Goal: Task Accomplishment & Management: Use online tool/utility

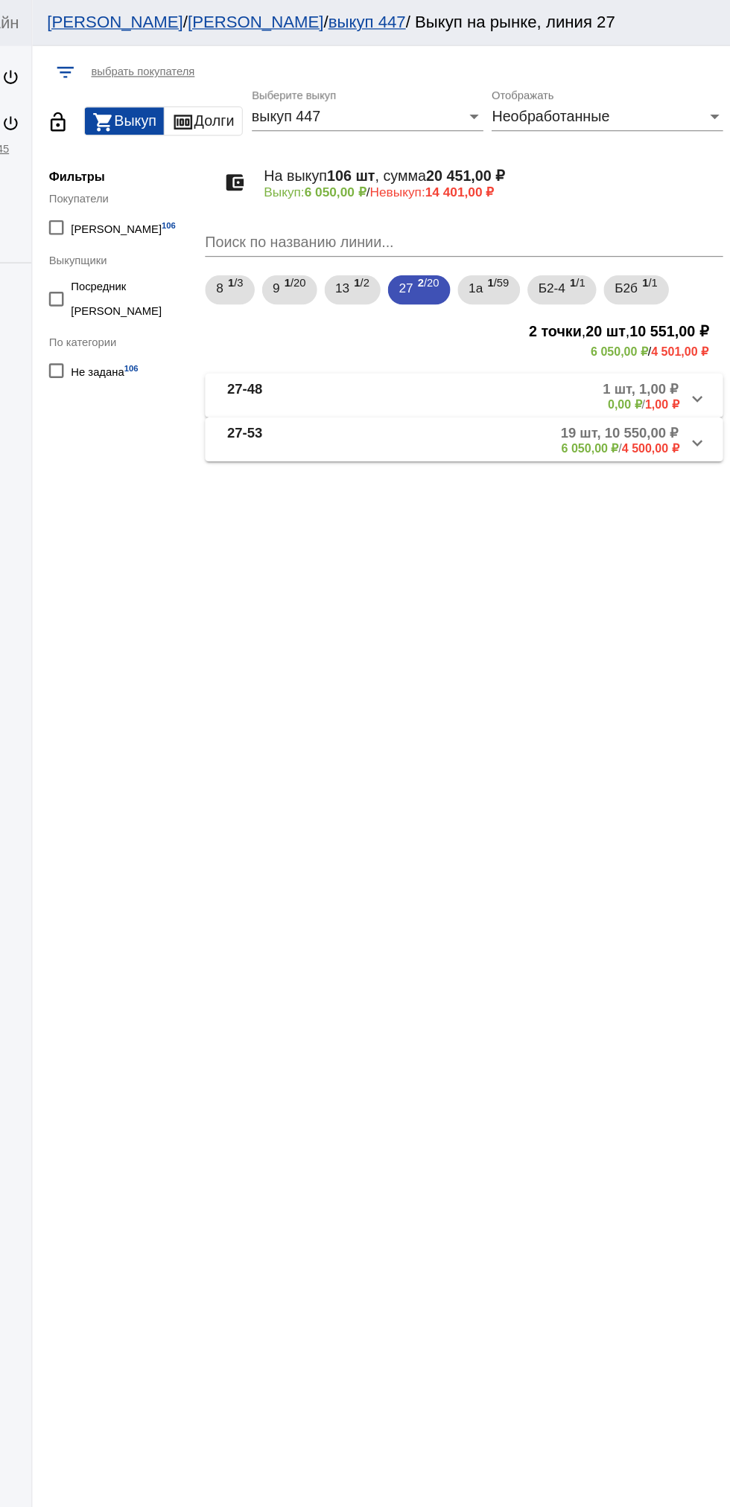
click at [358, 360] on mat-panel-title "27-53" at bounding box center [374, 357] width 105 height 25
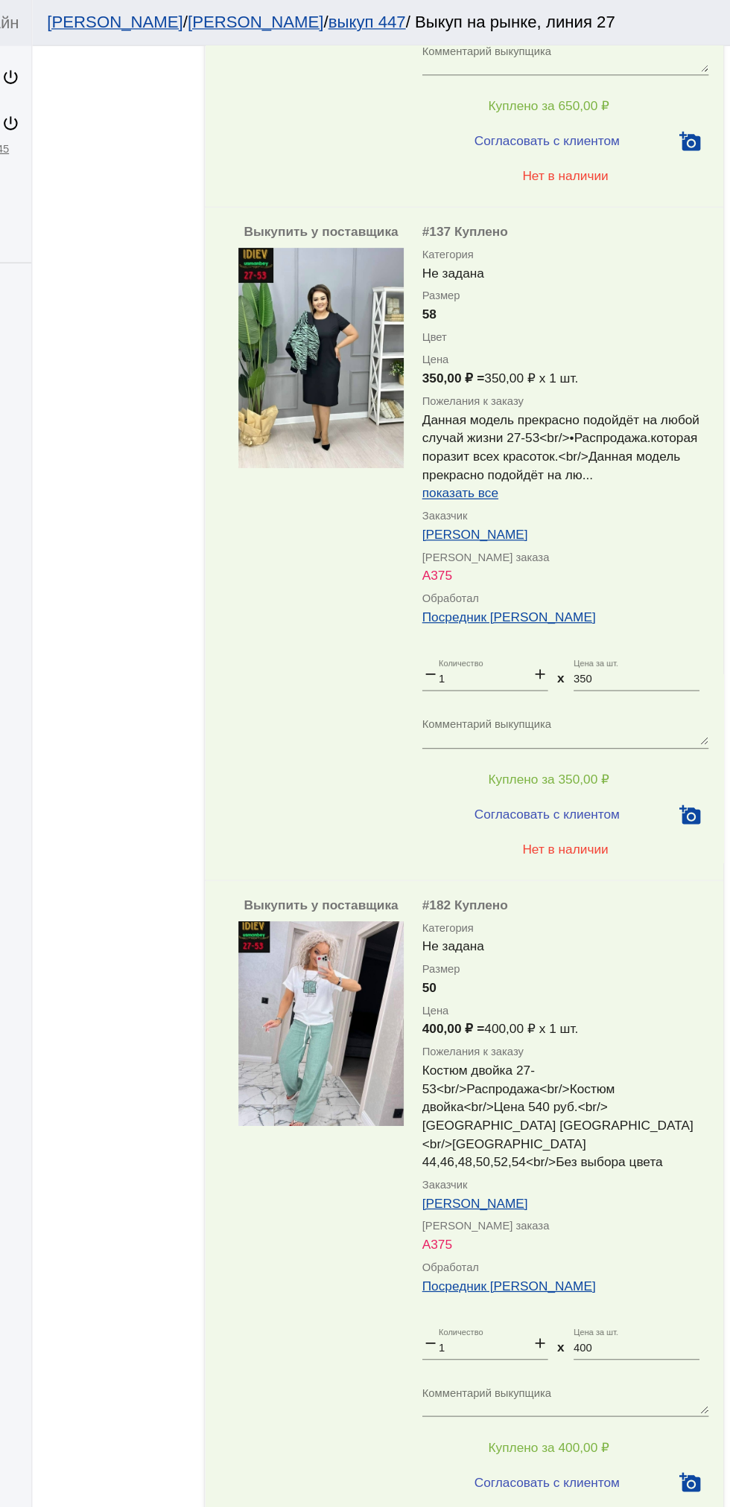
scroll to position [7140, 0]
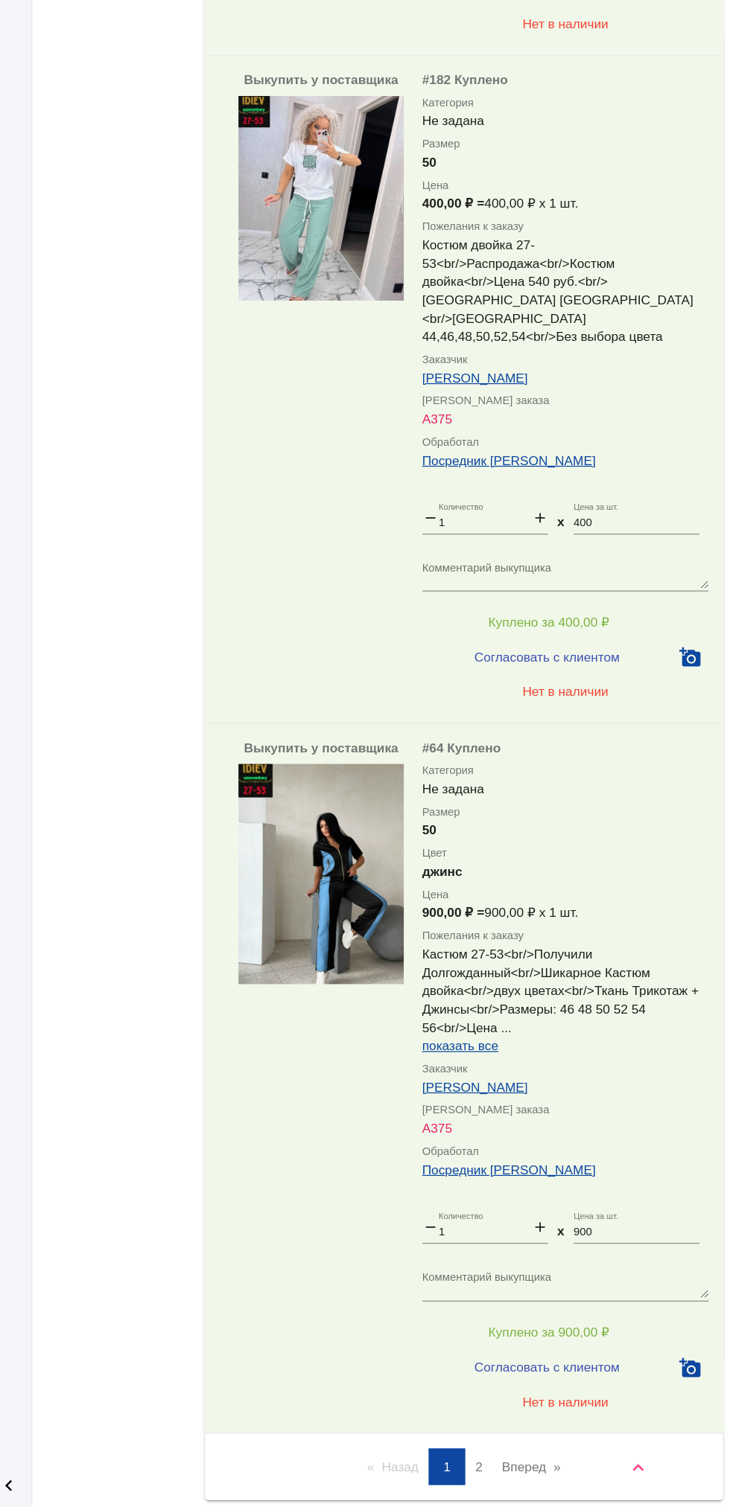
click at [591, 1460] on link "Вперед page" at bounding box center [568, 1475] width 63 height 30
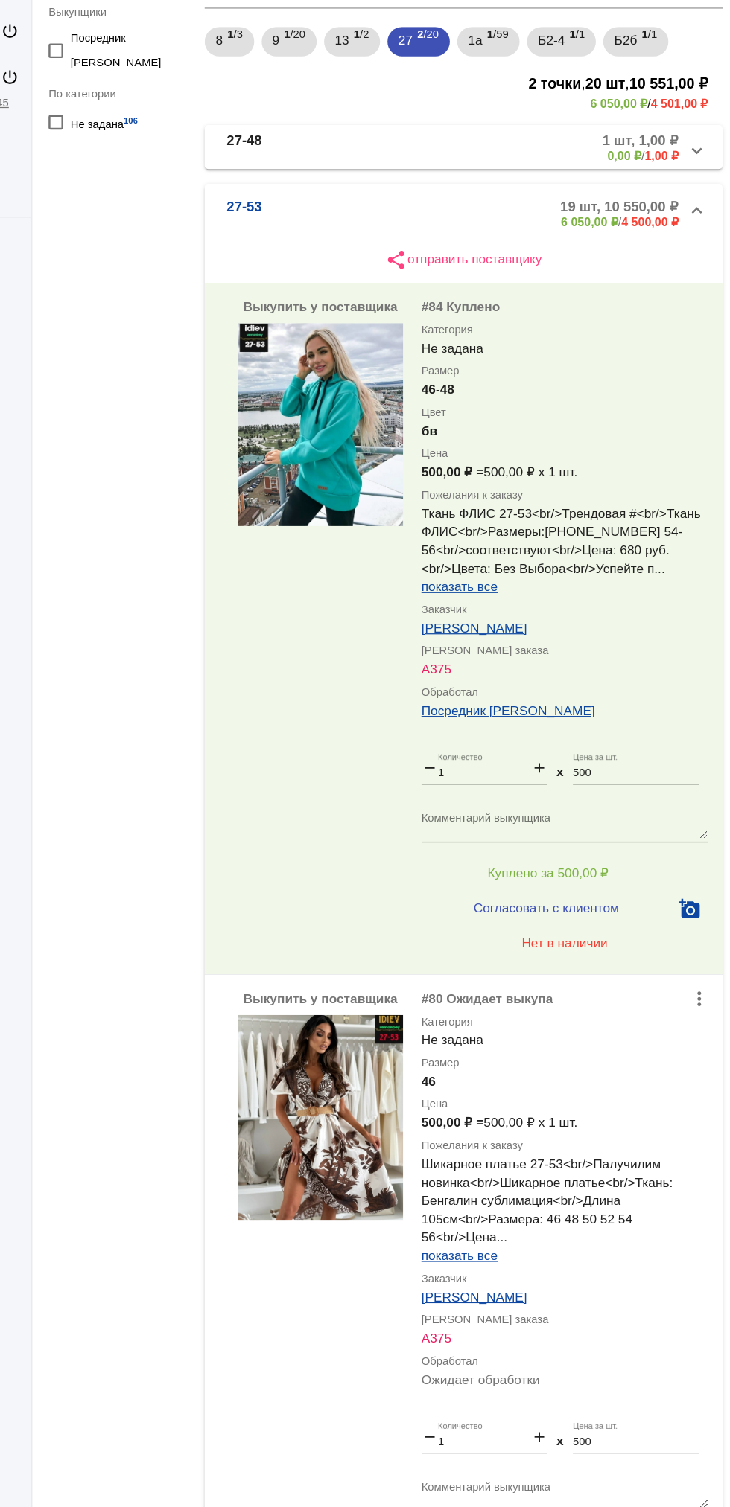
scroll to position [674, 0]
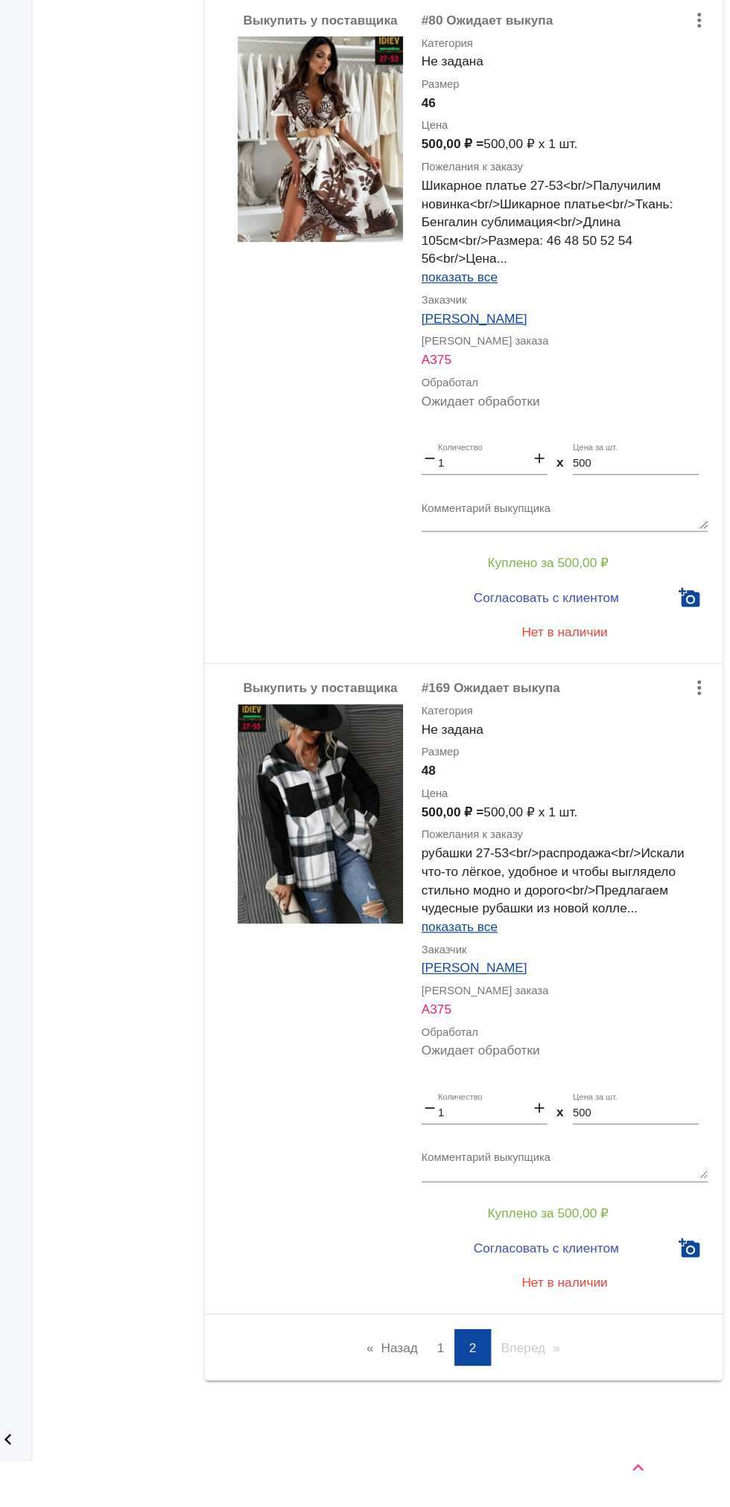
click at [435, 1378] on link "Назад page" at bounding box center [455, 1378] width 57 height 30
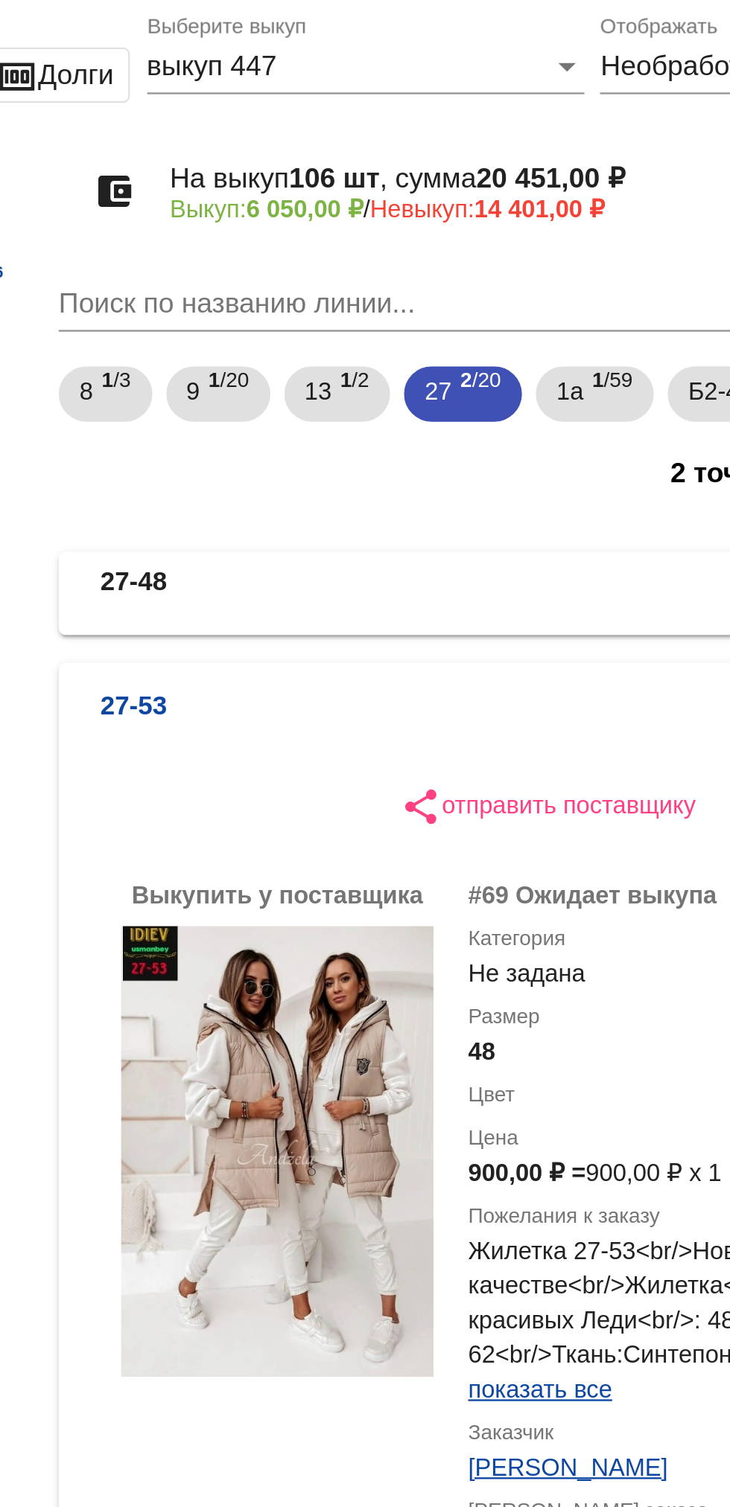
scroll to position [28, 0]
click at [363, 296] on mat-expansion-panel-header "27-53 19 шт, 10 550,00 ₽ 6 050,00 ₽ / 4 500,00 ₽" at bounding box center [514, 309] width 420 height 48
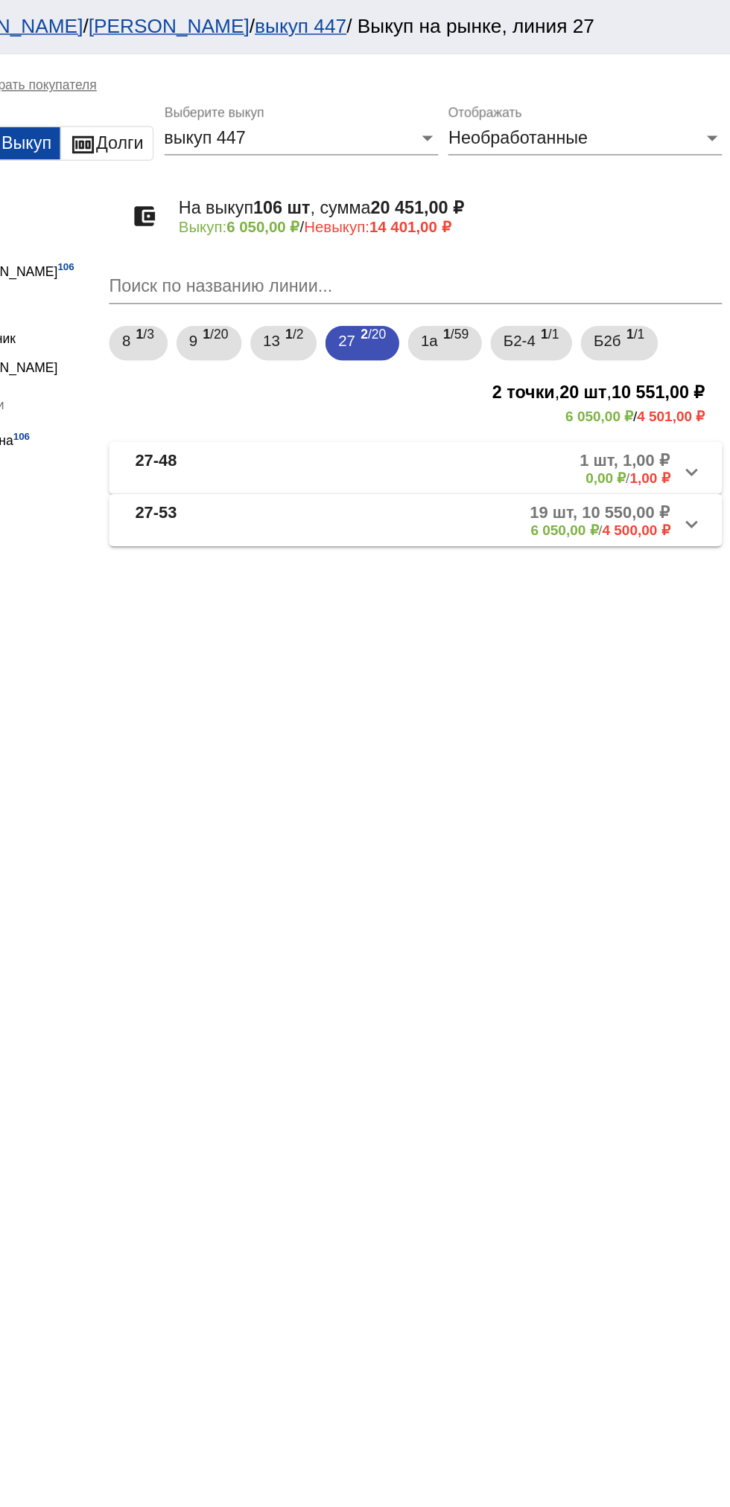
scroll to position [0, 0]
click at [549, 235] on span "1 /59" at bounding box center [540, 235] width 17 height 31
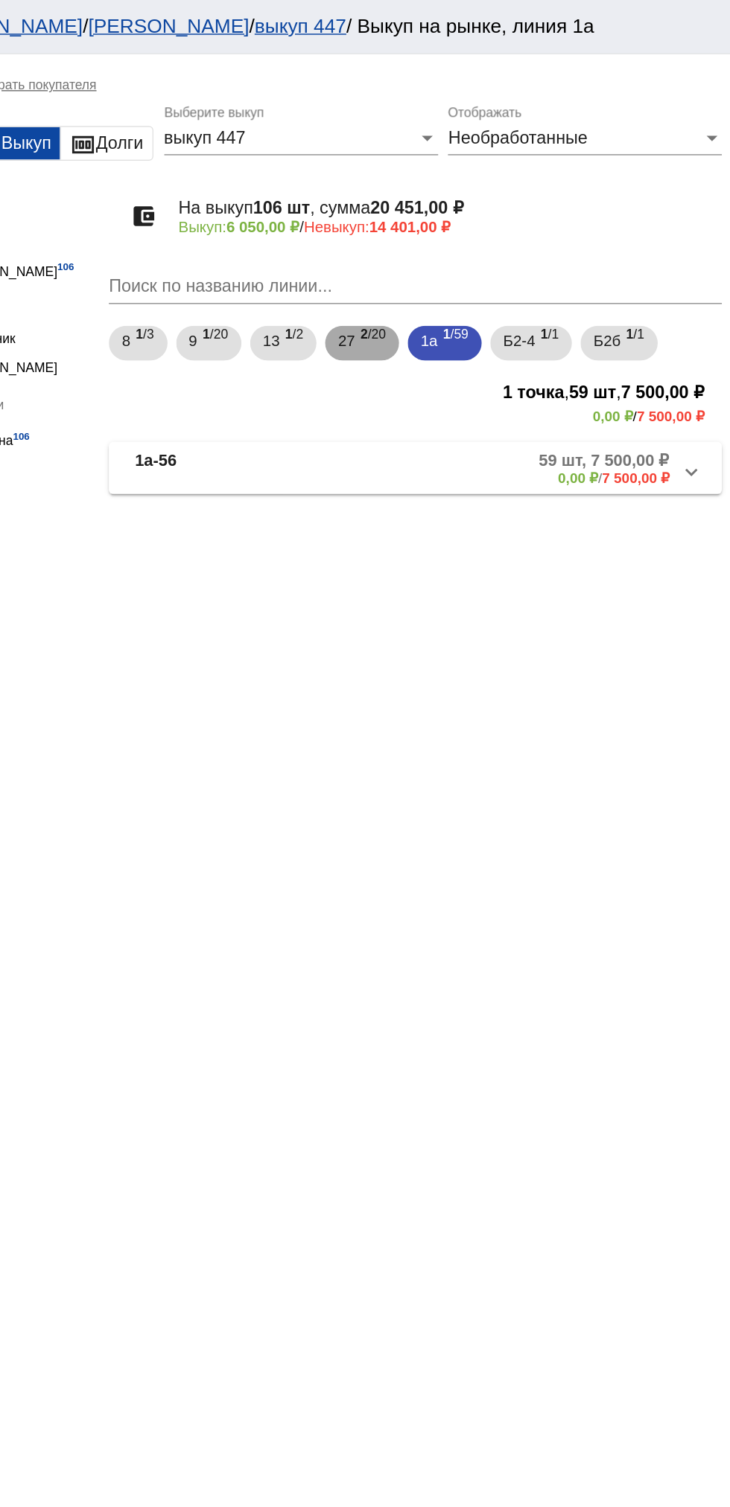
click at [482, 232] on b "2" at bounding box center [478, 229] width 5 height 10
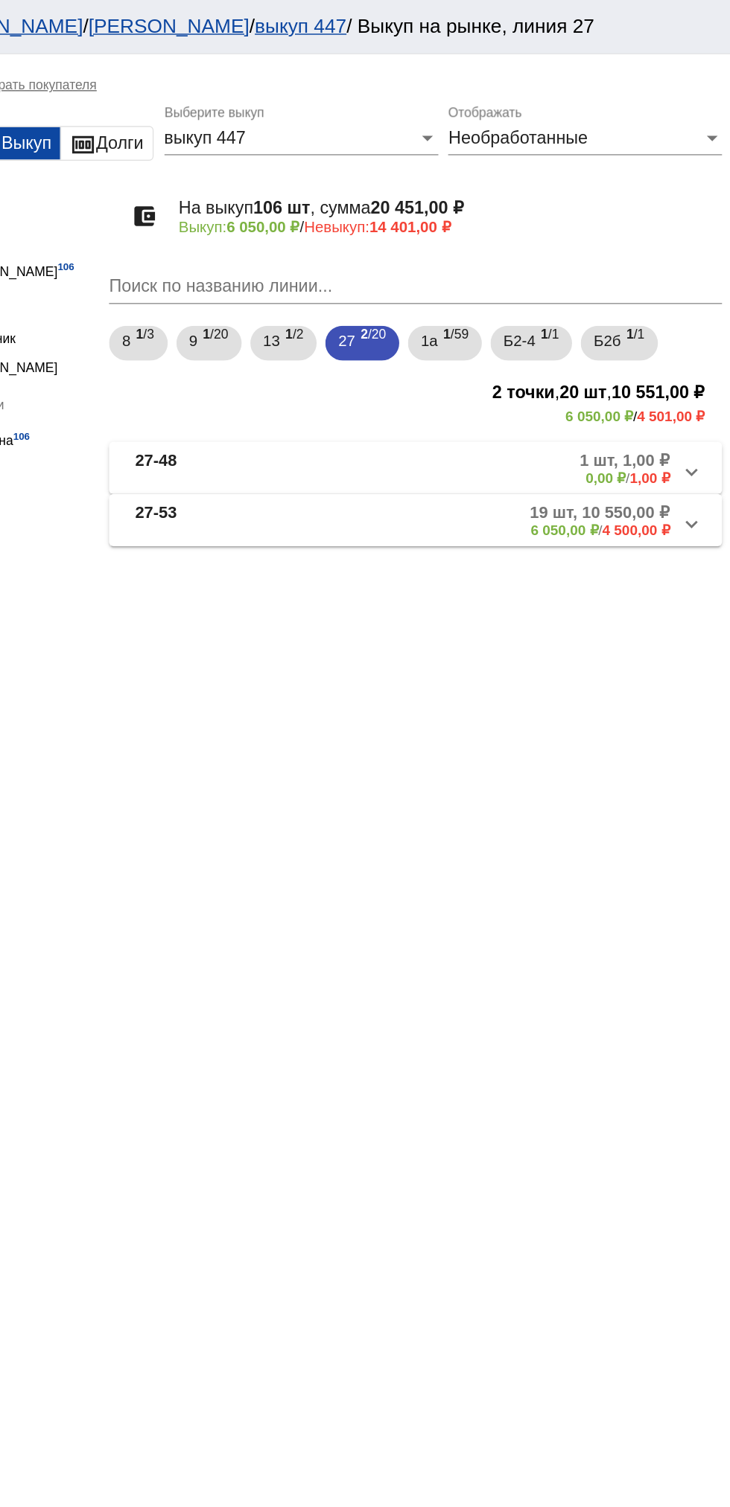
click at [564, 333] on mat-panel-description "1 шт, 1,00 ₽ 0,00 ₽ / 1,00 ₽" at bounding box center [568, 321] width 237 height 25
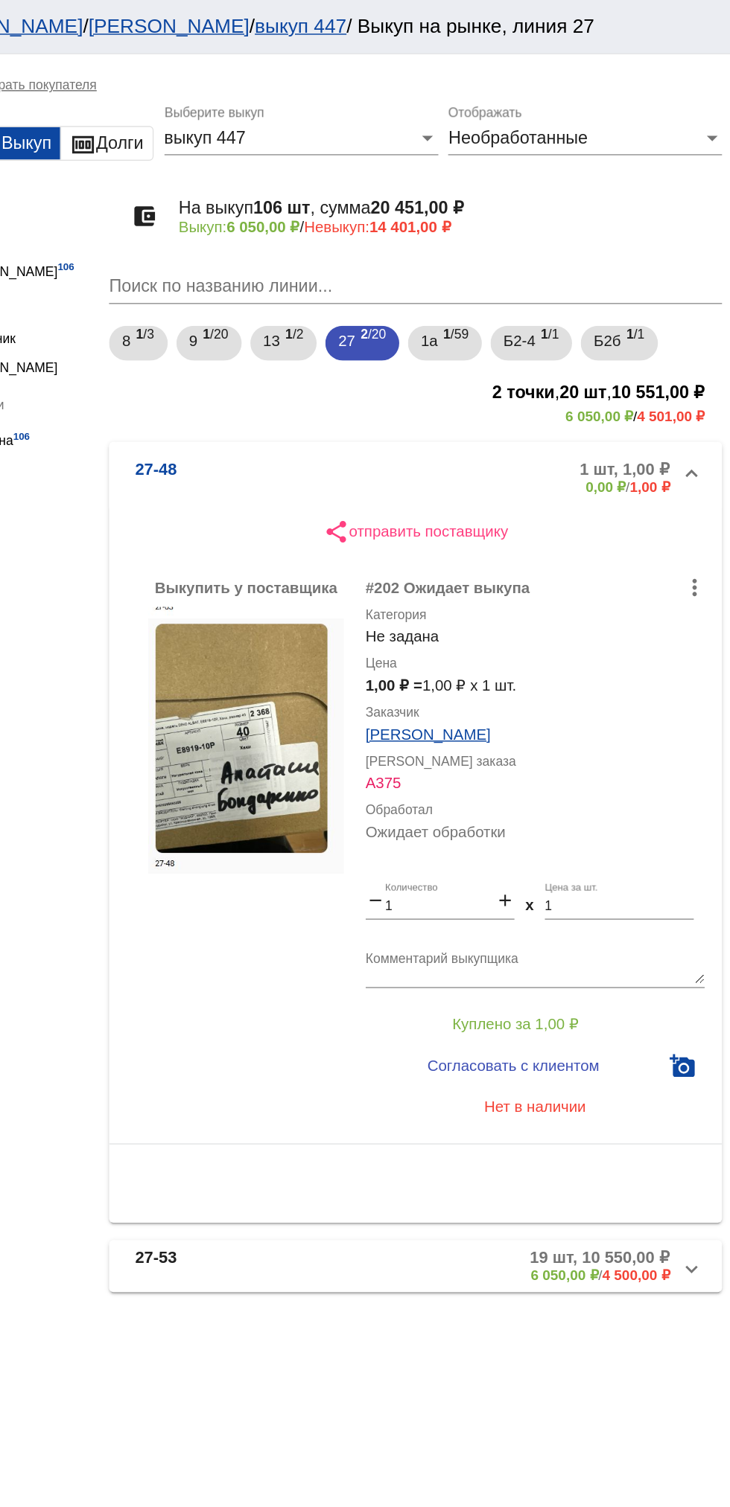
click at [520, 325] on mat-panel-description "1 шт, 1,00 ₽ 0,00 ₽ / 1,00 ₽" at bounding box center [568, 327] width 237 height 25
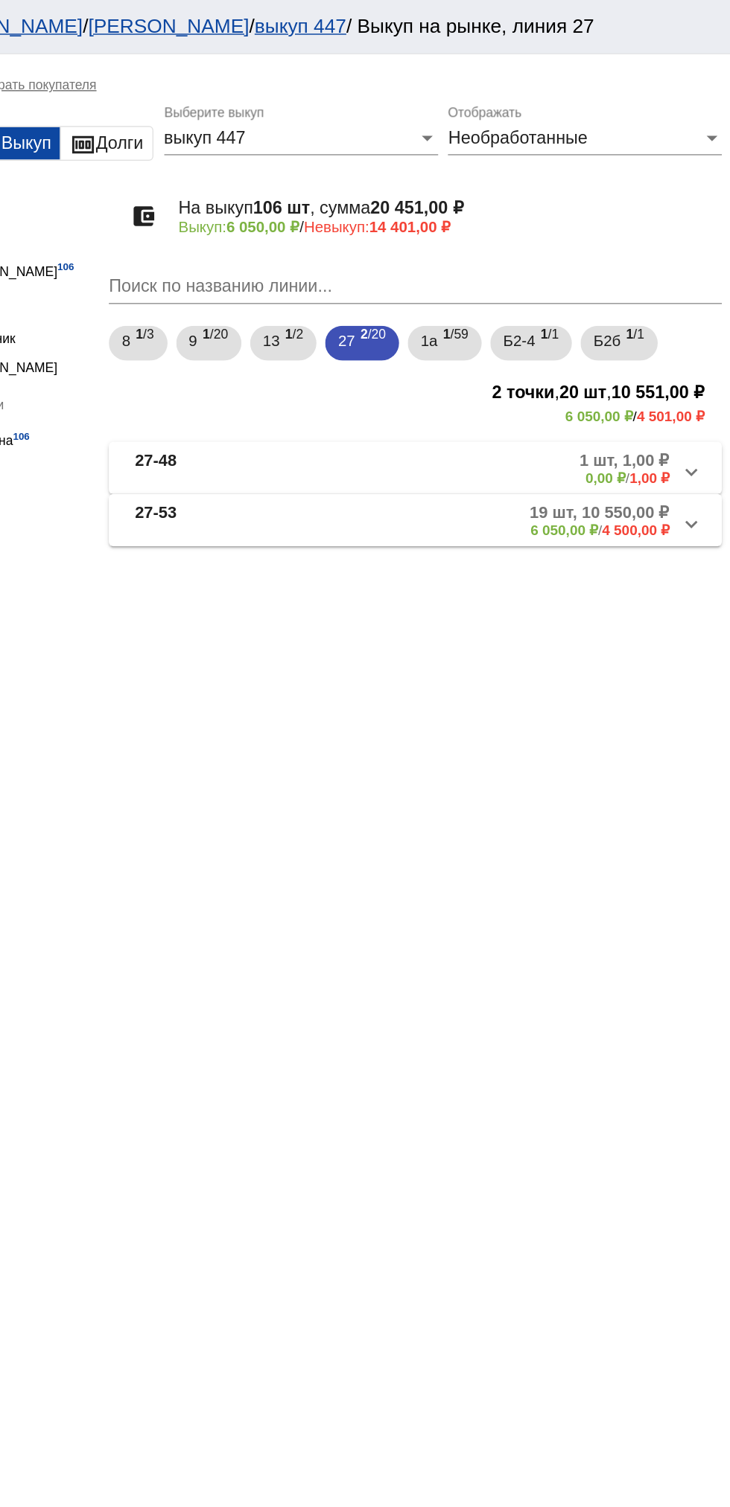
click at [499, 316] on mat-panel-description "1 шт, 1,00 ₽ 0,00 ₽ / 1,00 ₽" at bounding box center [568, 321] width 237 height 25
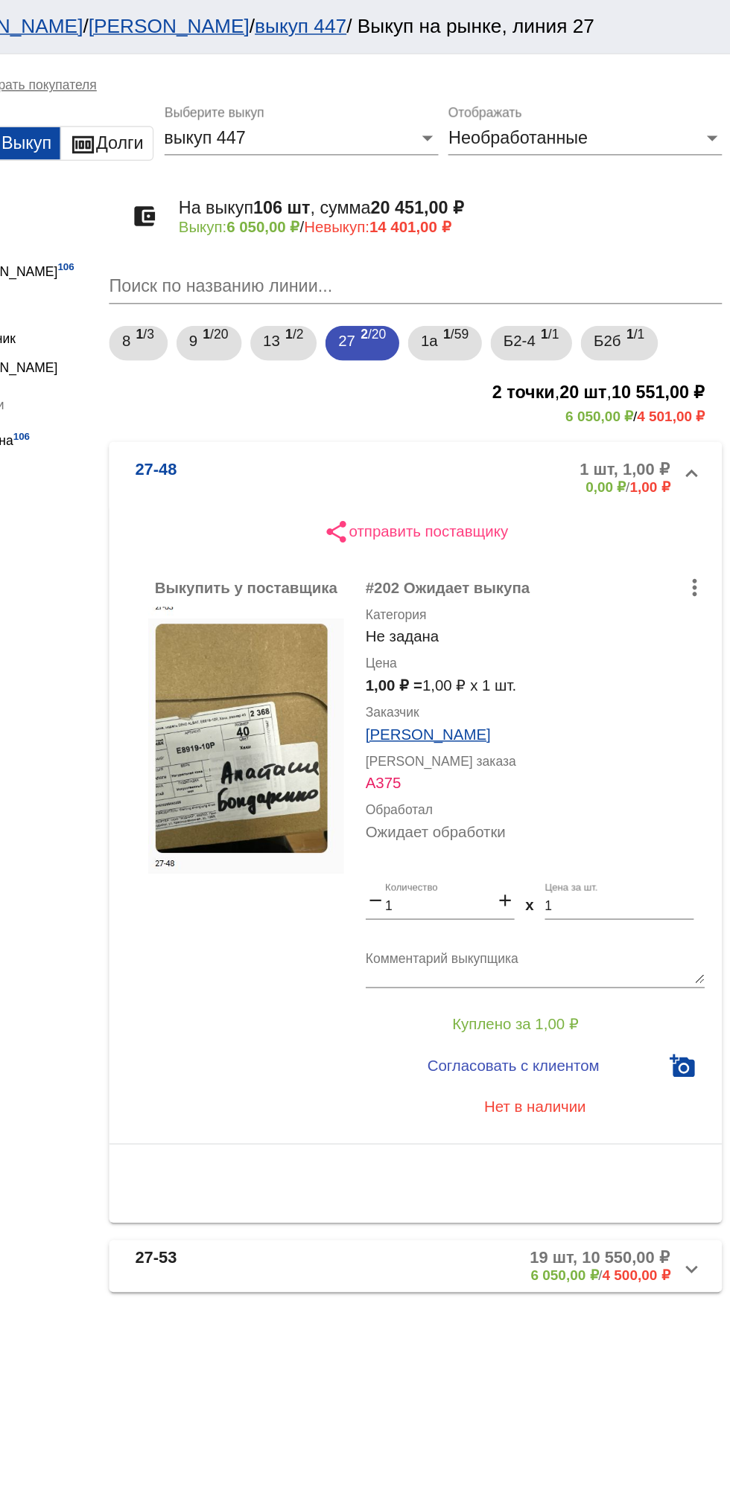
click at [509, 318] on mat-panel-description "1 шт, 1,00 ₽ 0,00 ₽ / 1,00 ₽" at bounding box center [568, 327] width 237 height 25
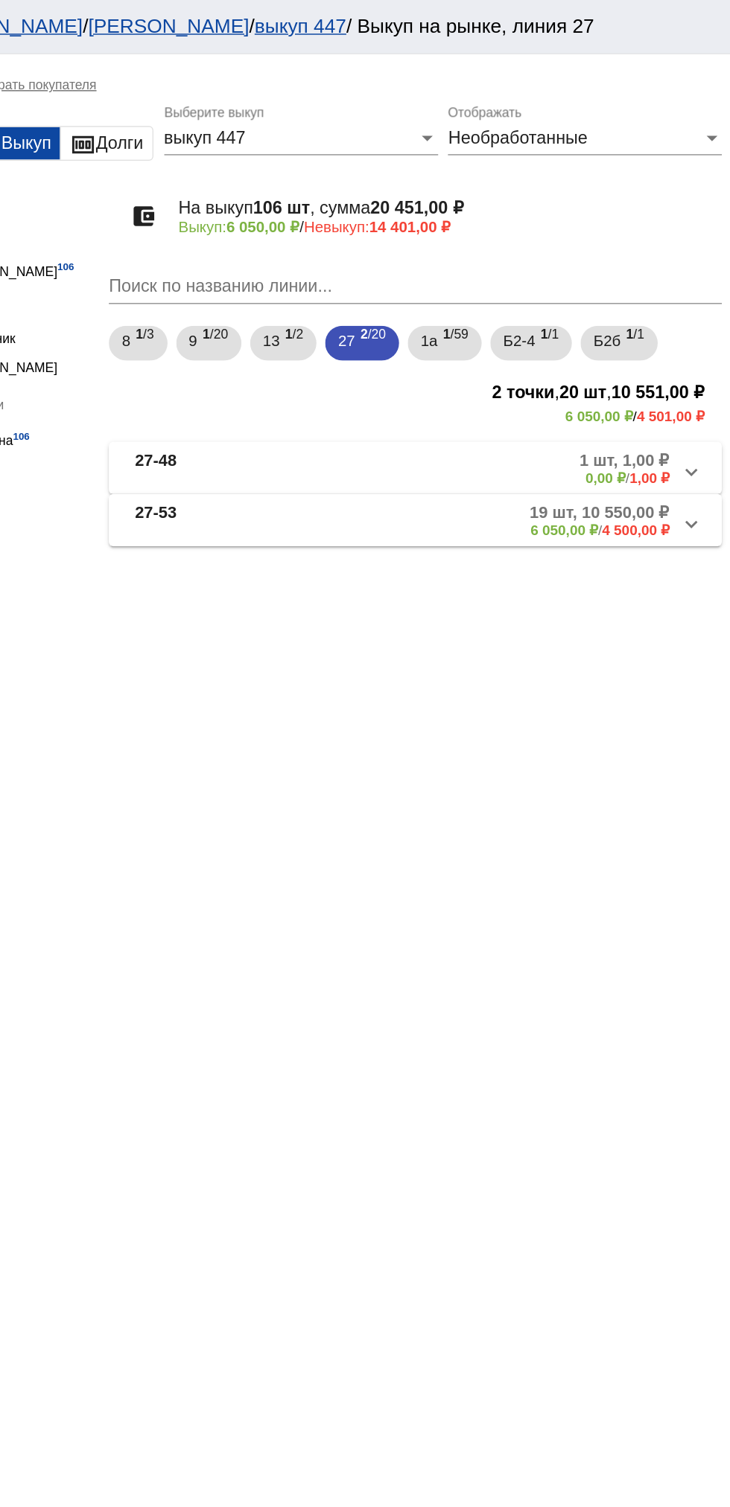
click at [472, 365] on mat-panel-description "19 шт, 10 550,00 ₽ 6 050,00 ₽ / 4 500,00 ₽" at bounding box center [562, 357] width 249 height 25
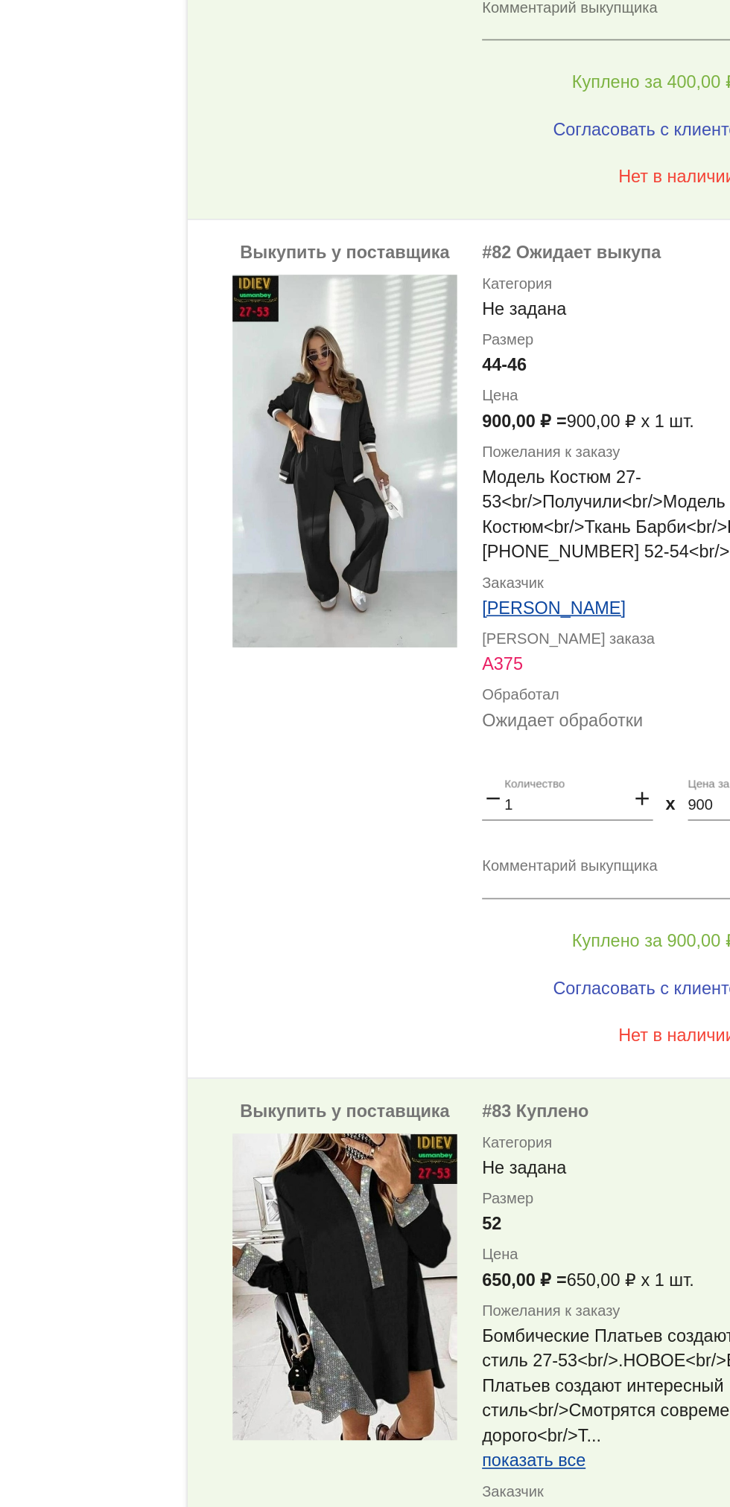
scroll to position [5664, 0]
click at [601, 629] on span "Куплено за 900,00 ₽" at bounding box center [582, 635] width 98 height 12
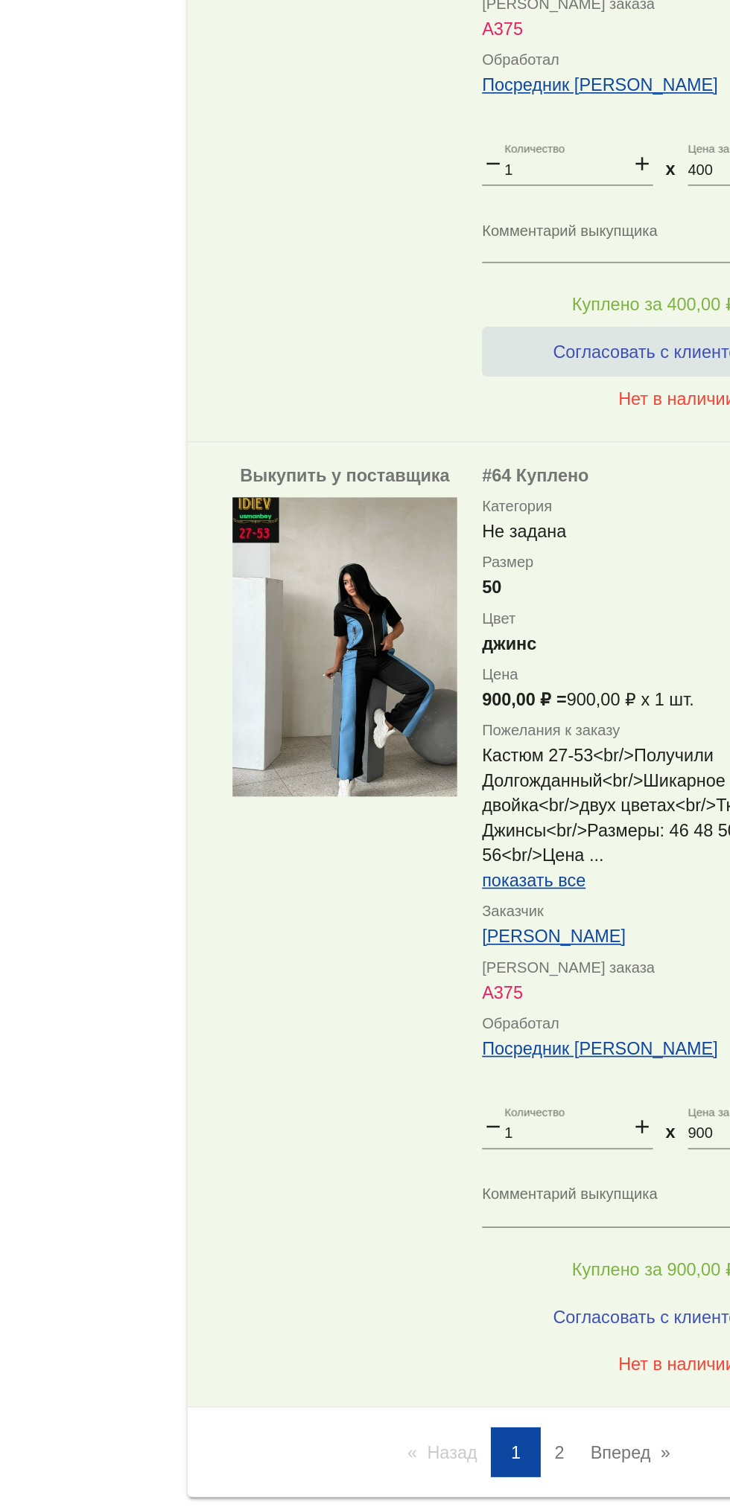
scroll to position [0, 0]
click at [562, 1460] on link "Вперед page" at bounding box center [568, 1475] width 63 height 30
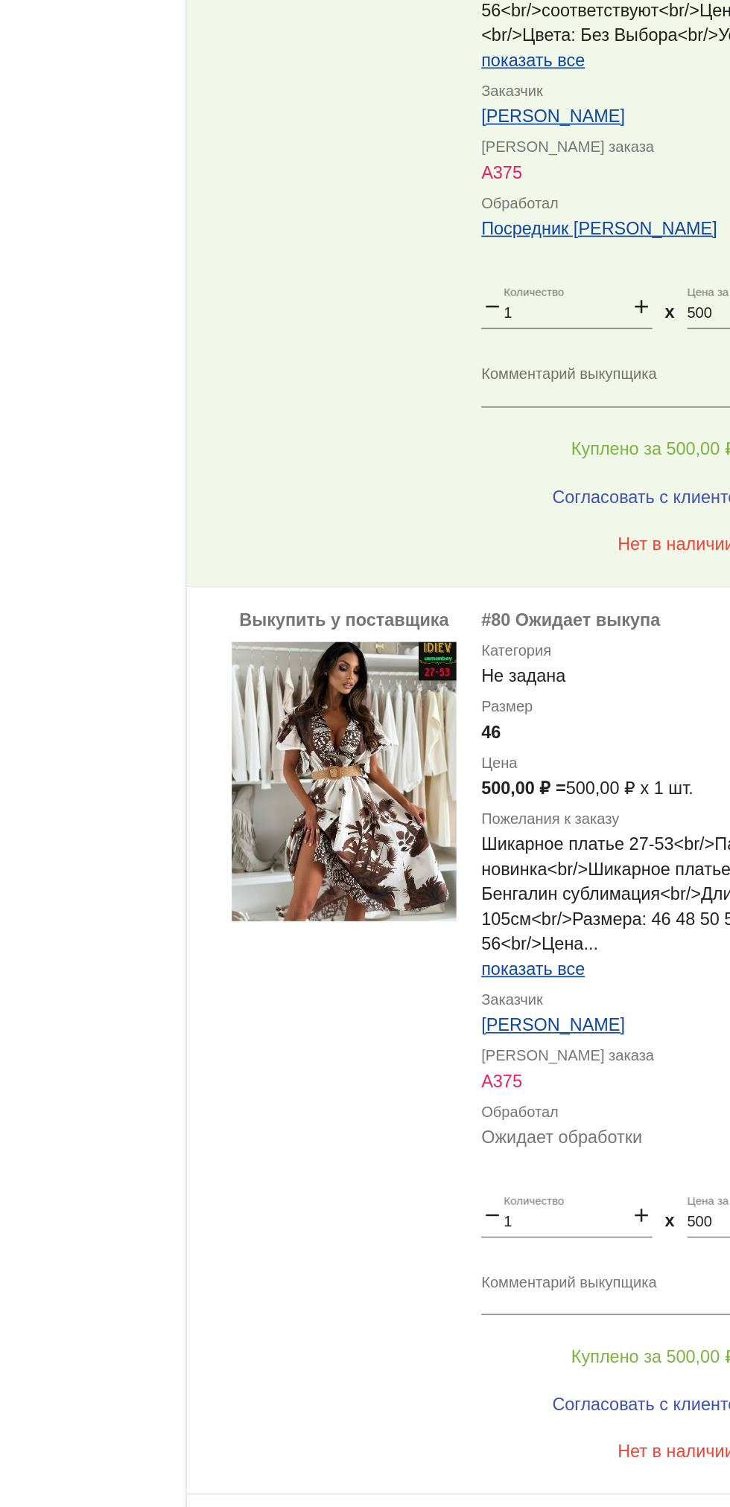
scroll to position [674, 0]
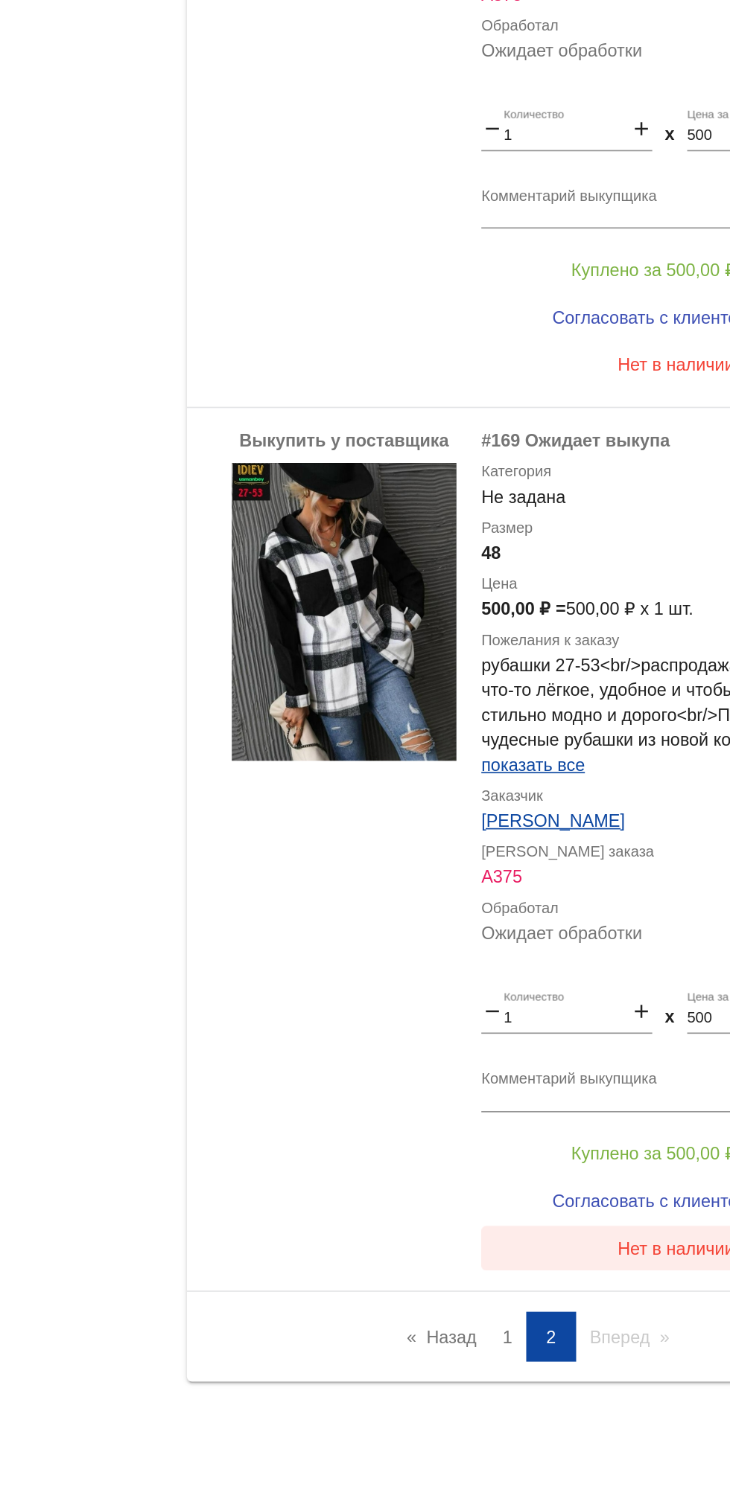
click at [587, 1324] on span "Нет в наличии" at bounding box center [596, 1325] width 70 height 12
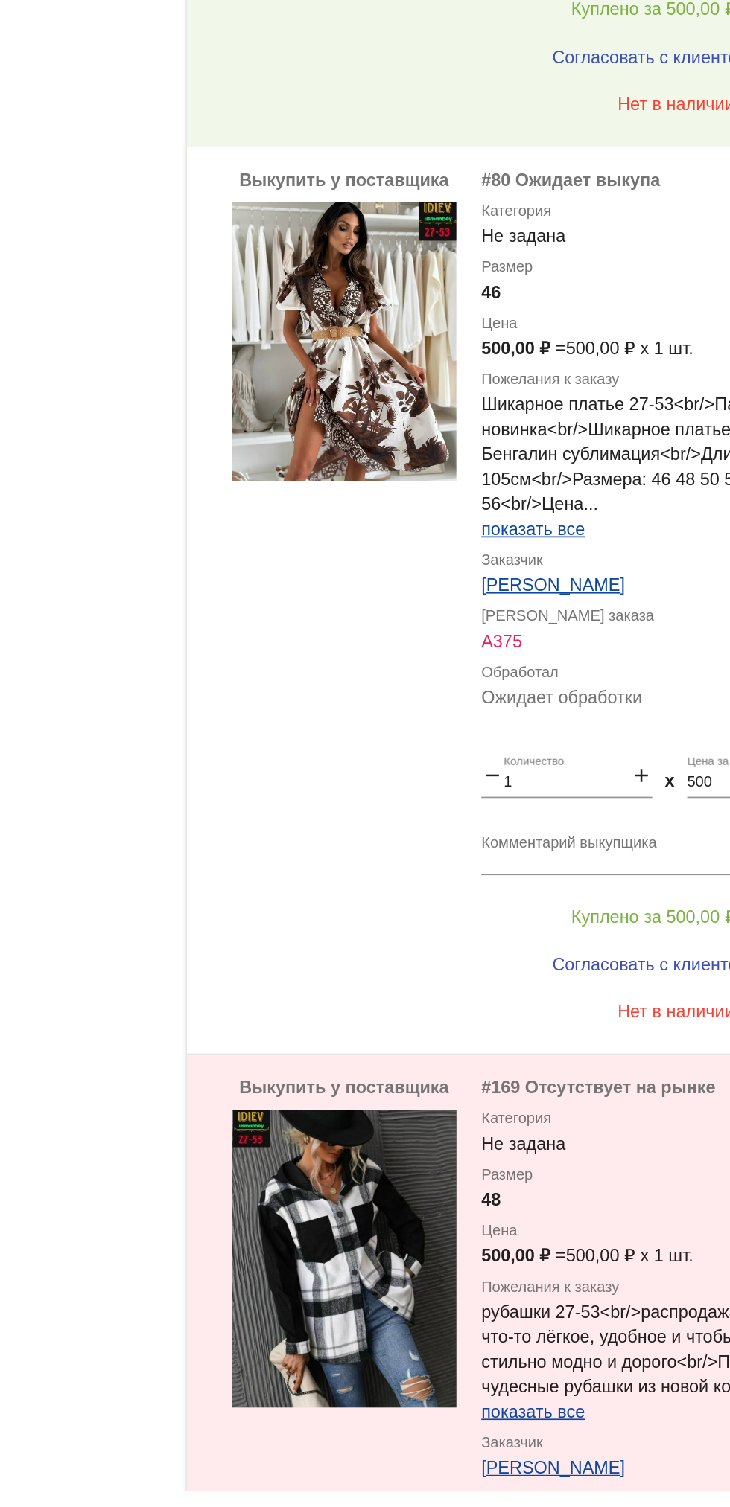
scroll to position [282, 0]
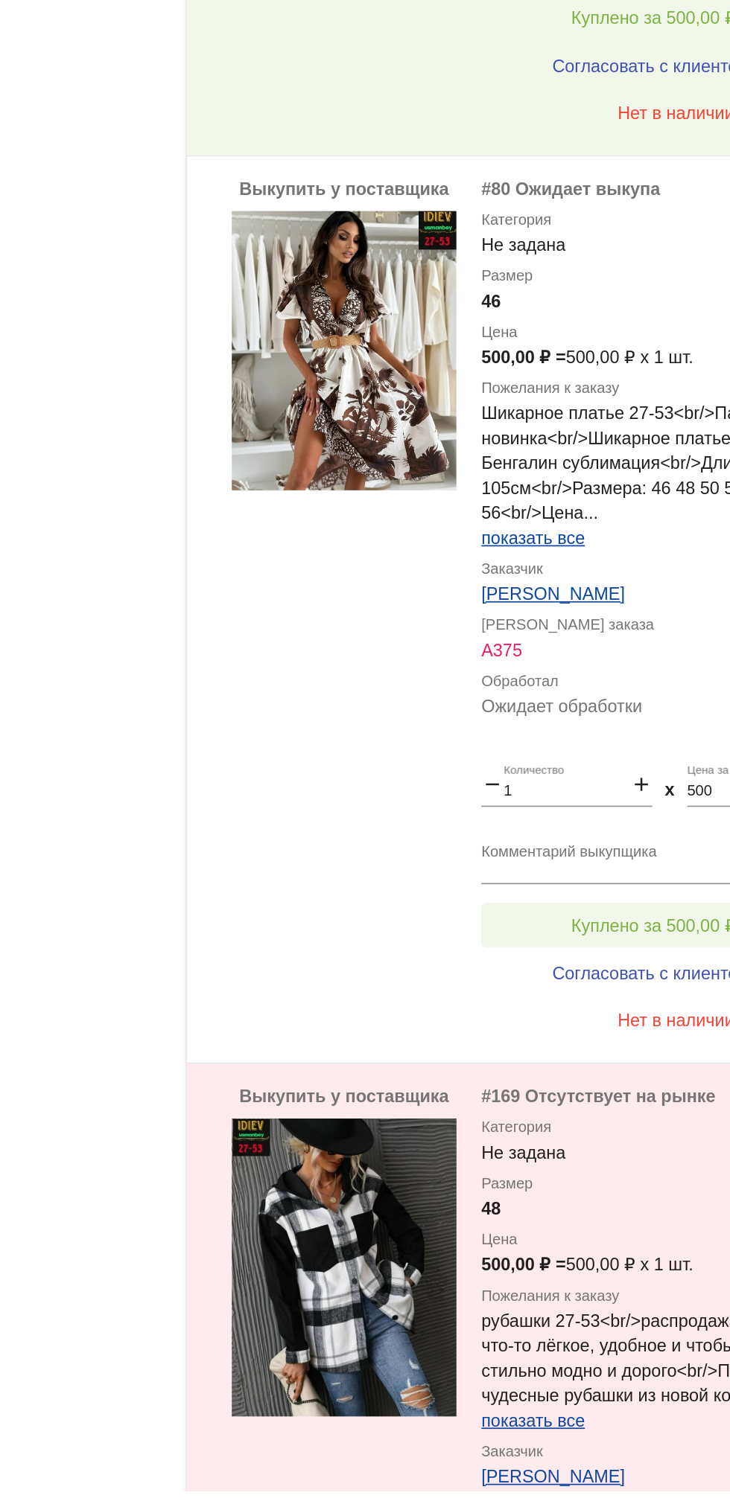
click at [590, 1128] on span "Куплено за 500,00 ₽" at bounding box center [582, 1132] width 98 height 12
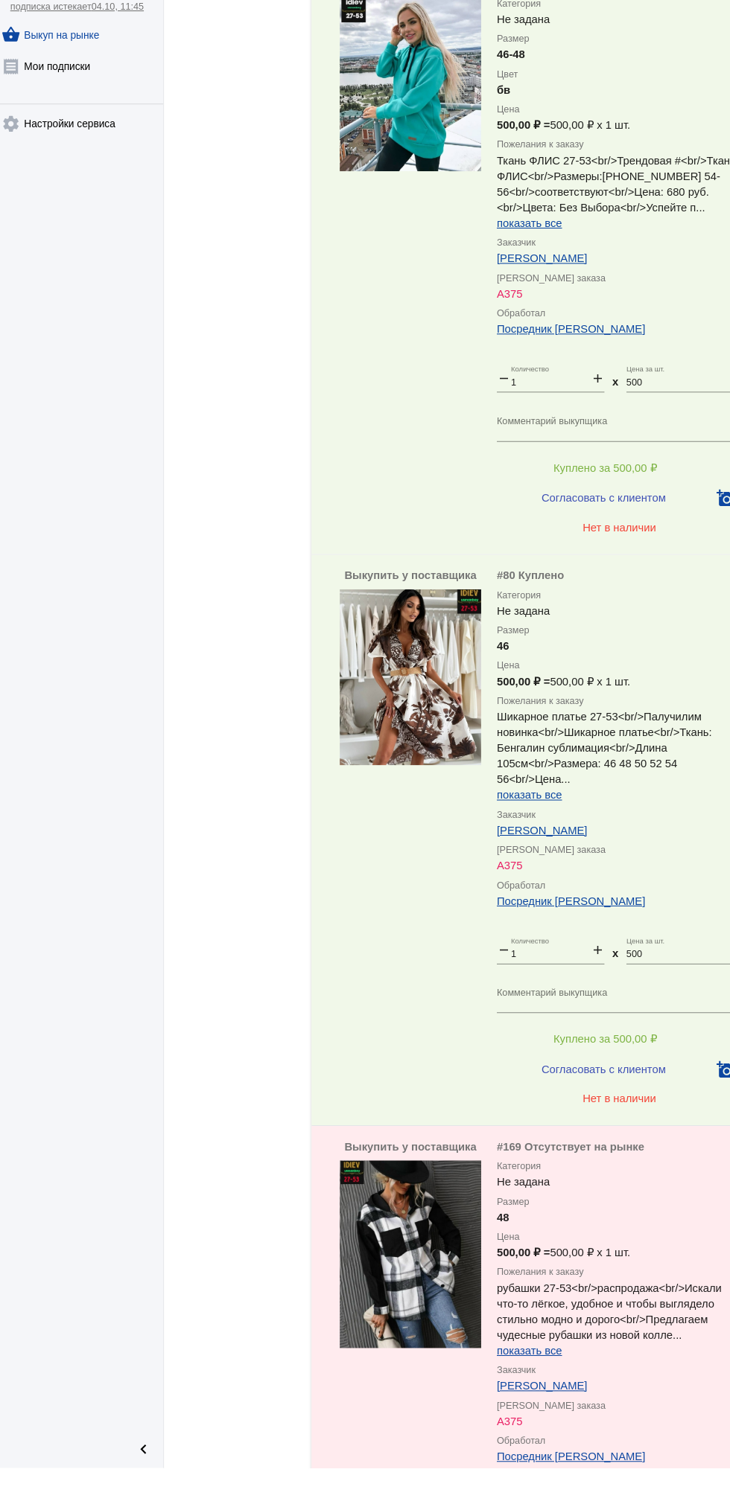
scroll to position [674, 0]
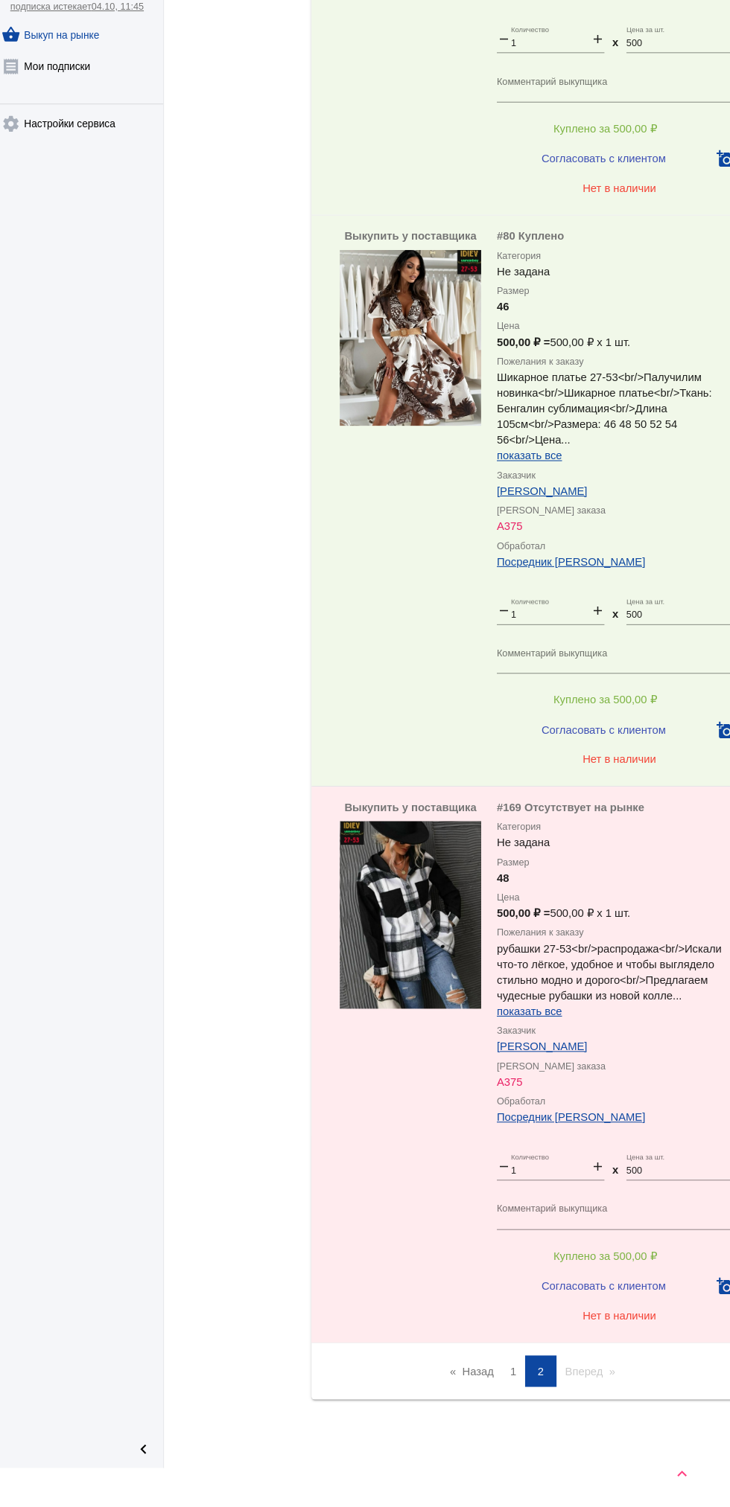
click at [460, 1378] on link "Назад page" at bounding box center [455, 1378] width 57 height 30
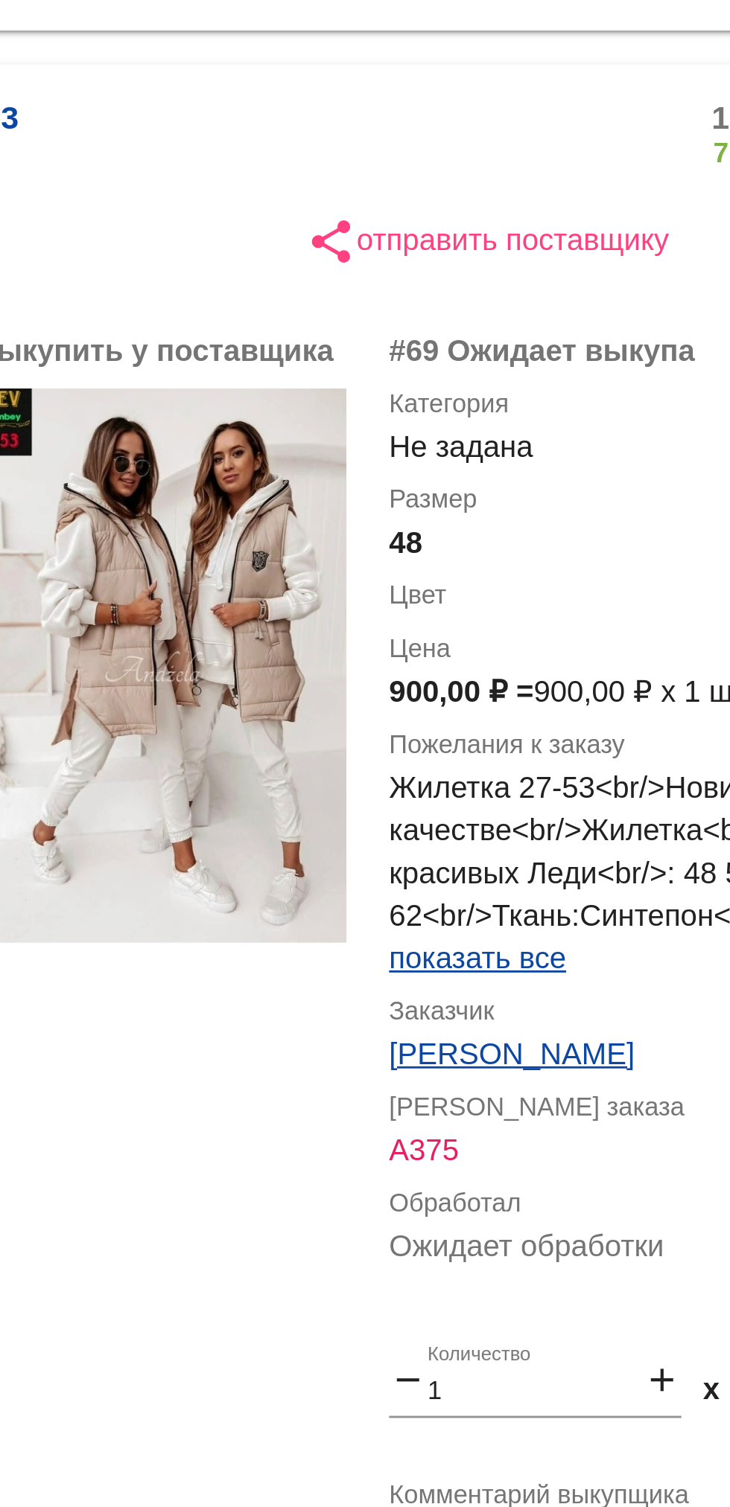
scroll to position [1, 0]
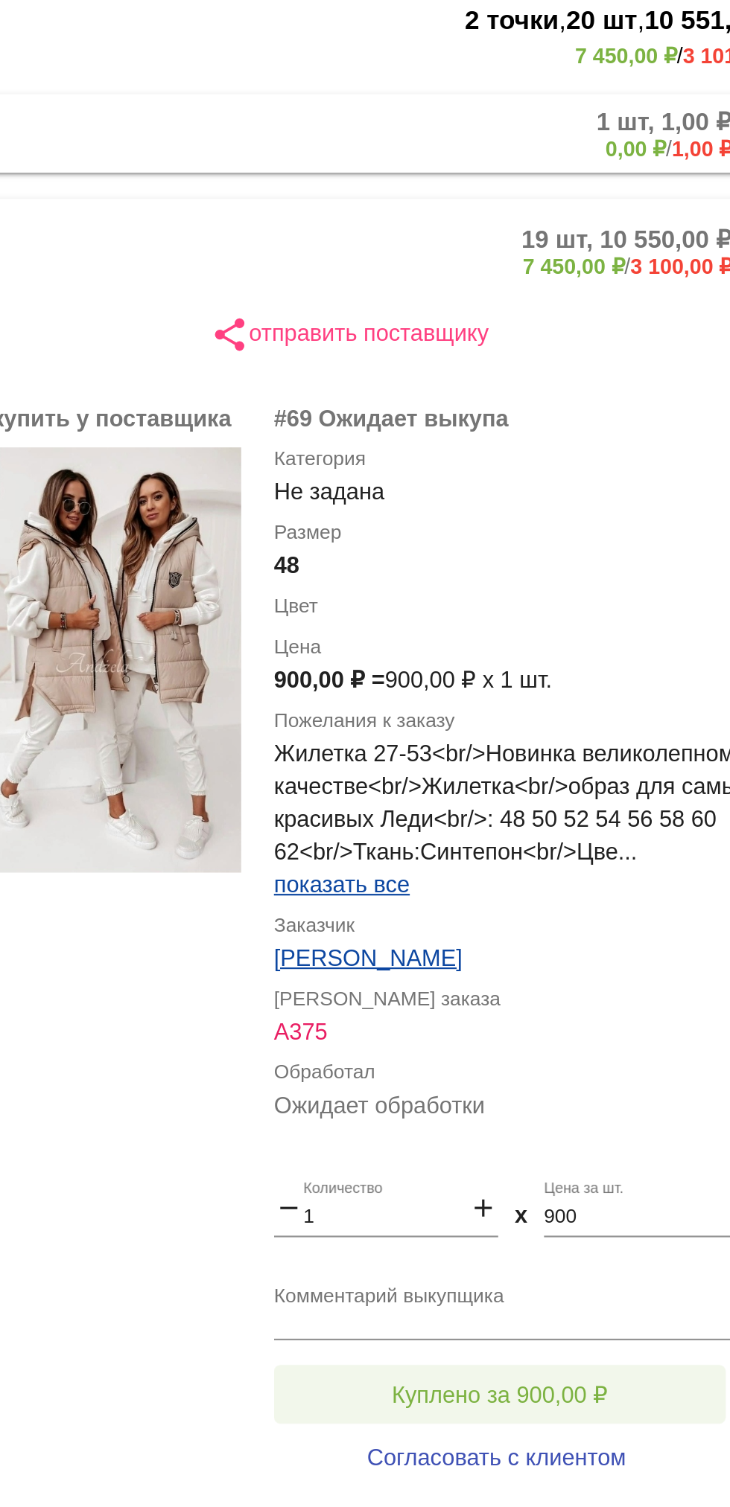
click at [552, 851] on span "Куплено за 900,00 ₽" at bounding box center [582, 857] width 98 height 12
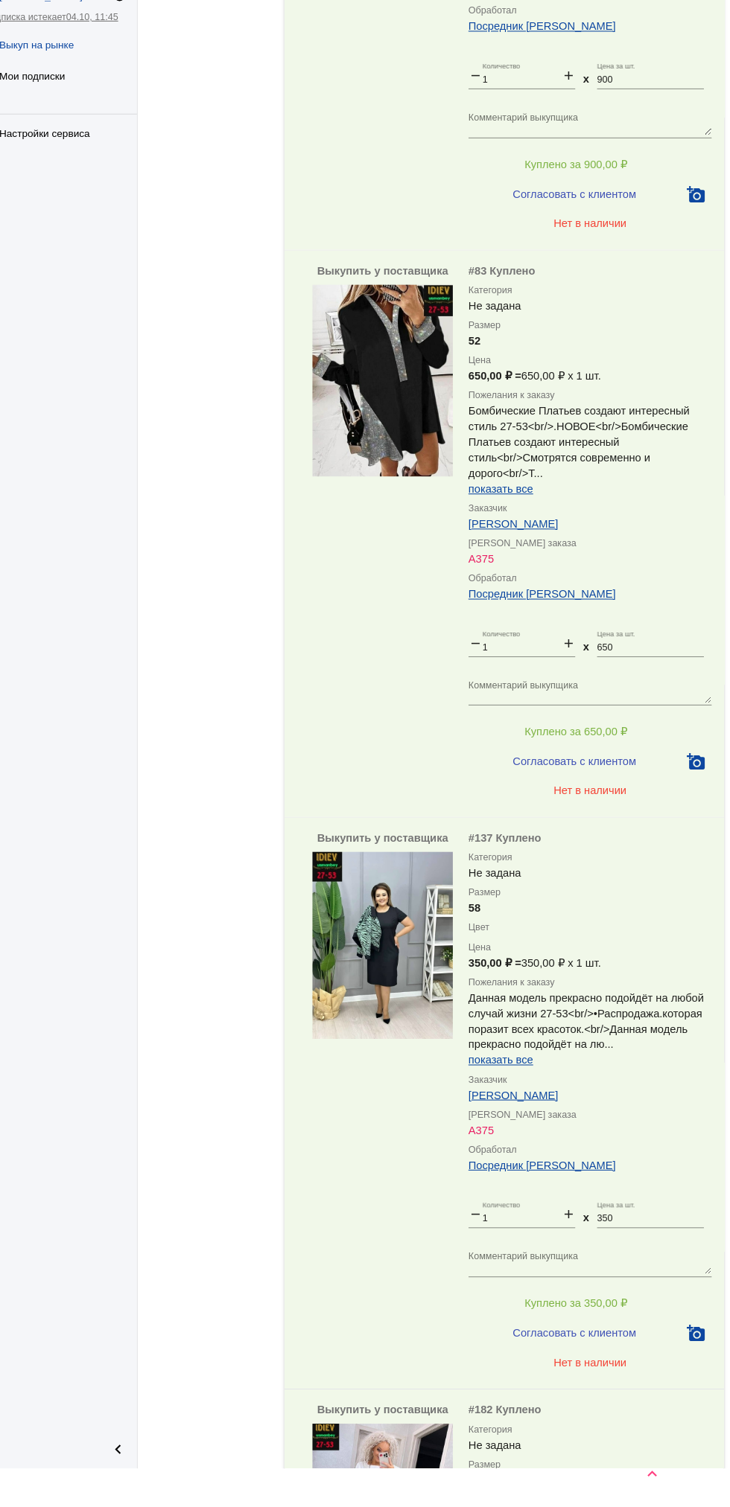
scroll to position [7225, 0]
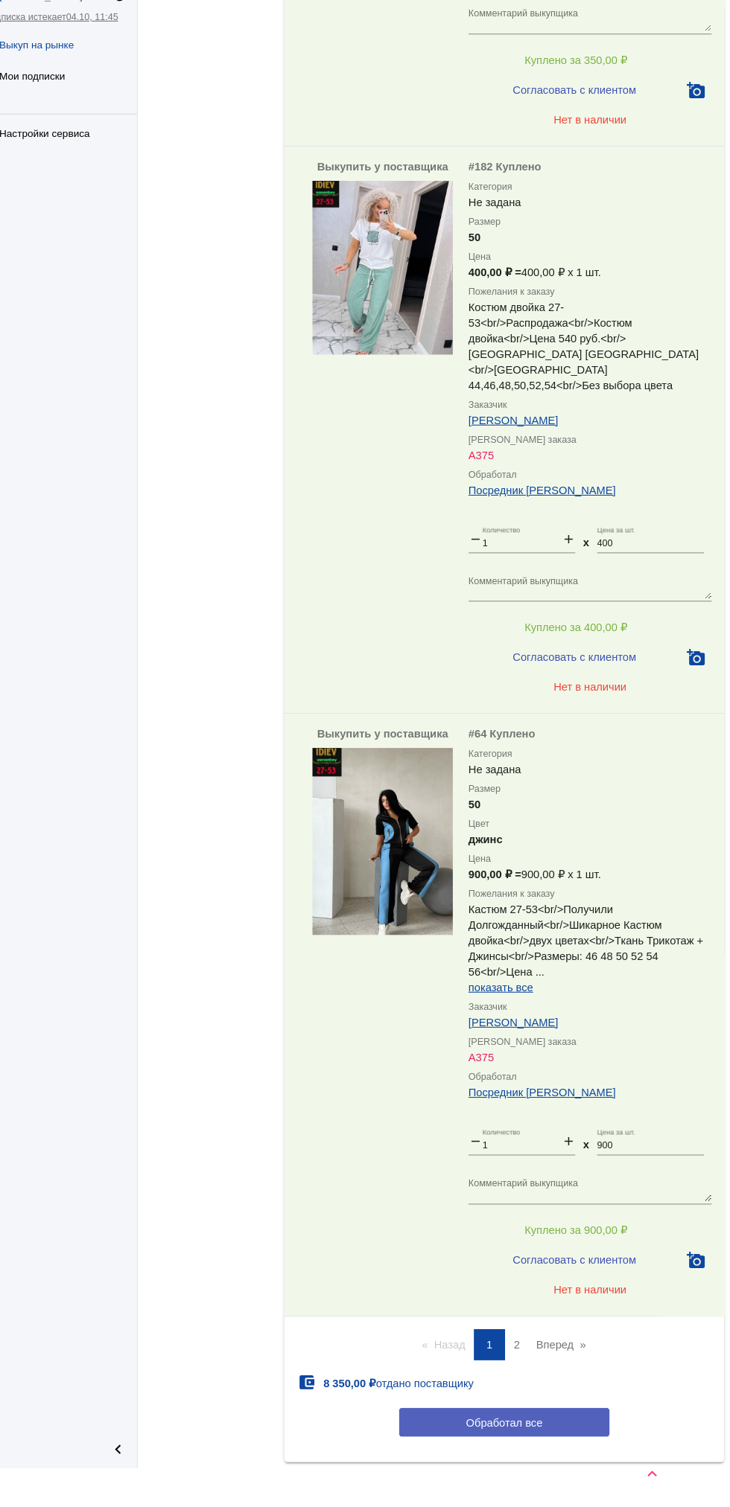
click at [561, 1413] on button "Обработал все" at bounding box center [513, 1427] width 201 height 28
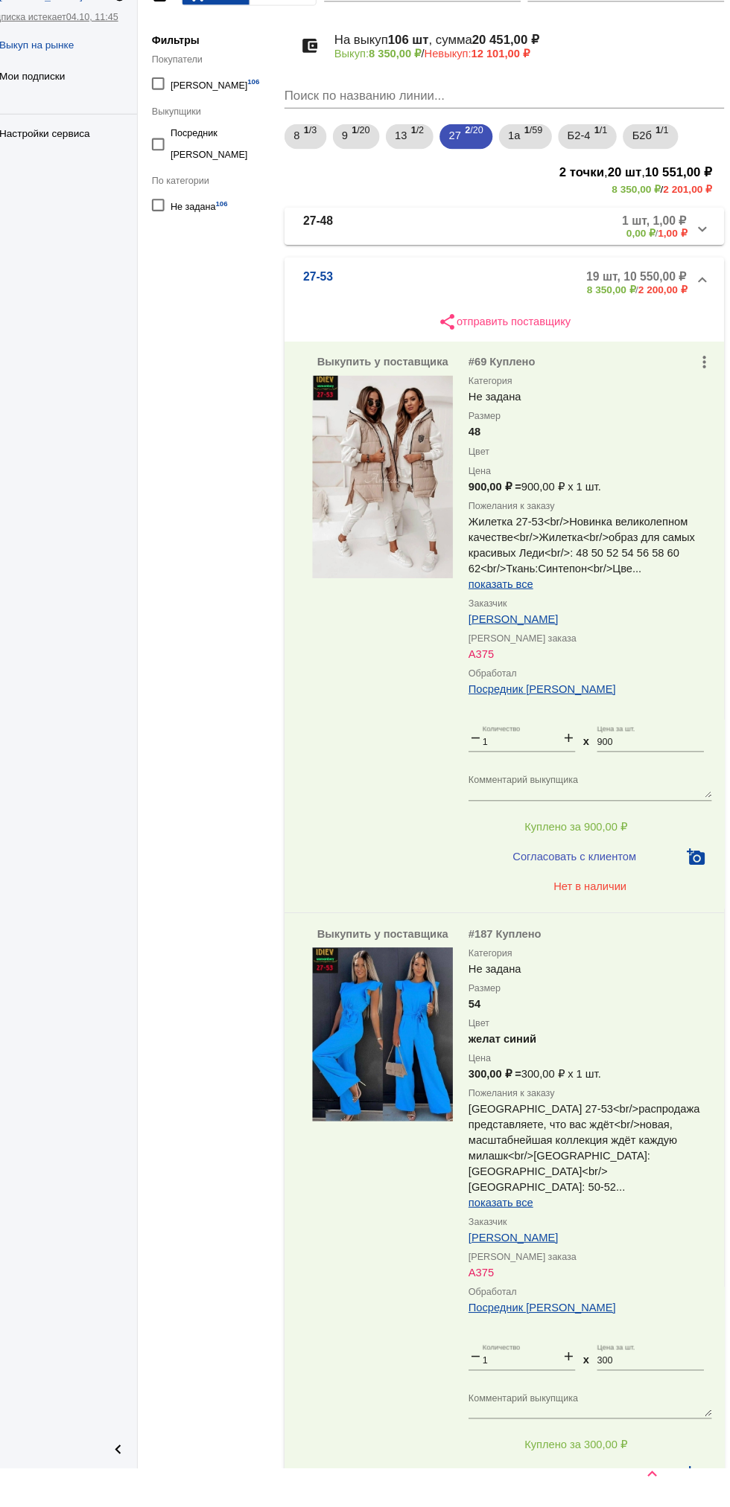
scroll to position [0, 0]
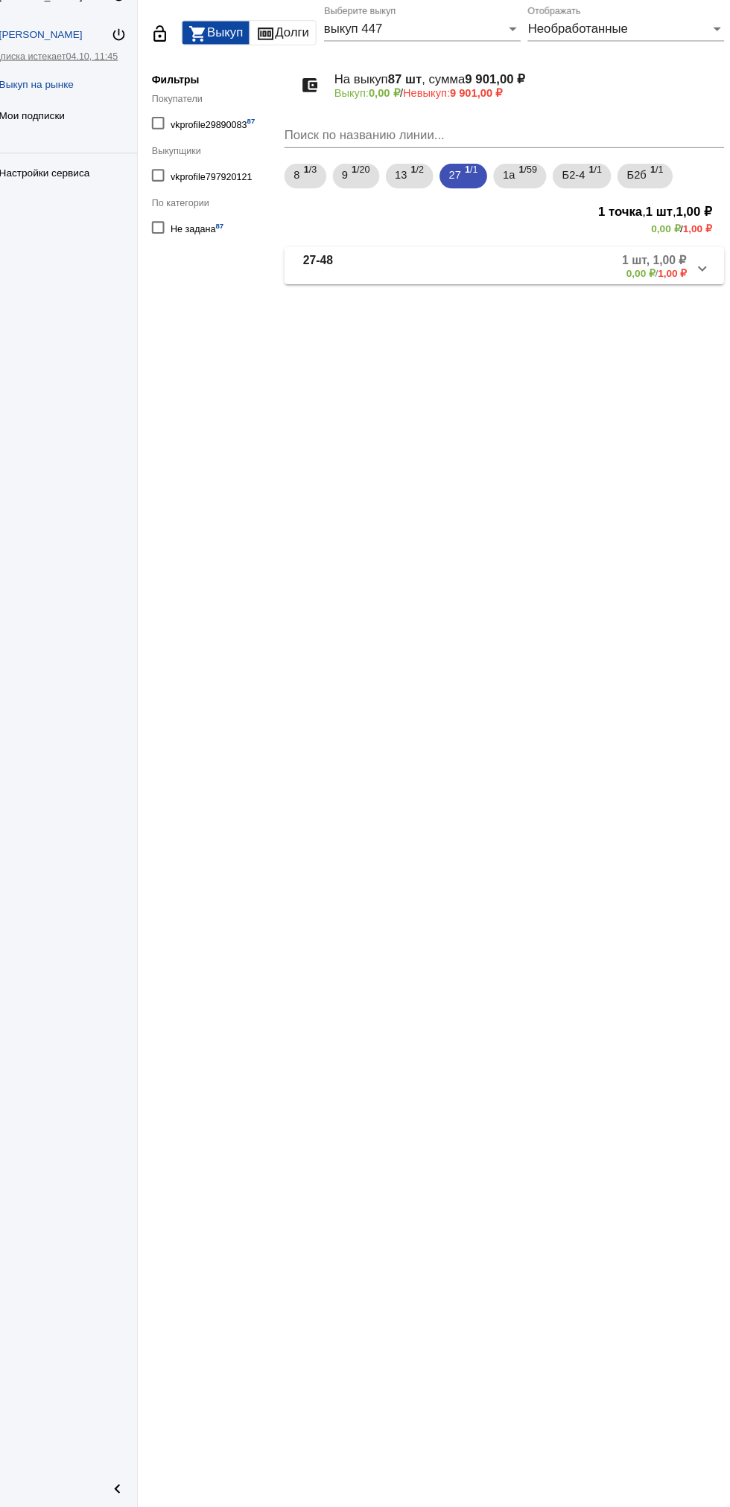
click at [354, 330] on mat-panel-title "27-48" at bounding box center [380, 321] width 117 height 25
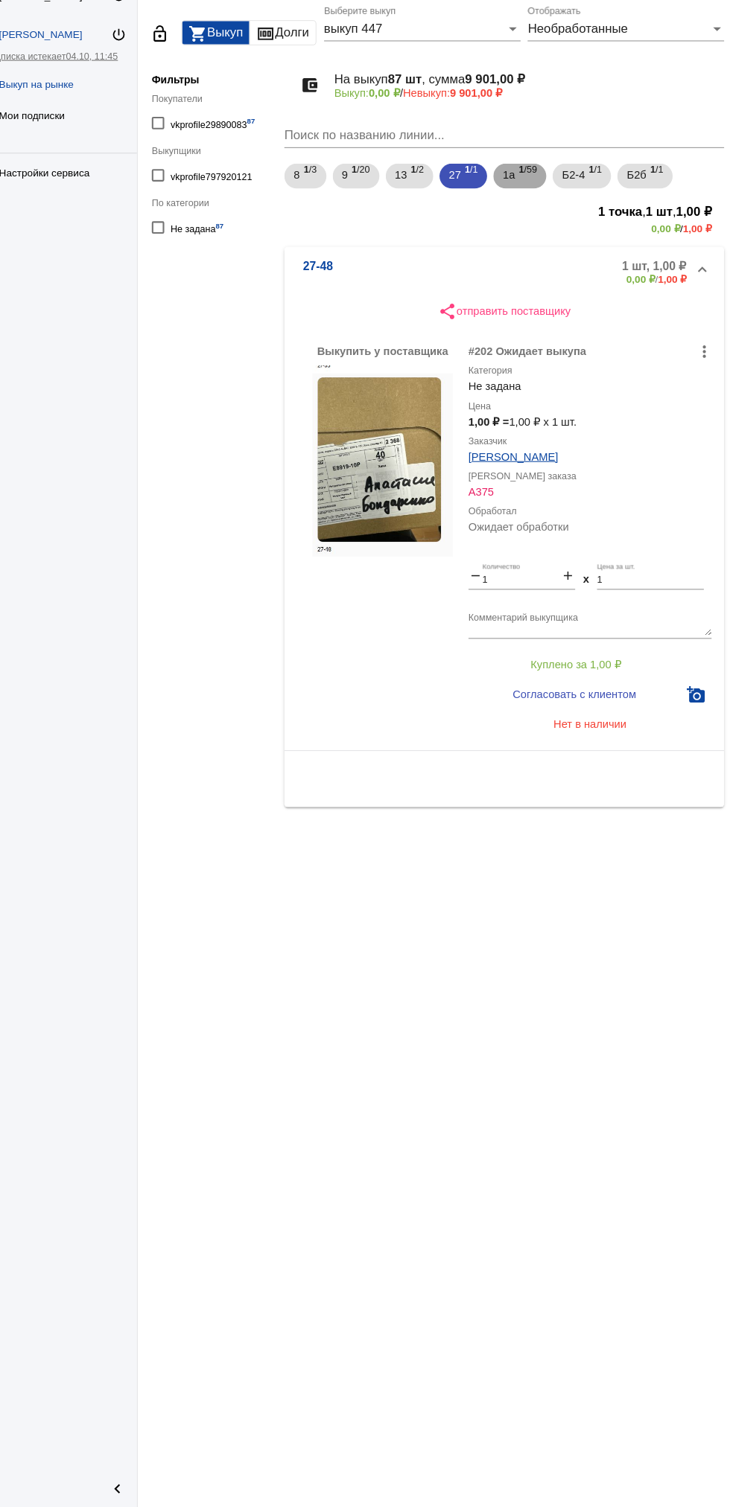
click at [524, 231] on span "1а" at bounding box center [518, 233] width 12 height 27
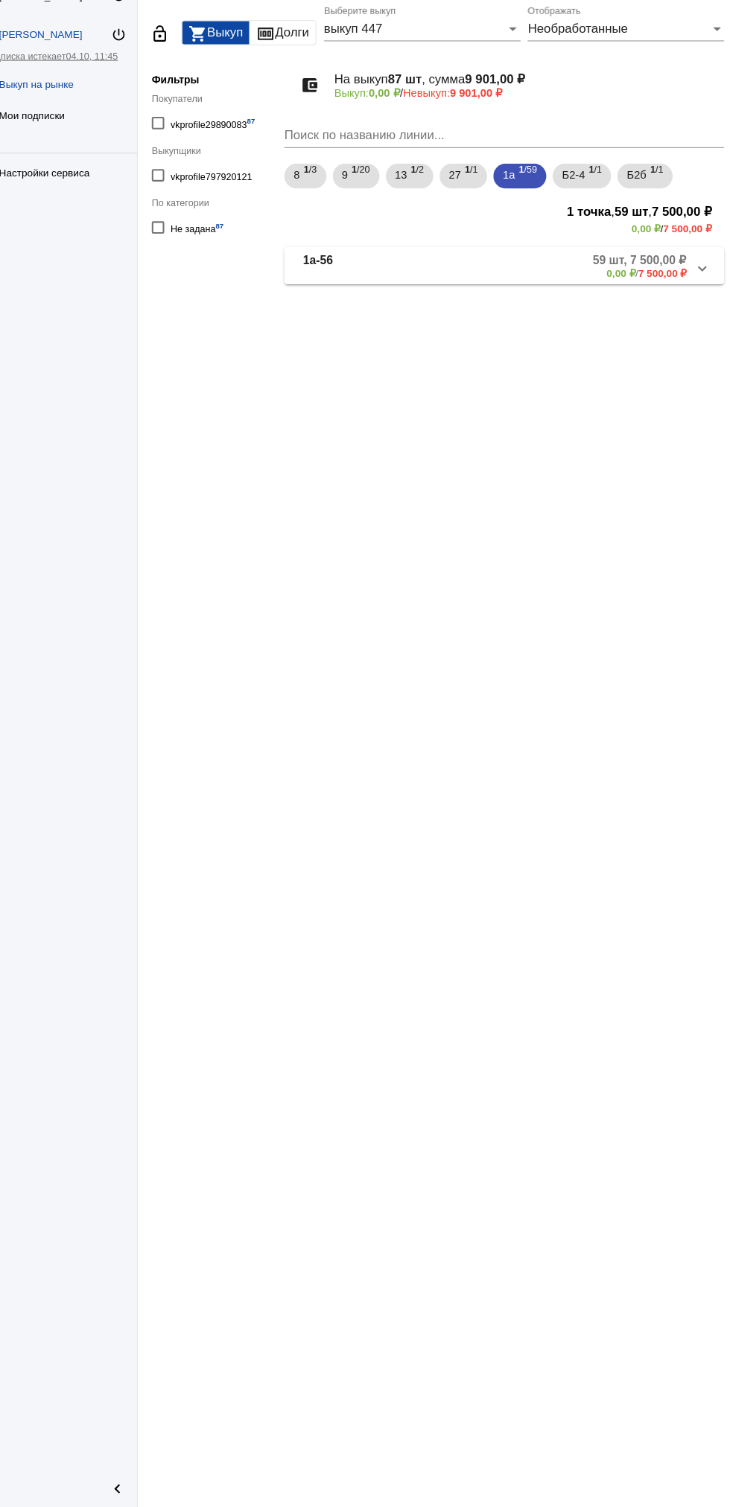
click at [579, 325] on mat-panel-description "59 шт, 7 500,00 ₽ 0,00 ₽ / 7 500,00 ₽" at bounding box center [564, 321] width 247 height 25
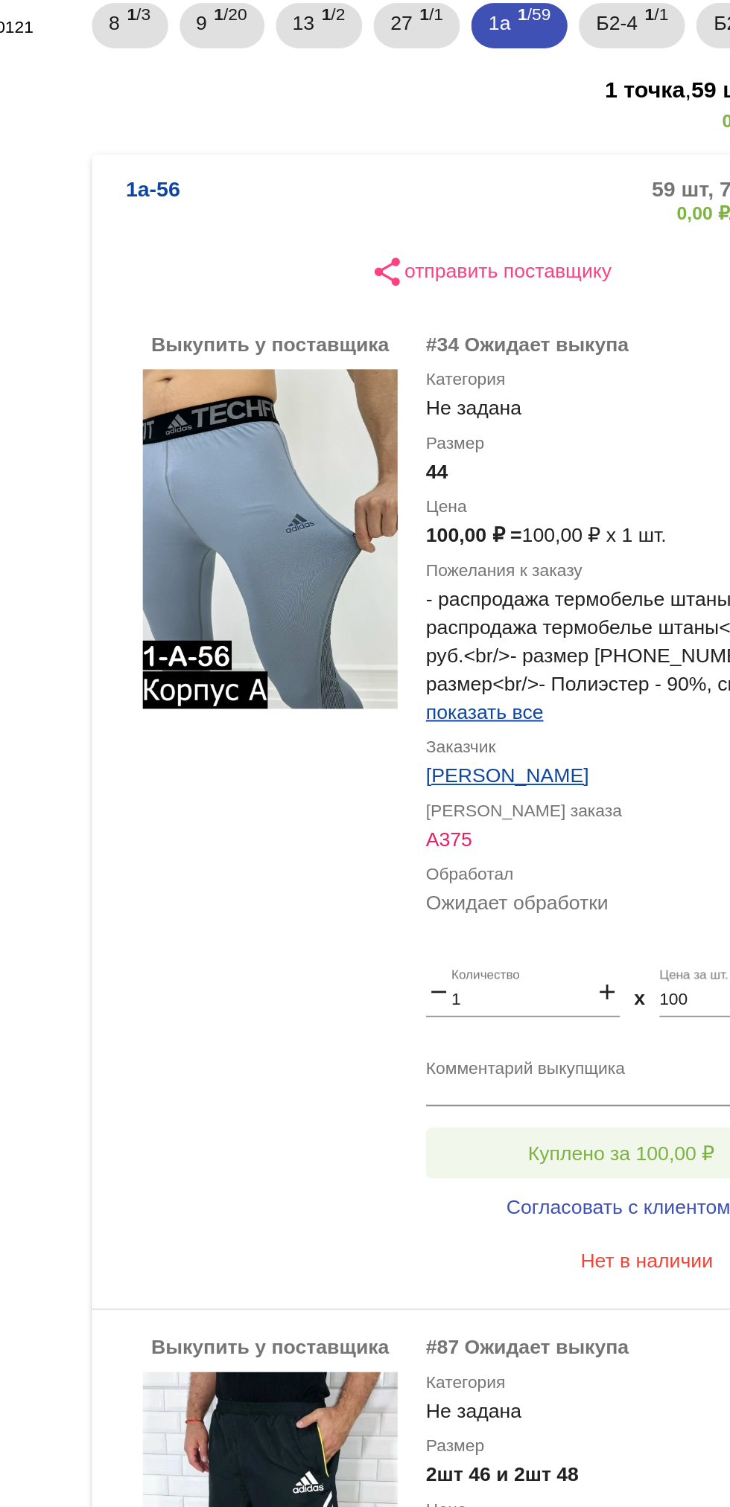
click at [614, 827] on span "Куплено за 100,00 ₽" at bounding box center [582, 829] width 98 height 12
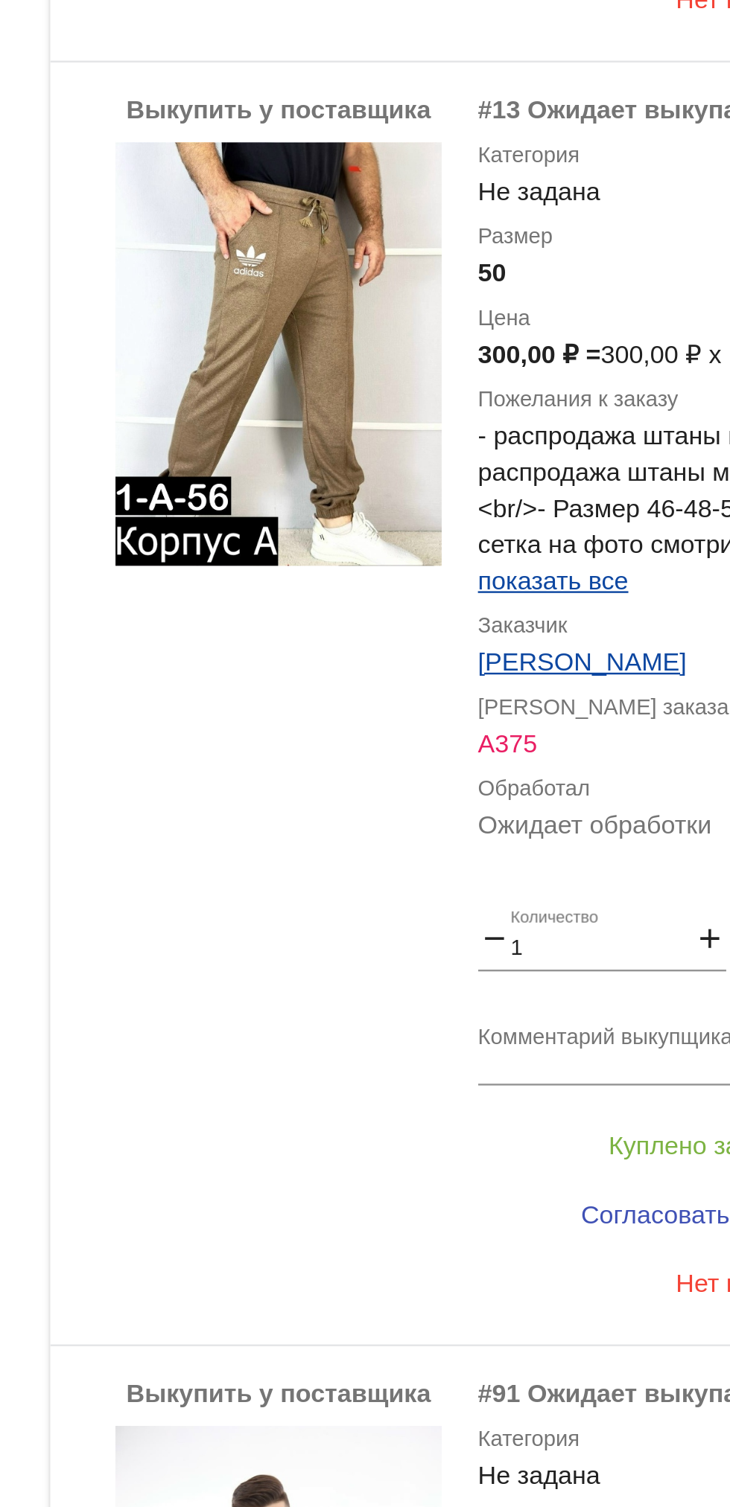
scroll to position [1065, 0]
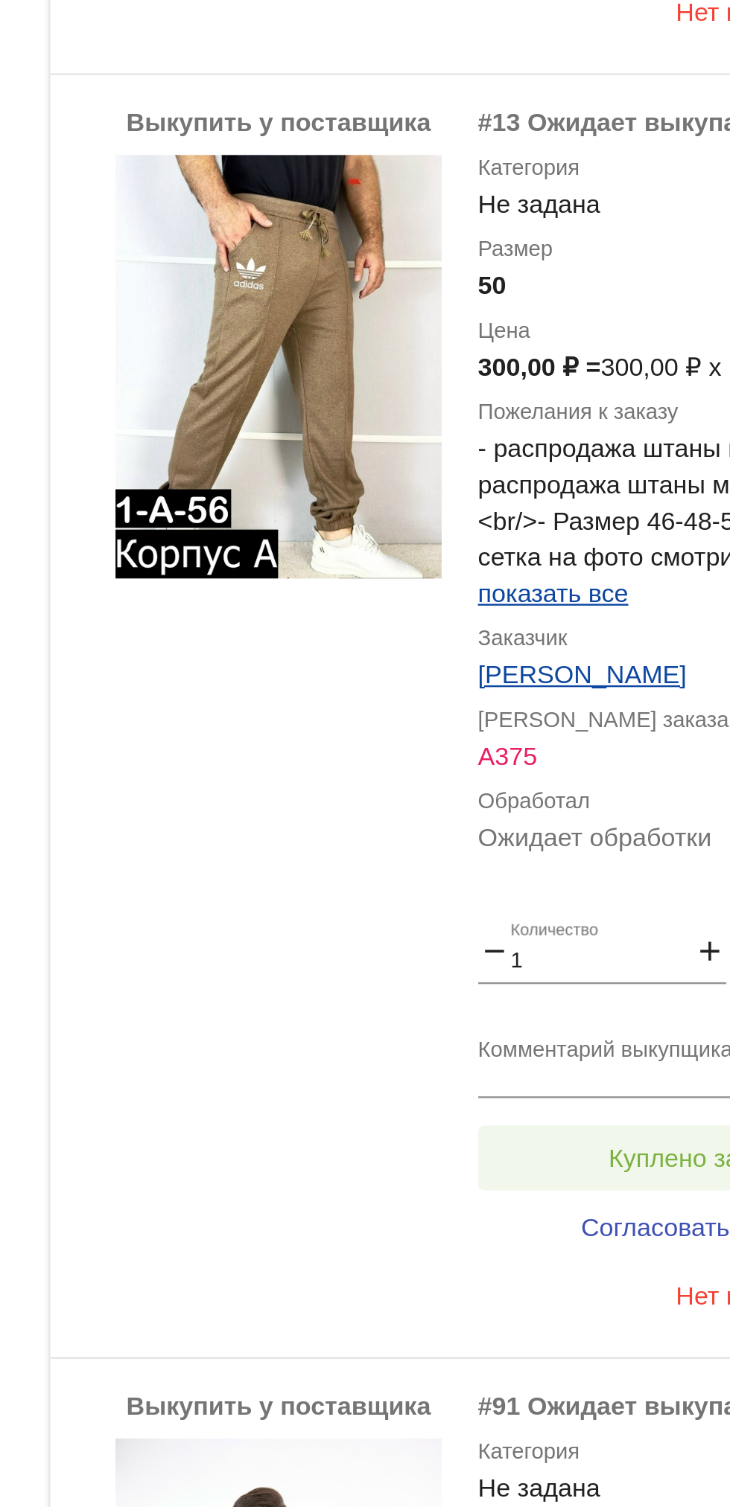
click at [558, 828] on button "Куплено за 300,00 ₽" at bounding box center [581, 818] width 205 height 27
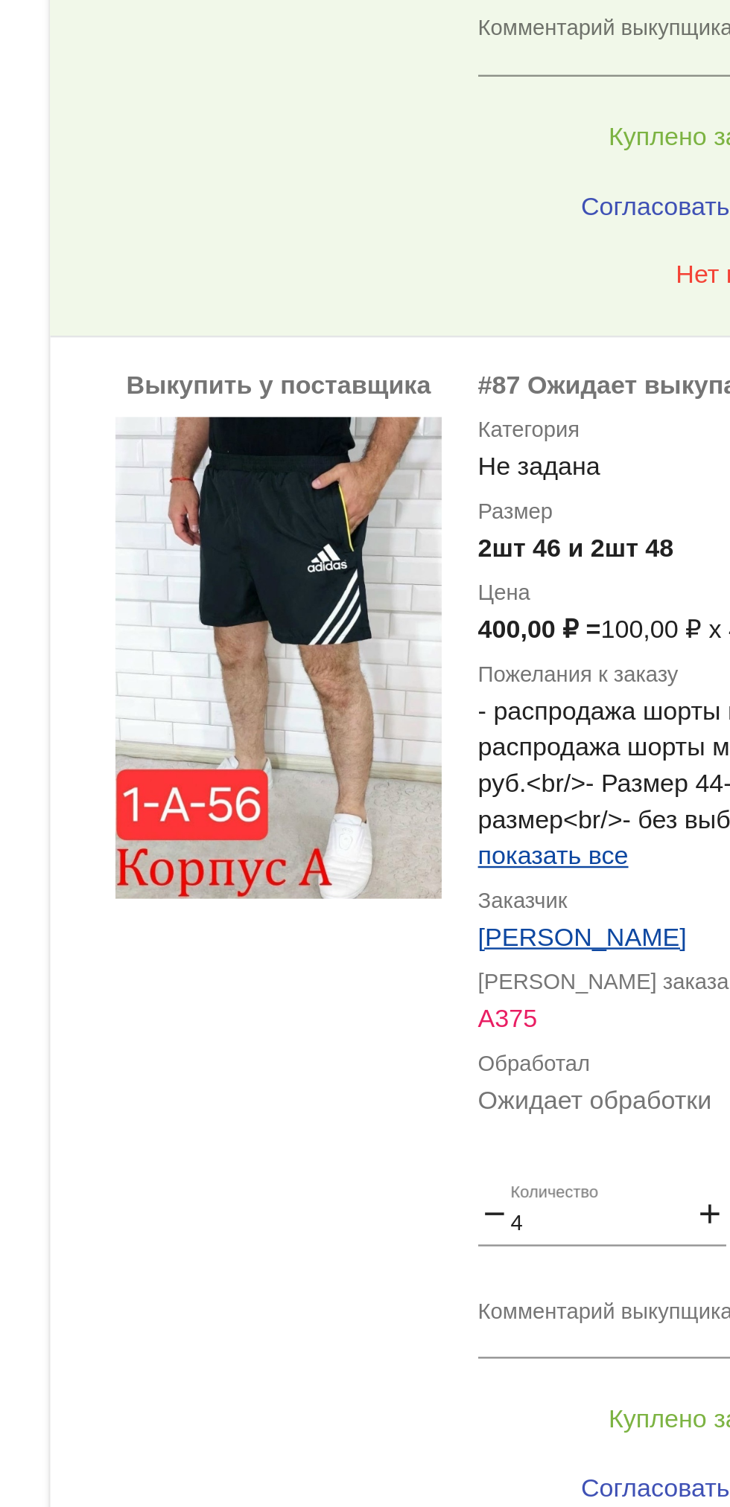
scroll to position [432, 0]
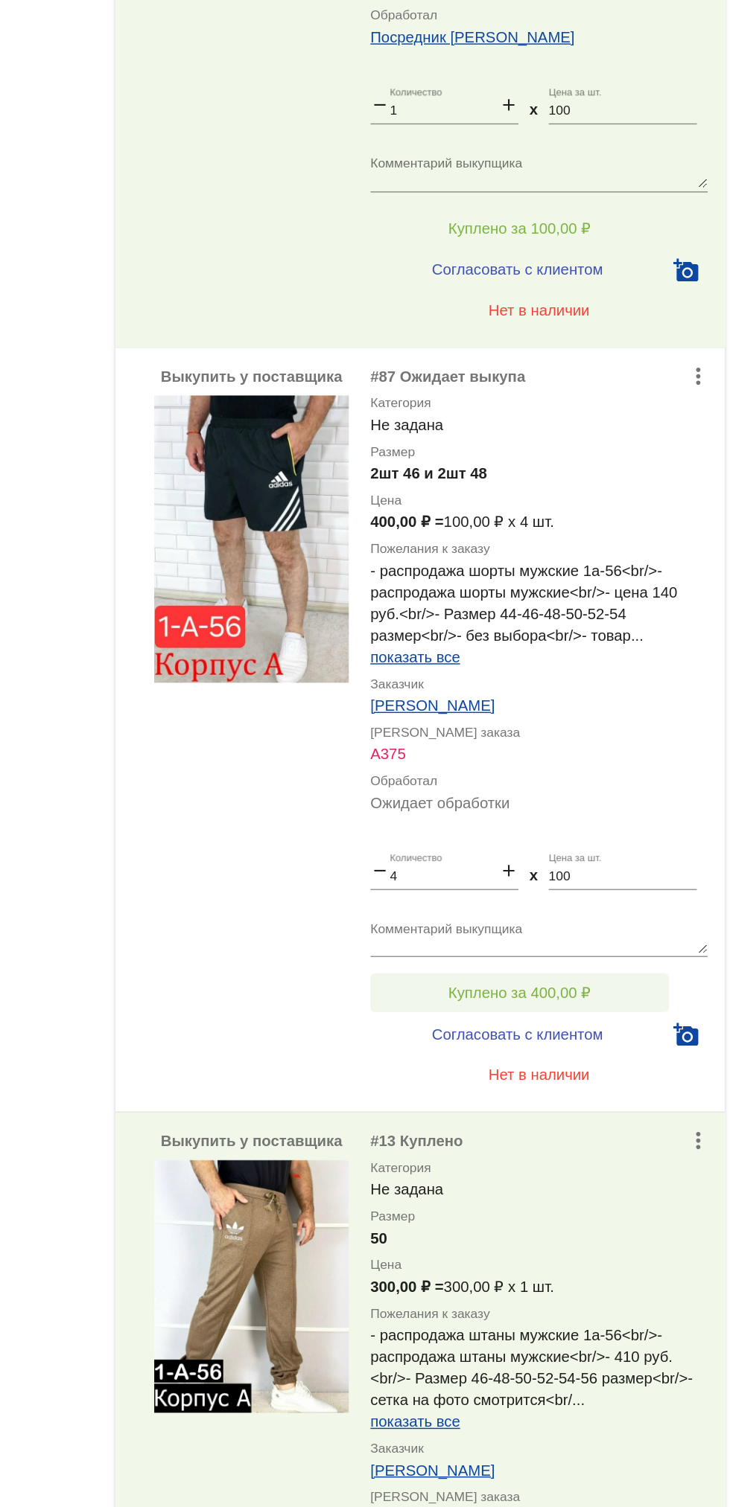
click at [631, 923] on span "Куплено за 400,00 ₽" at bounding box center [582, 923] width 98 height 12
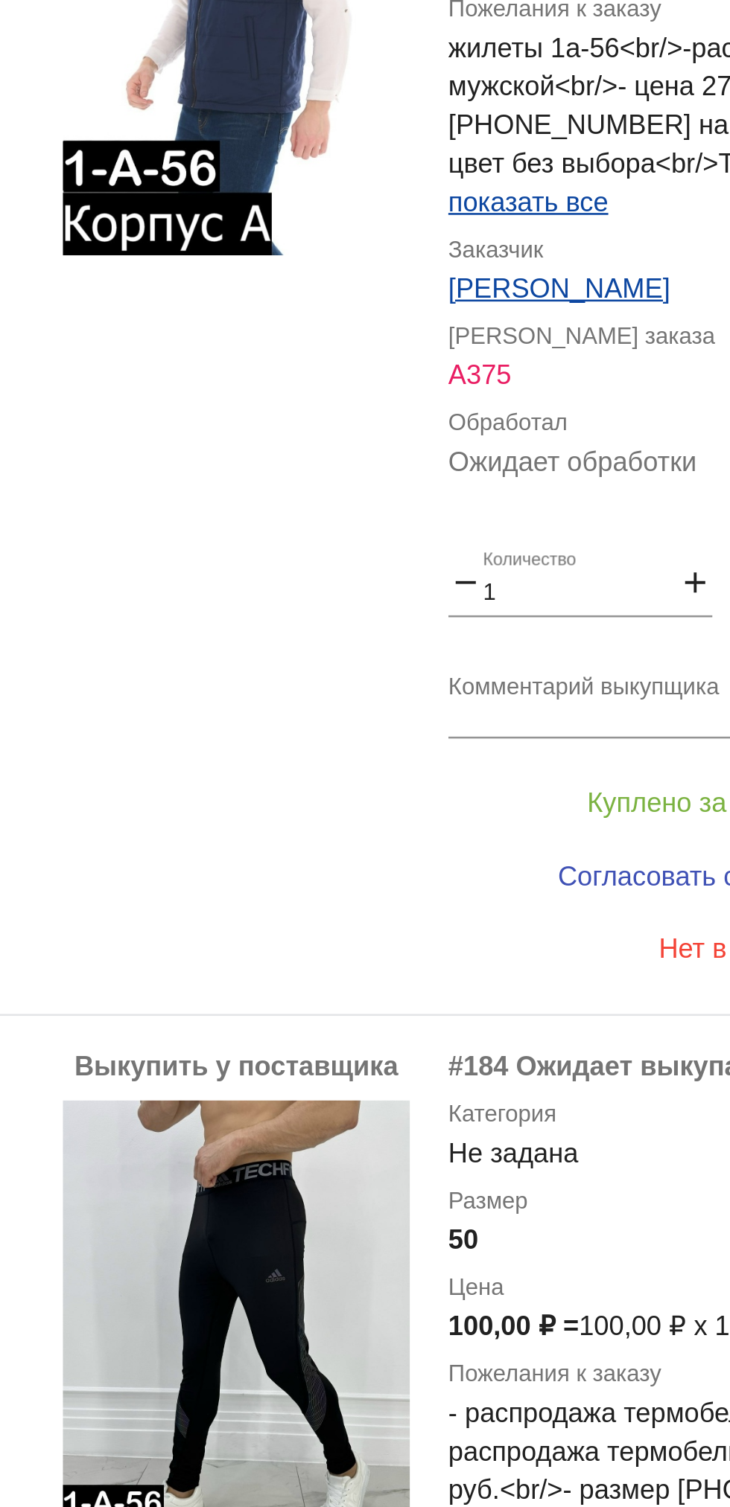
scroll to position [2046, 0]
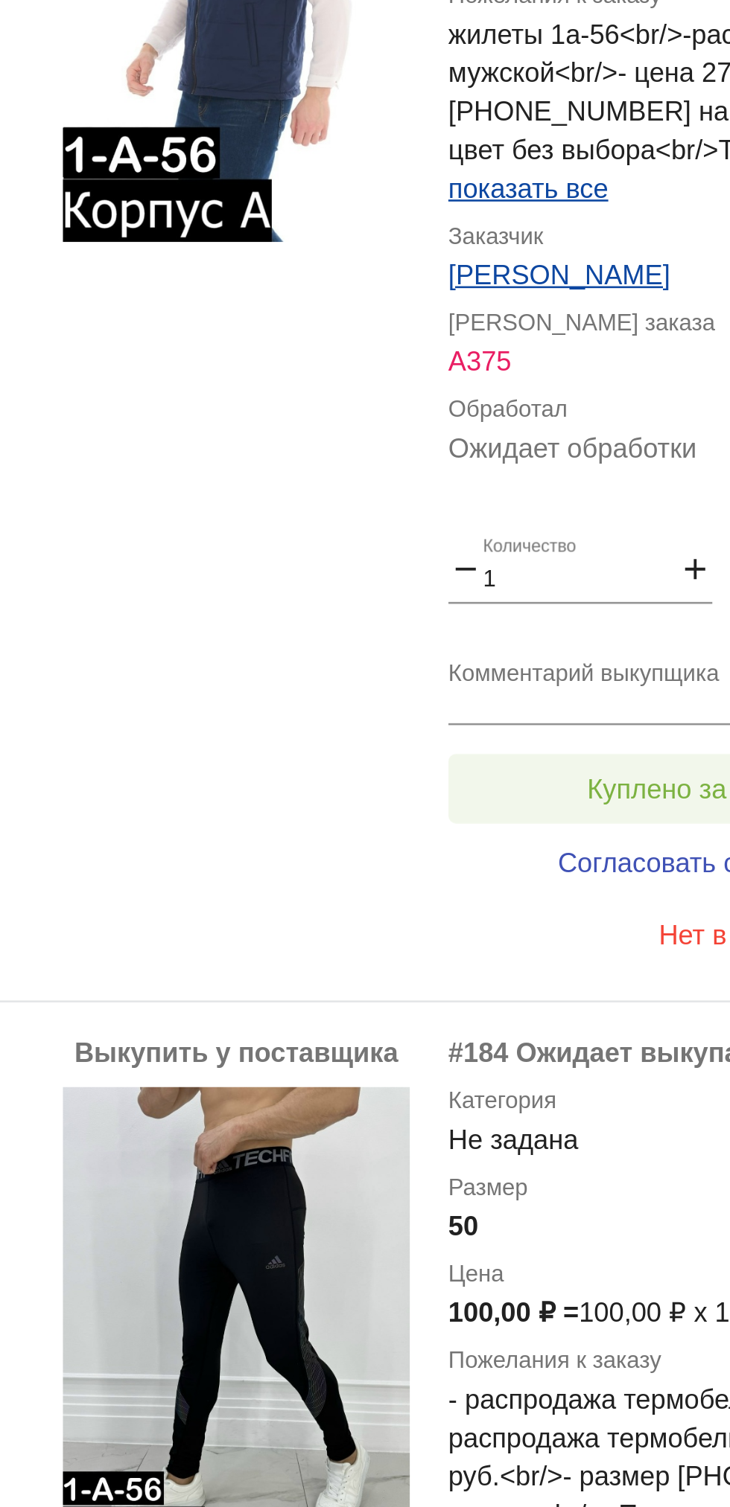
click at [549, 917] on button "Куплено за 200,00 ₽" at bounding box center [581, 926] width 205 height 27
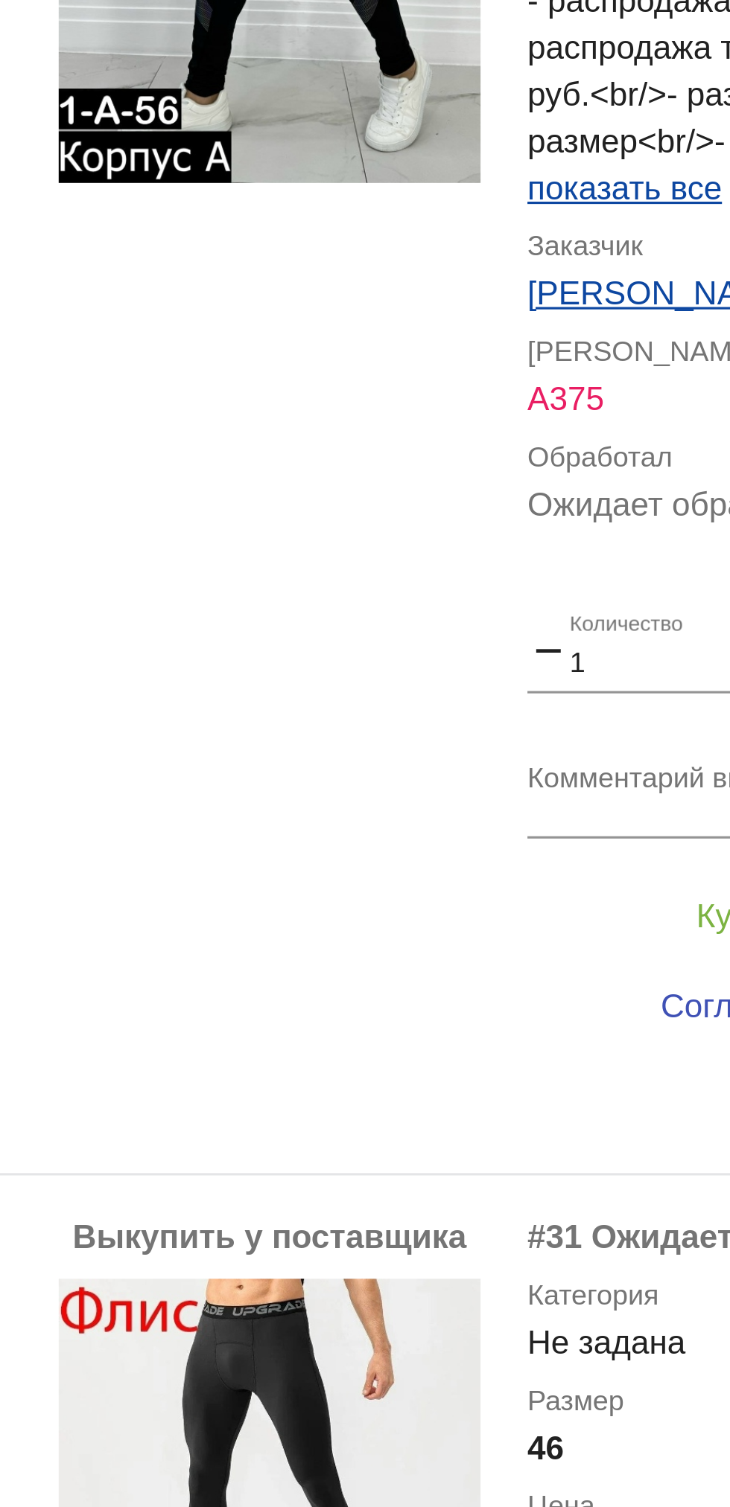
scroll to position [2518, 0]
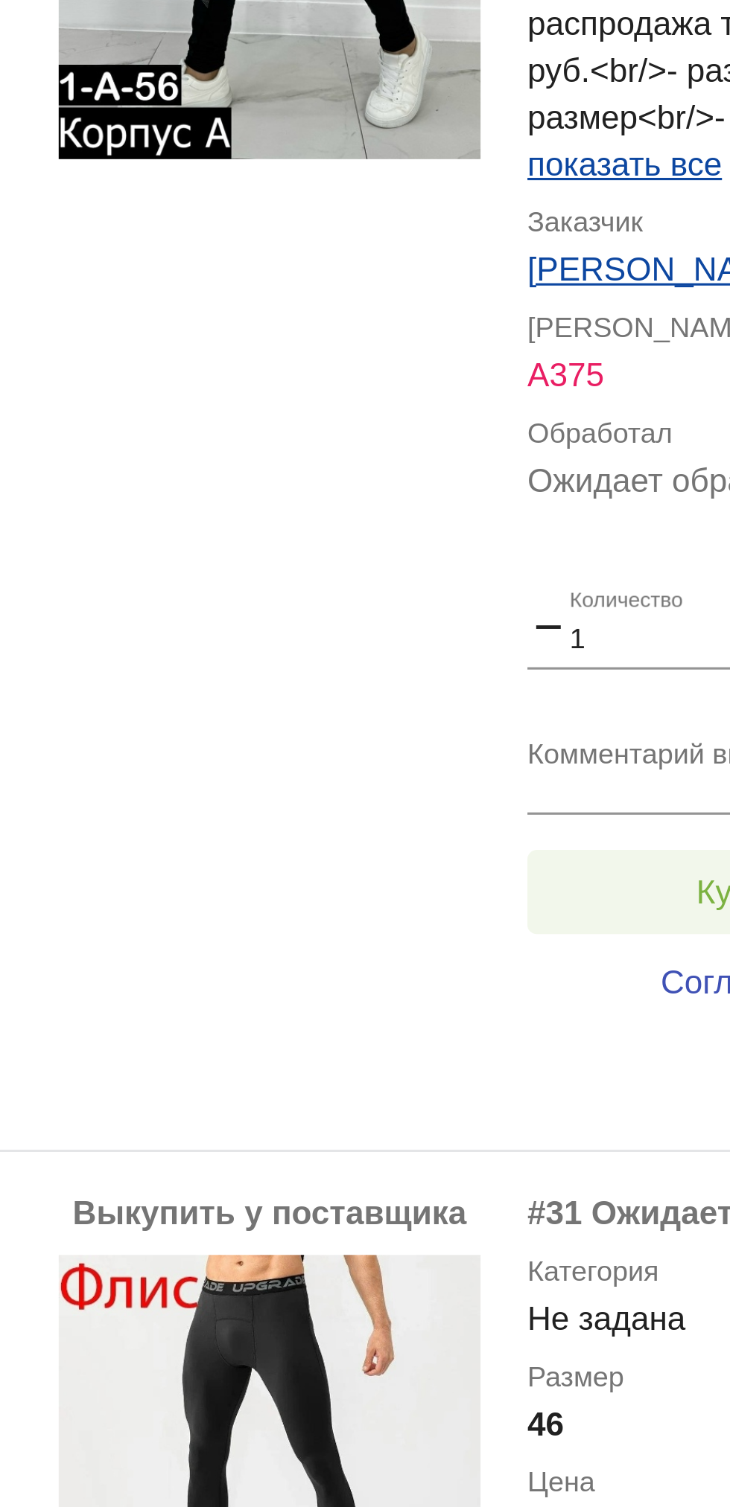
click at [502, 991] on button "Куплено за 100,00 ₽" at bounding box center [581, 981] width 205 height 27
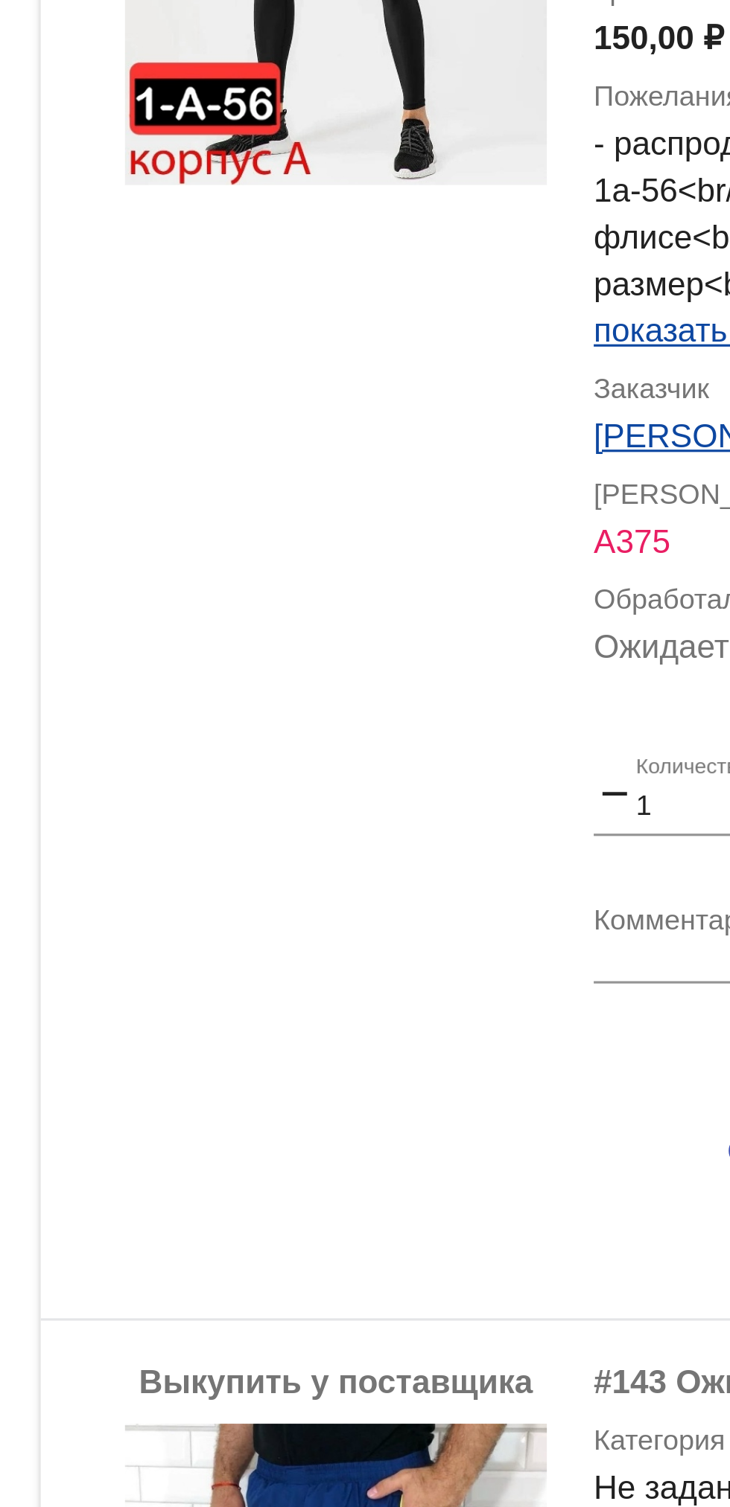
scroll to position [2996, 0]
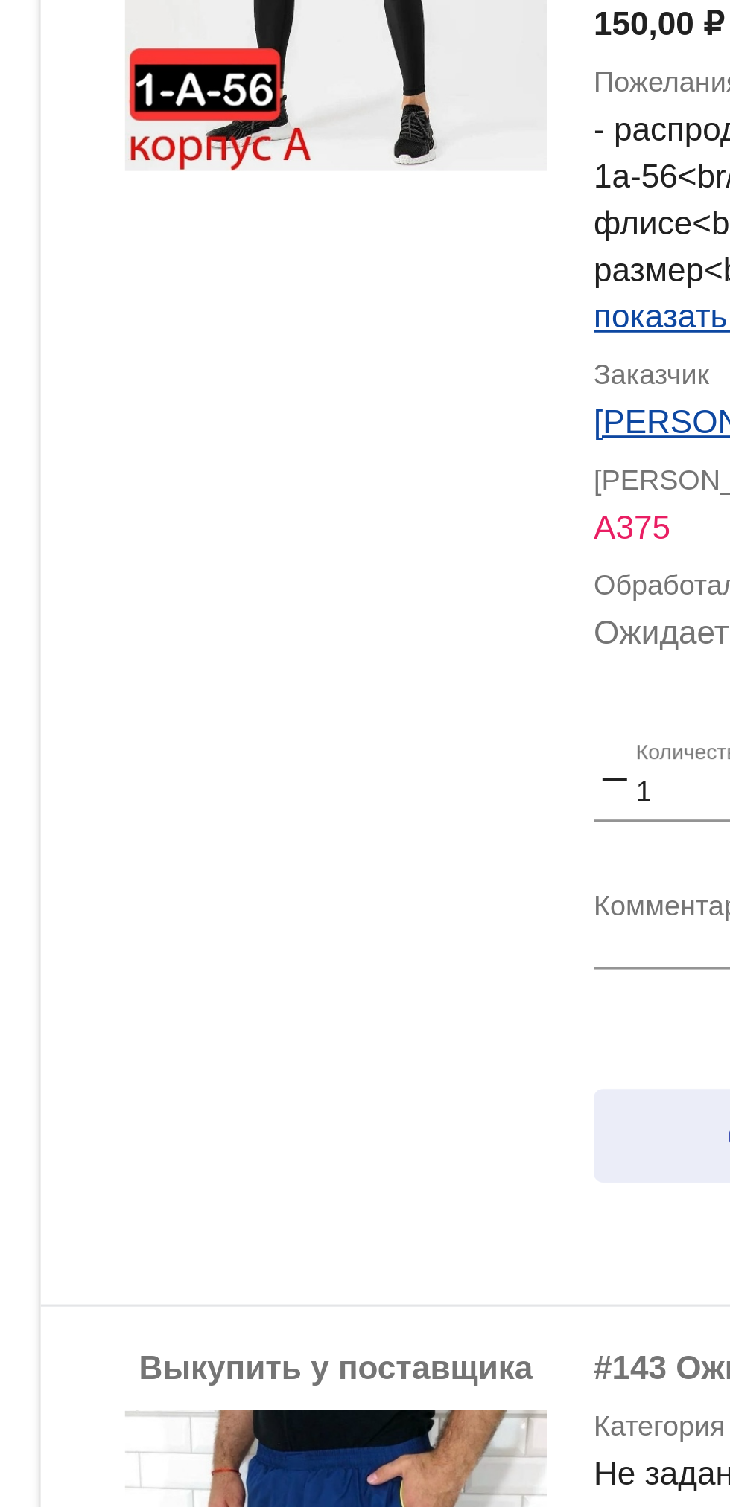
click at [494, 1047] on button "Согласовать с клиентом" at bounding box center [580, 1059] width 202 height 30
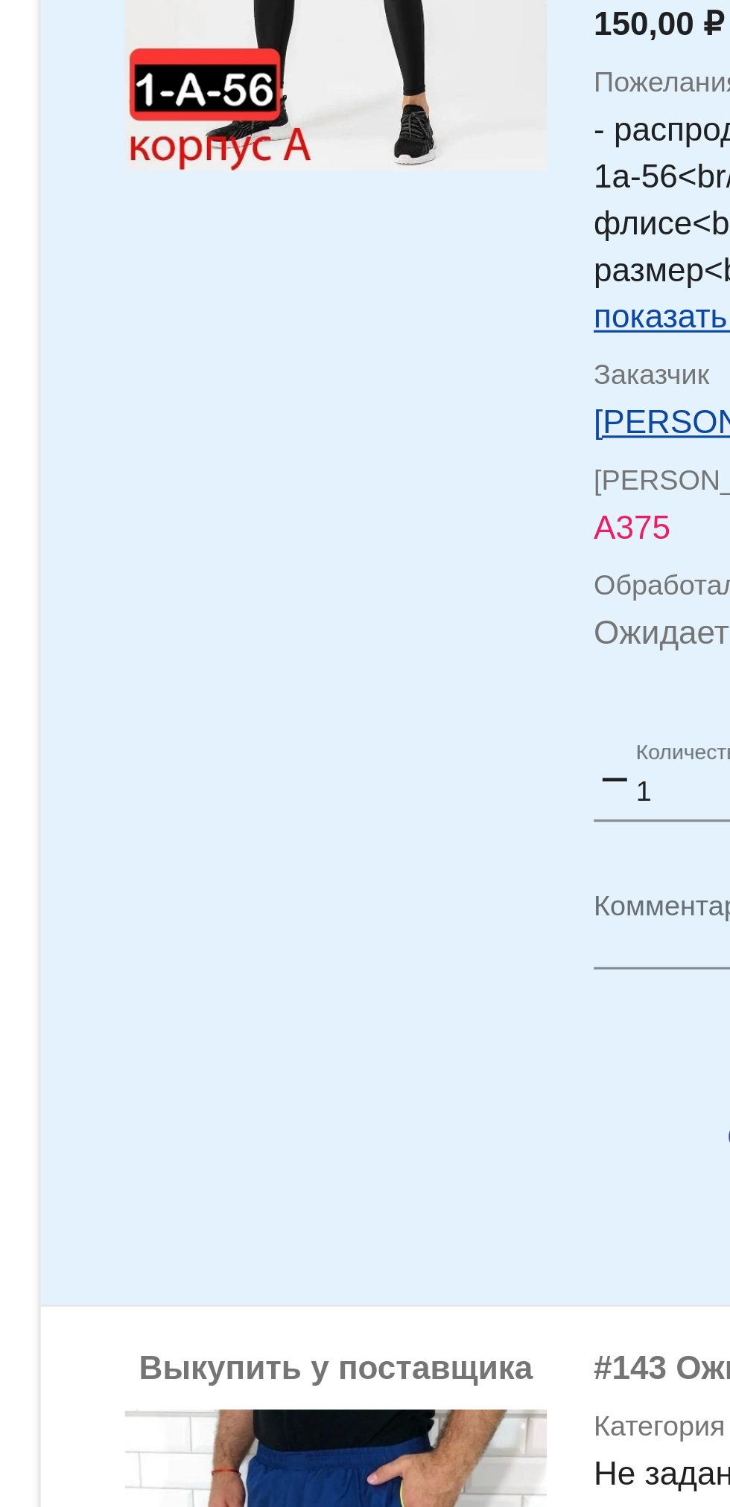
click at [464, 1032] on div "Выкупить у поставщика" at bounding box center [398, 848] width 134 height 503
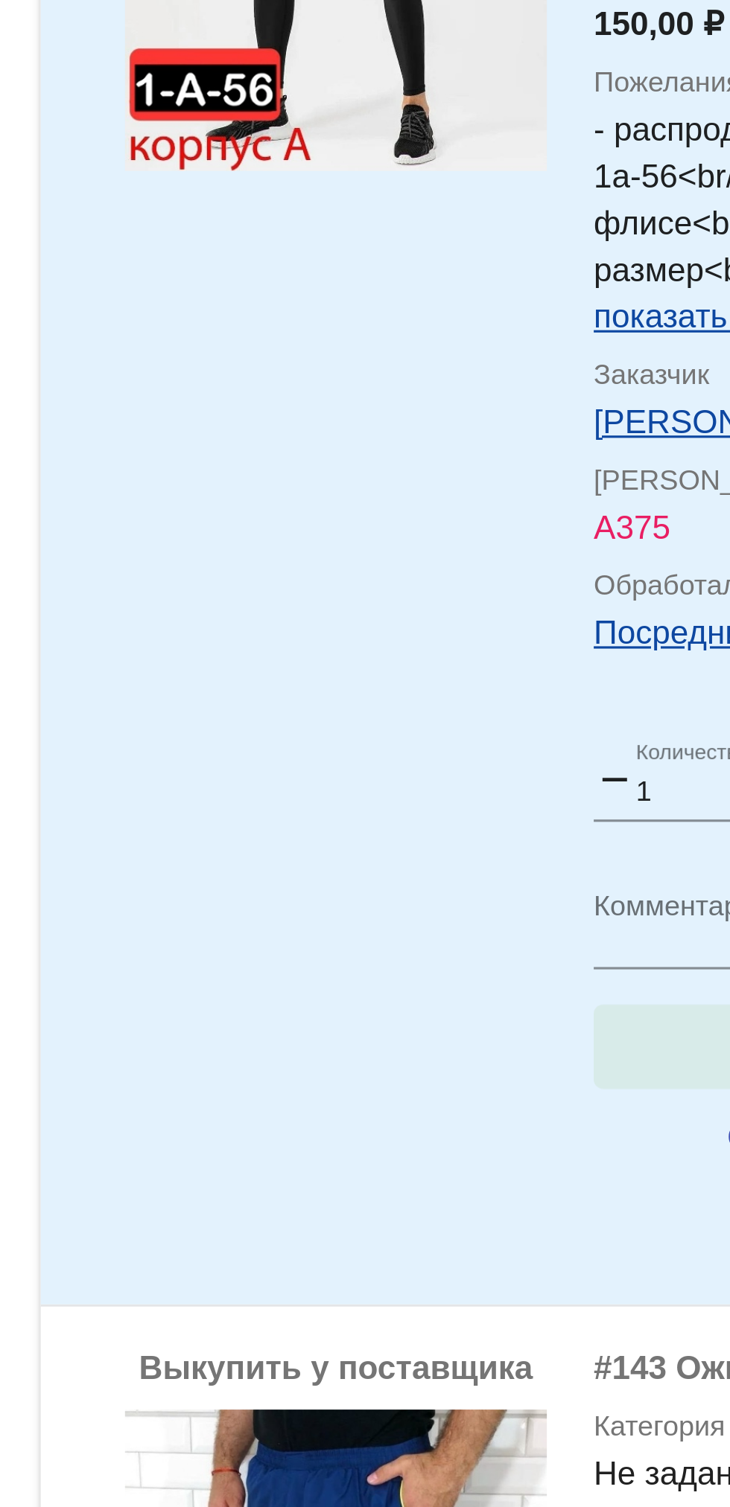
click at [508, 1035] on button "Куплено за 150,00 ₽" at bounding box center [581, 1030] width 205 height 27
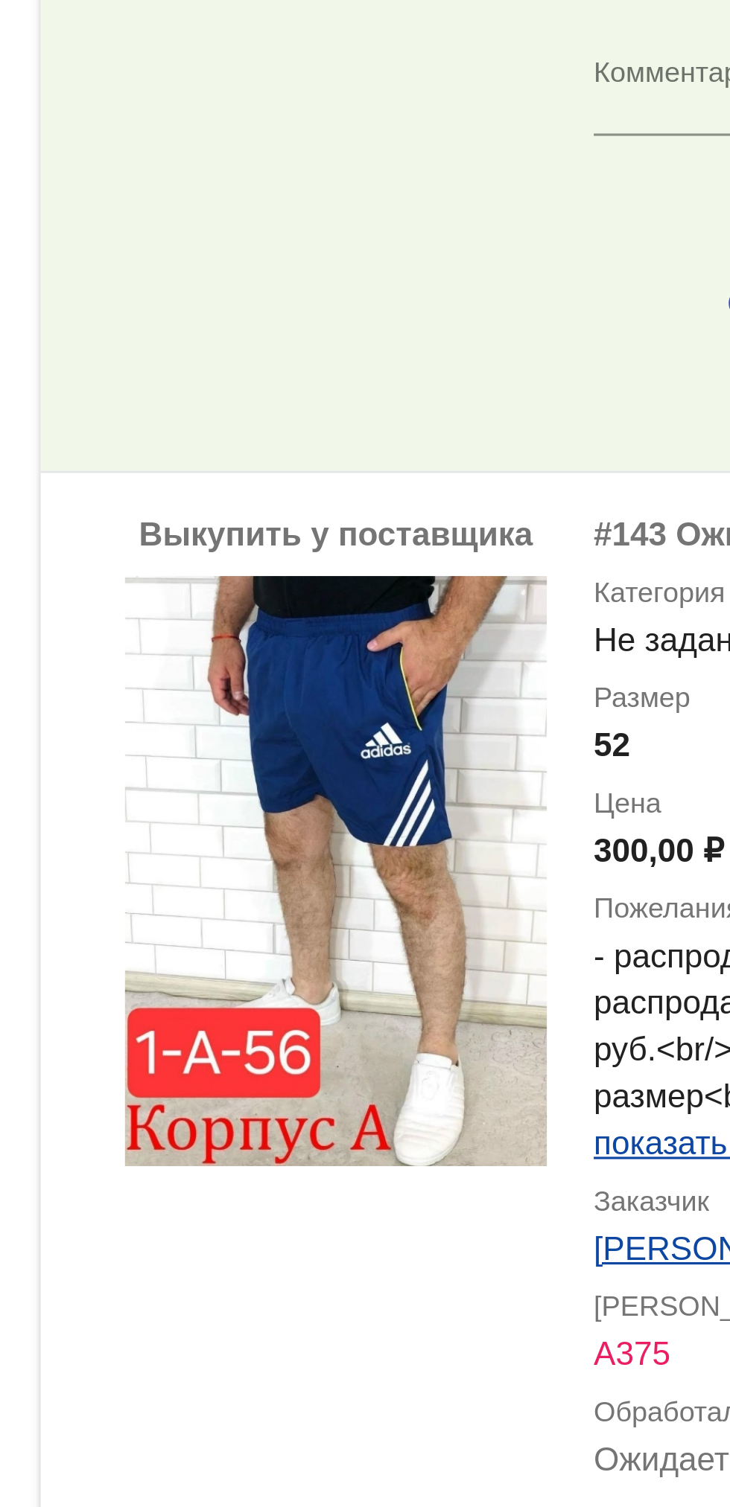
scroll to position [3278, 0]
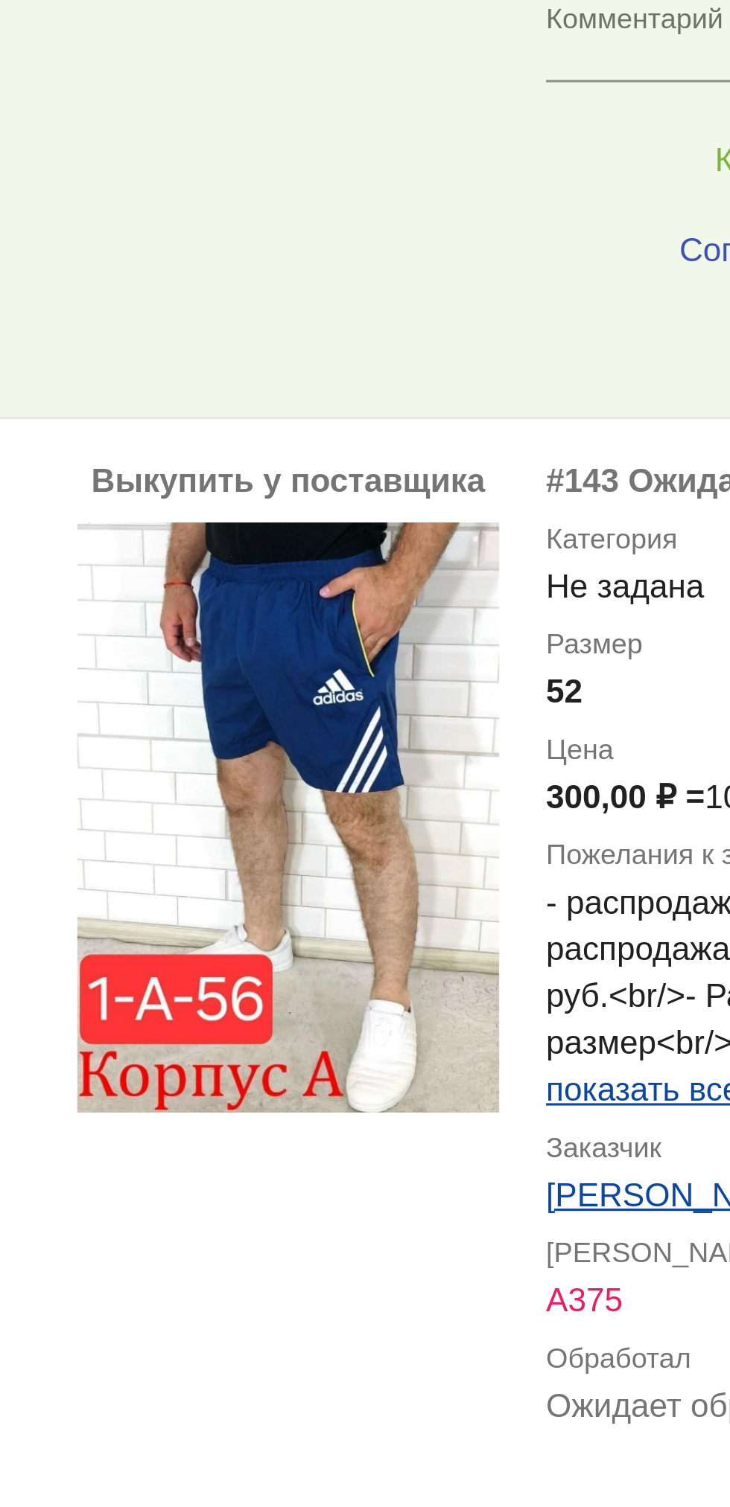
click at [502, 1073] on link "[PERSON_NAME]" at bounding box center [522, 1077] width 86 height 12
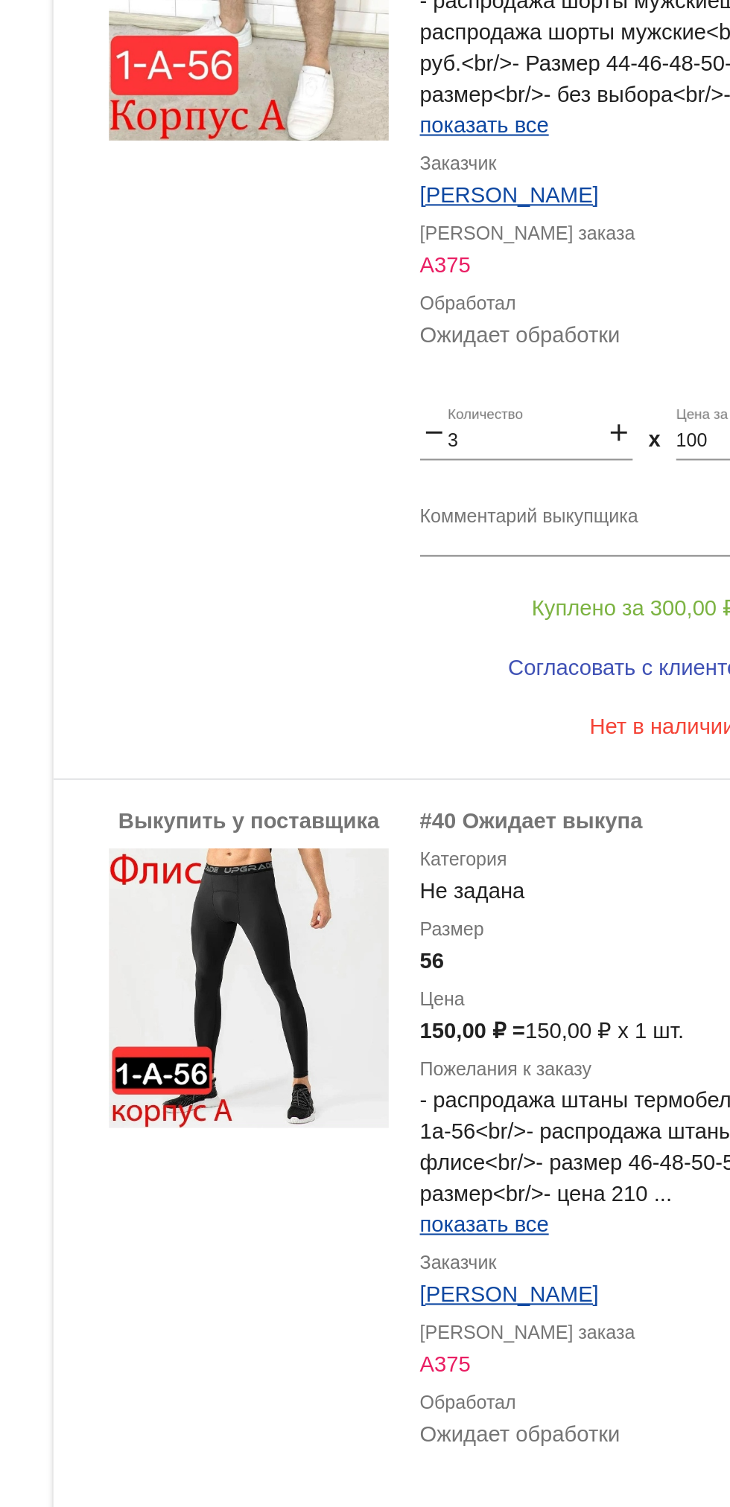
scroll to position [3700, 0]
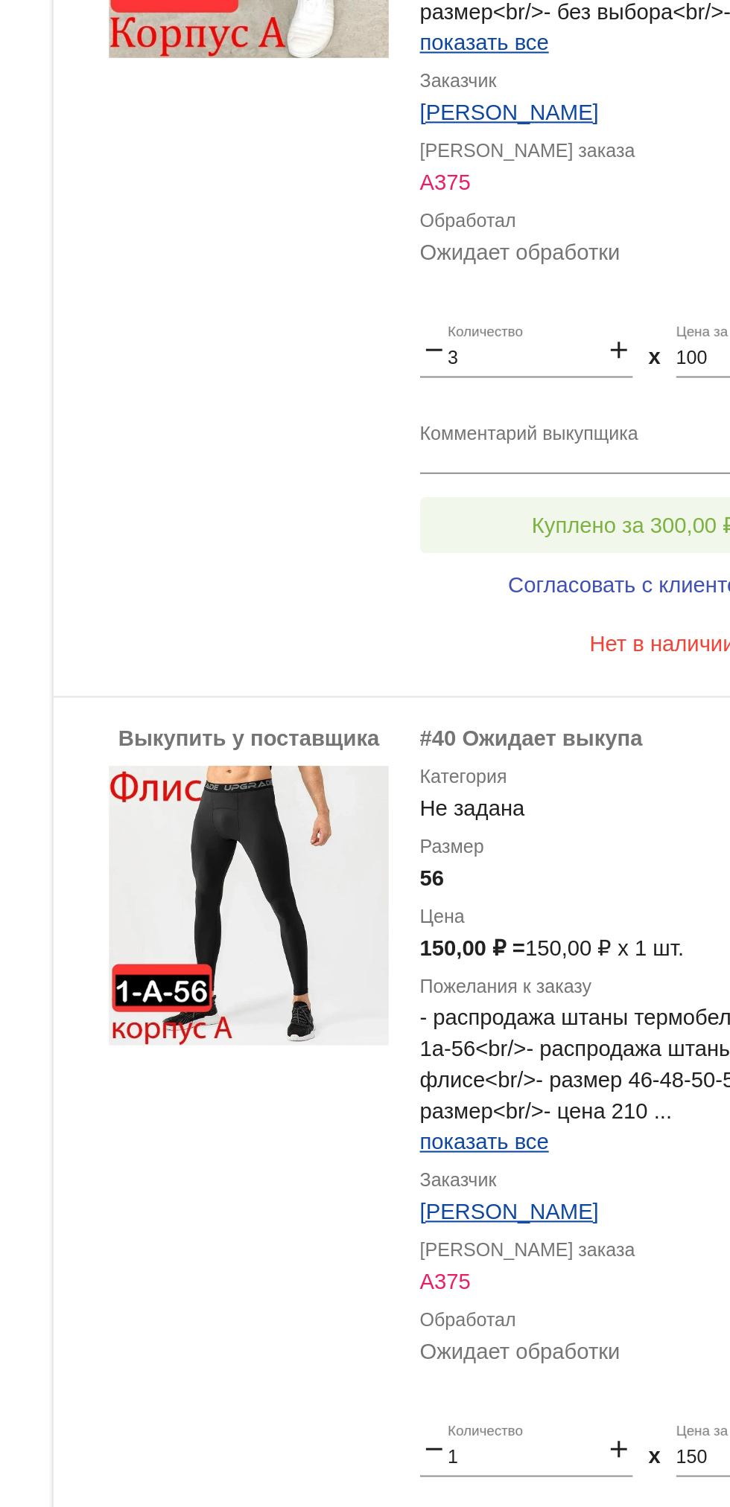
click at [579, 857] on span "Куплено за 300,00 ₽" at bounding box center [582, 853] width 98 height 12
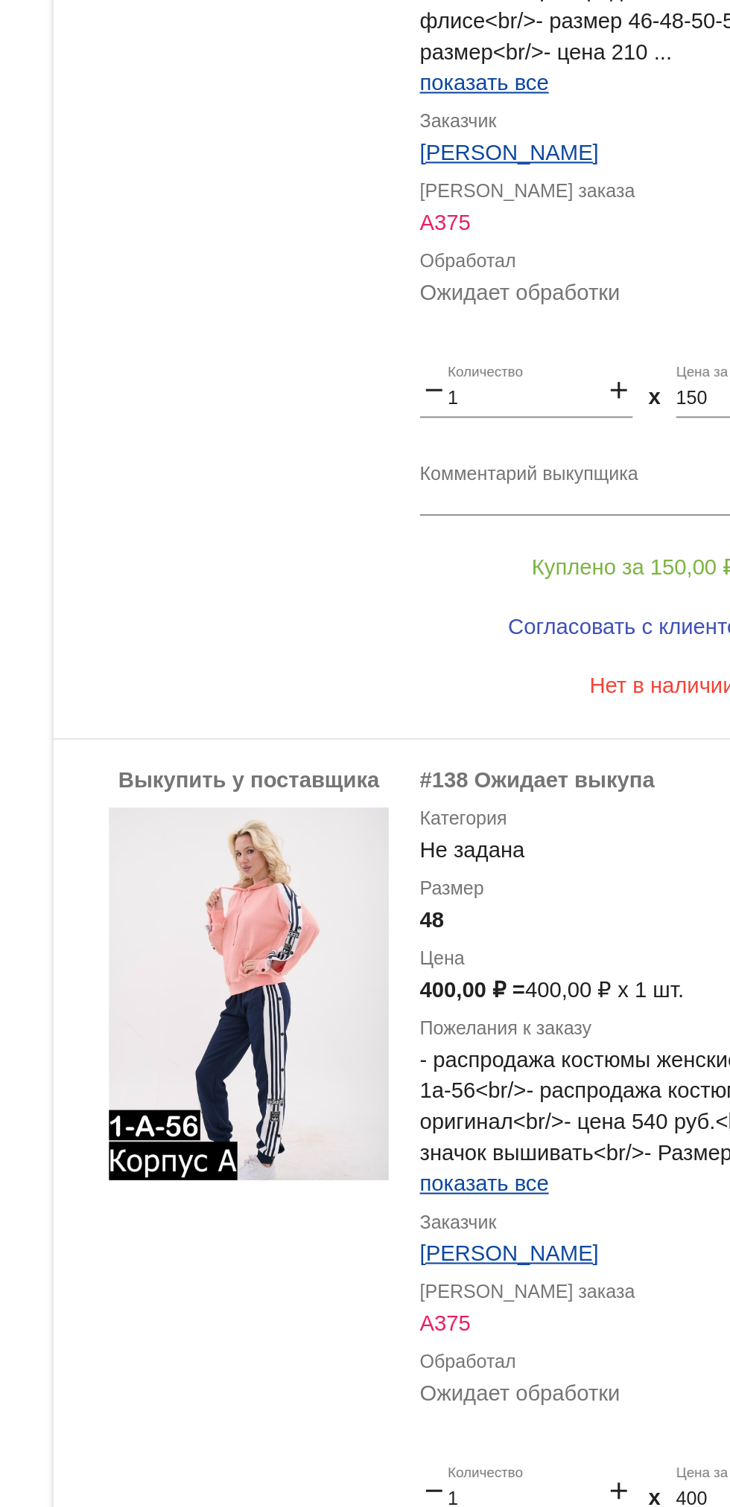
scroll to position [4262, 0]
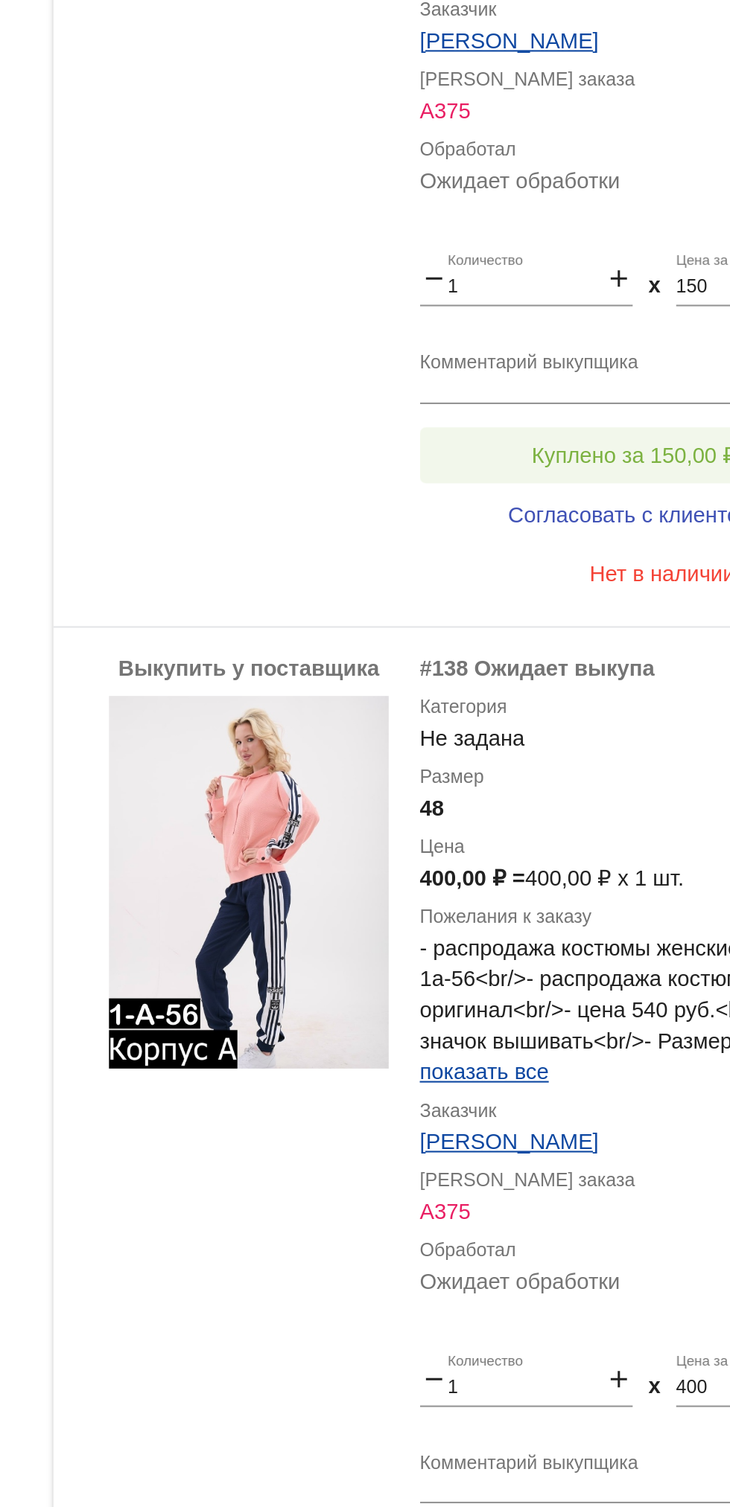
click at [575, 807] on button "Куплено за 150,00 ₽" at bounding box center [581, 819] width 205 height 27
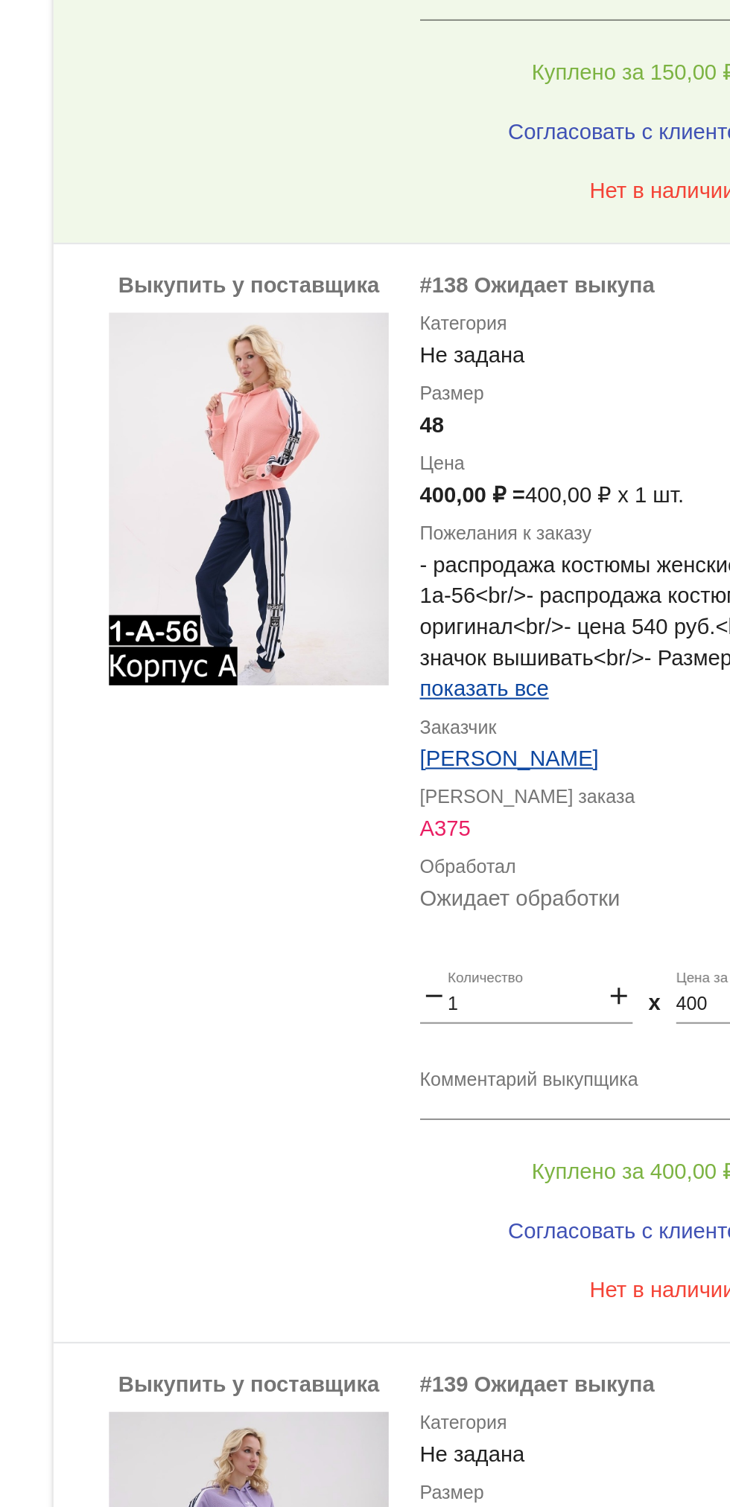
scroll to position [4463, 0]
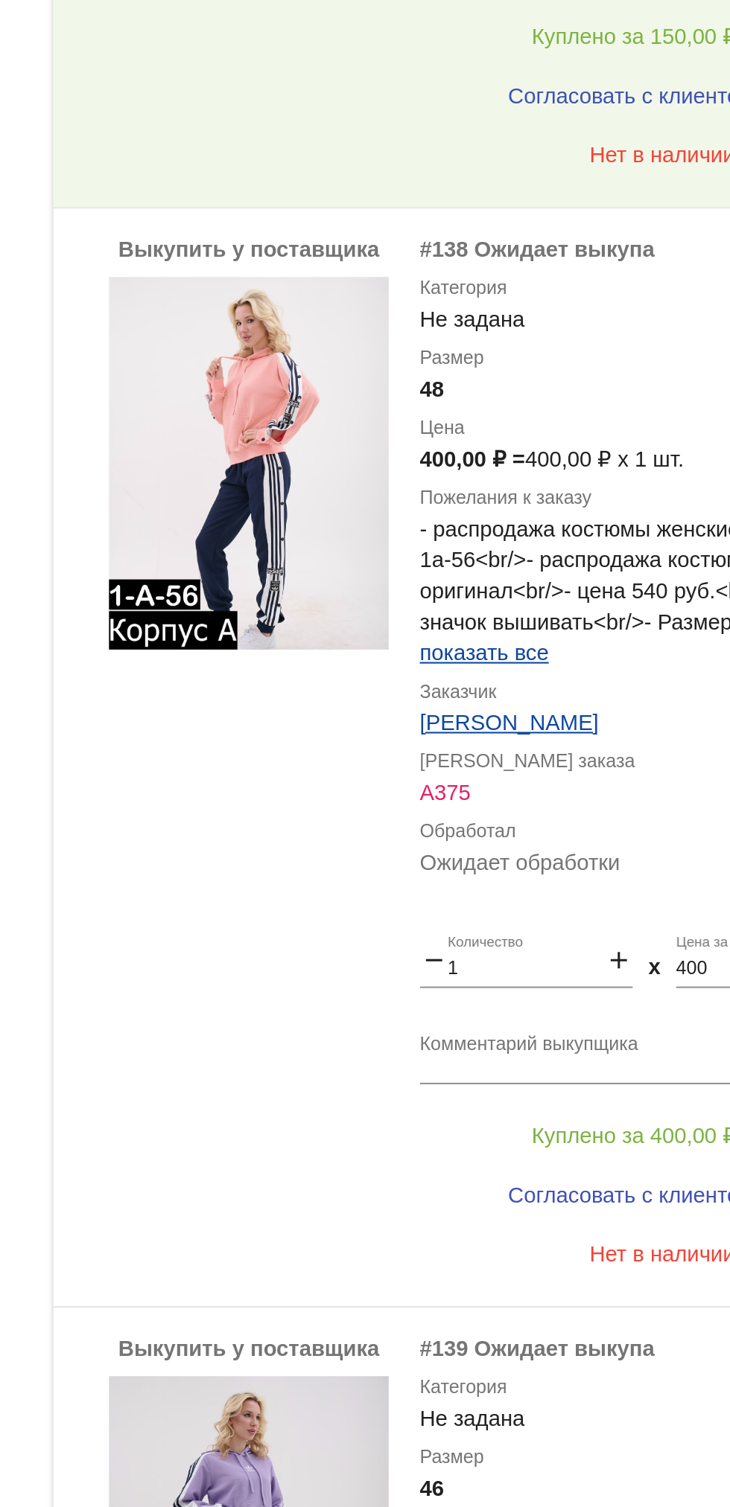
click at [534, 919] on span "показать все" at bounding box center [510, 914] width 62 height 12
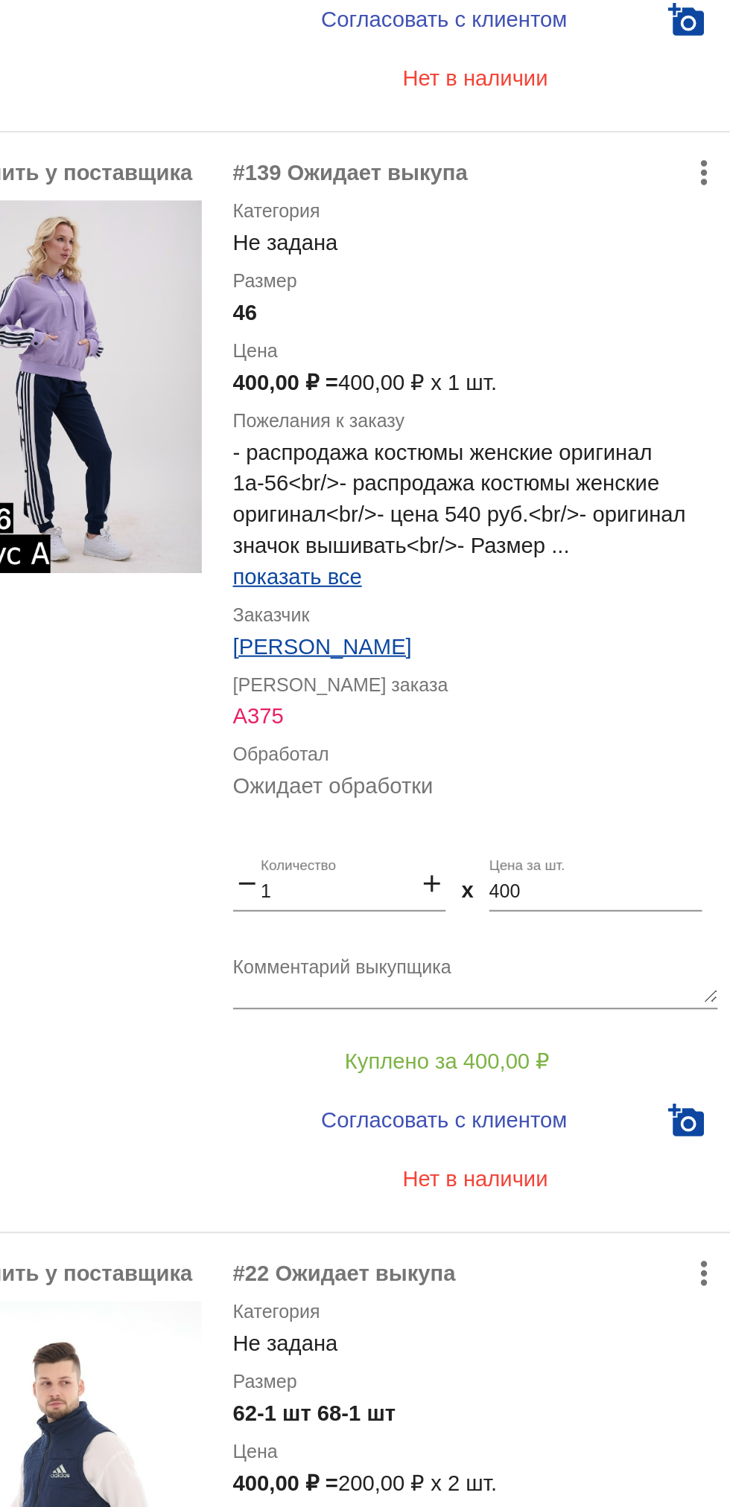
scroll to position [0, 0]
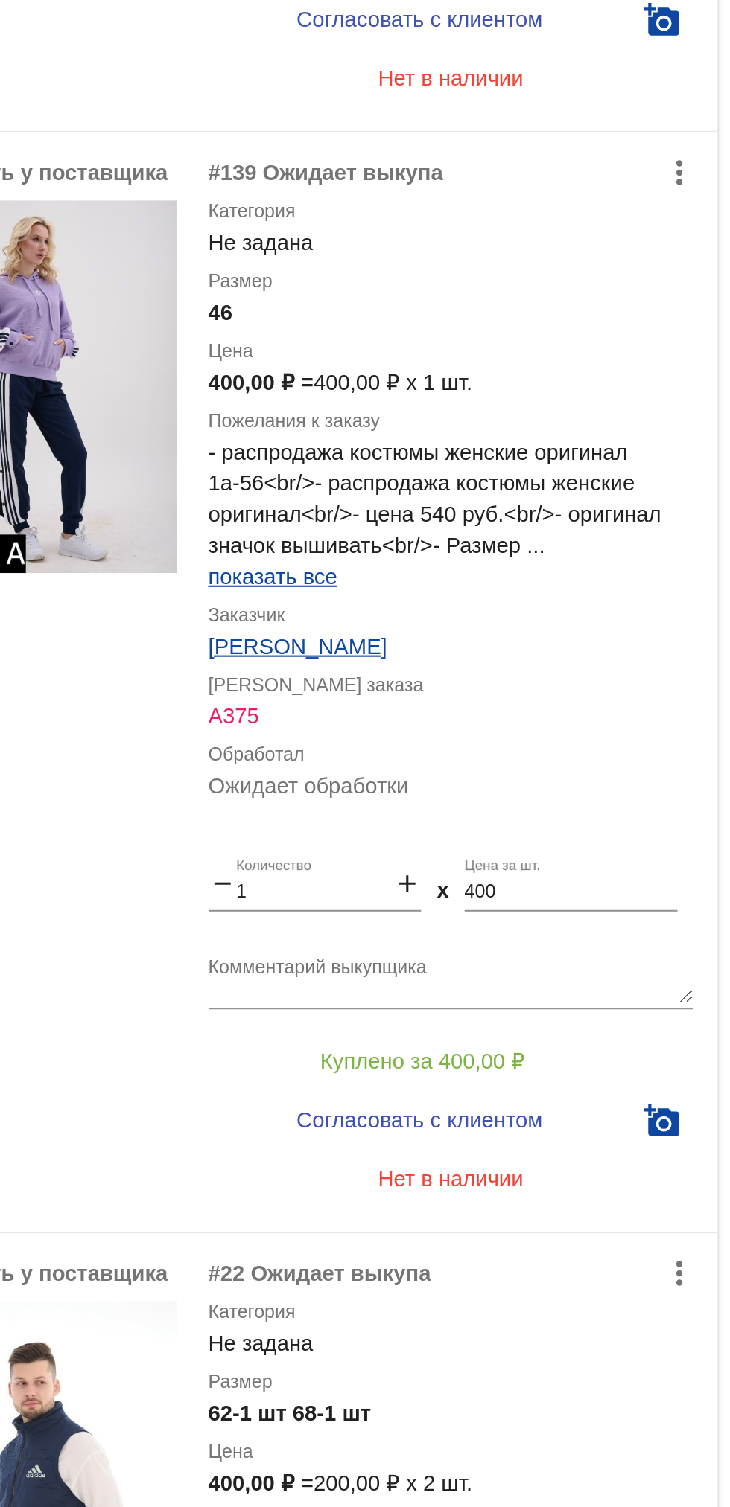
click at [523, 880] on span "показать все" at bounding box center [510, 878] width 62 height 12
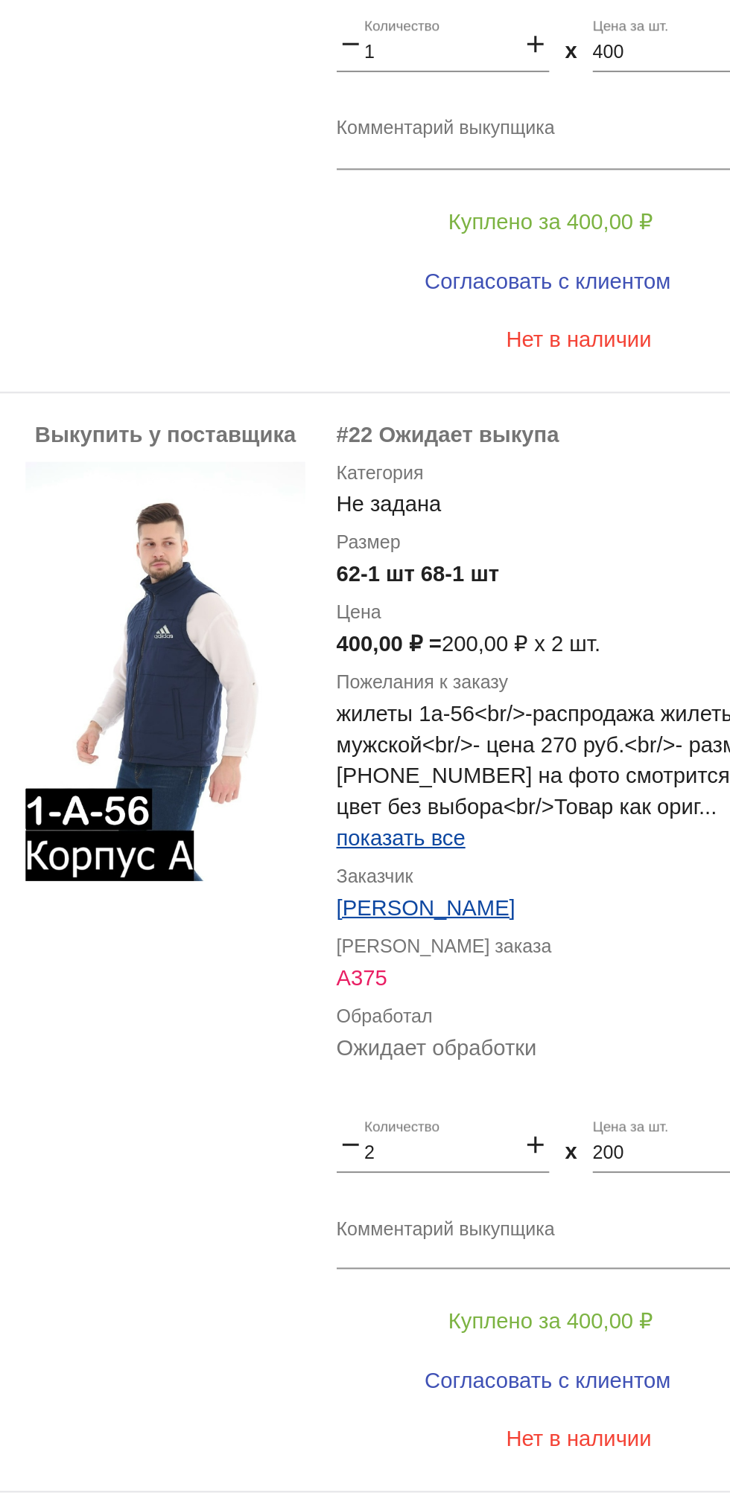
scroll to position [5526, 0]
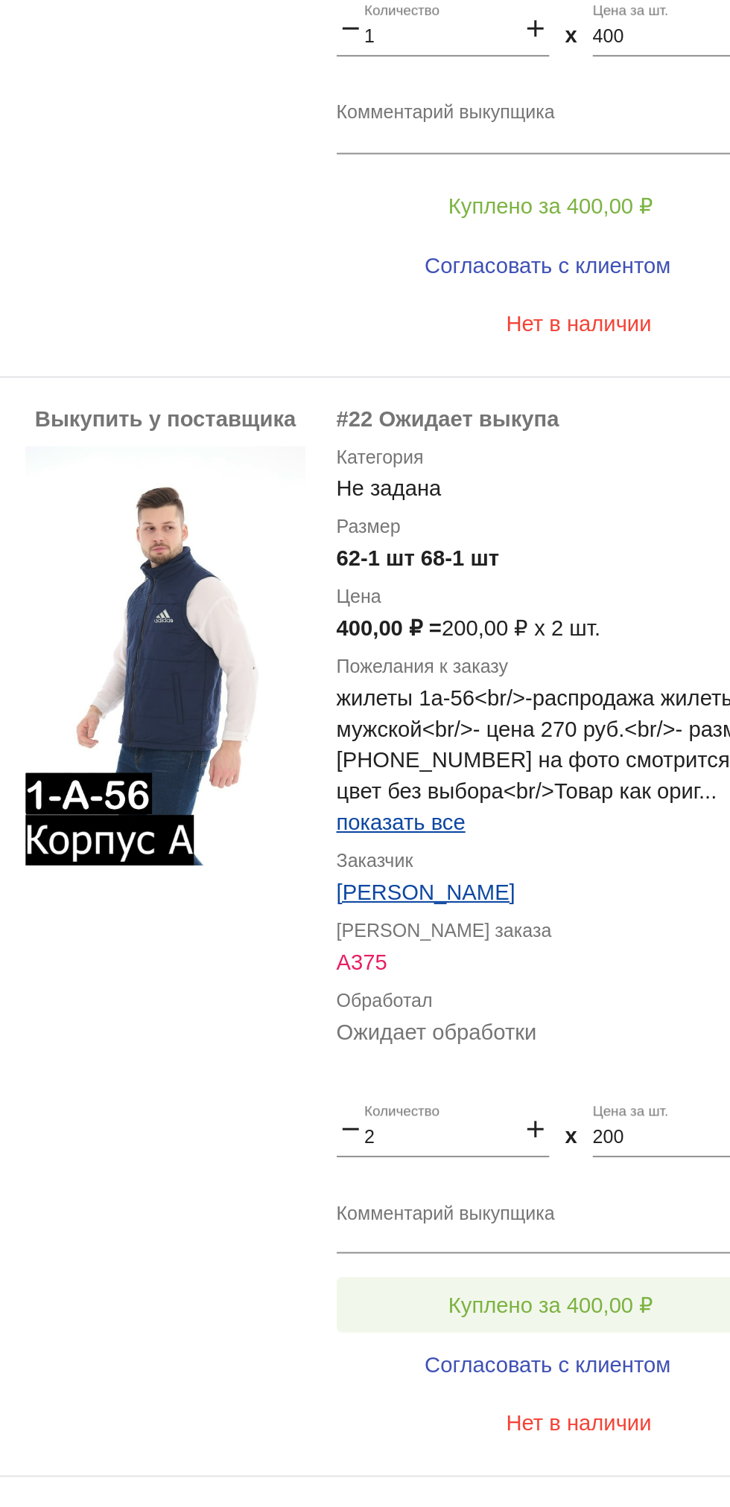
click at [627, 1223] on span "Куплено за 400,00 ₽" at bounding box center [582, 1227] width 98 height 12
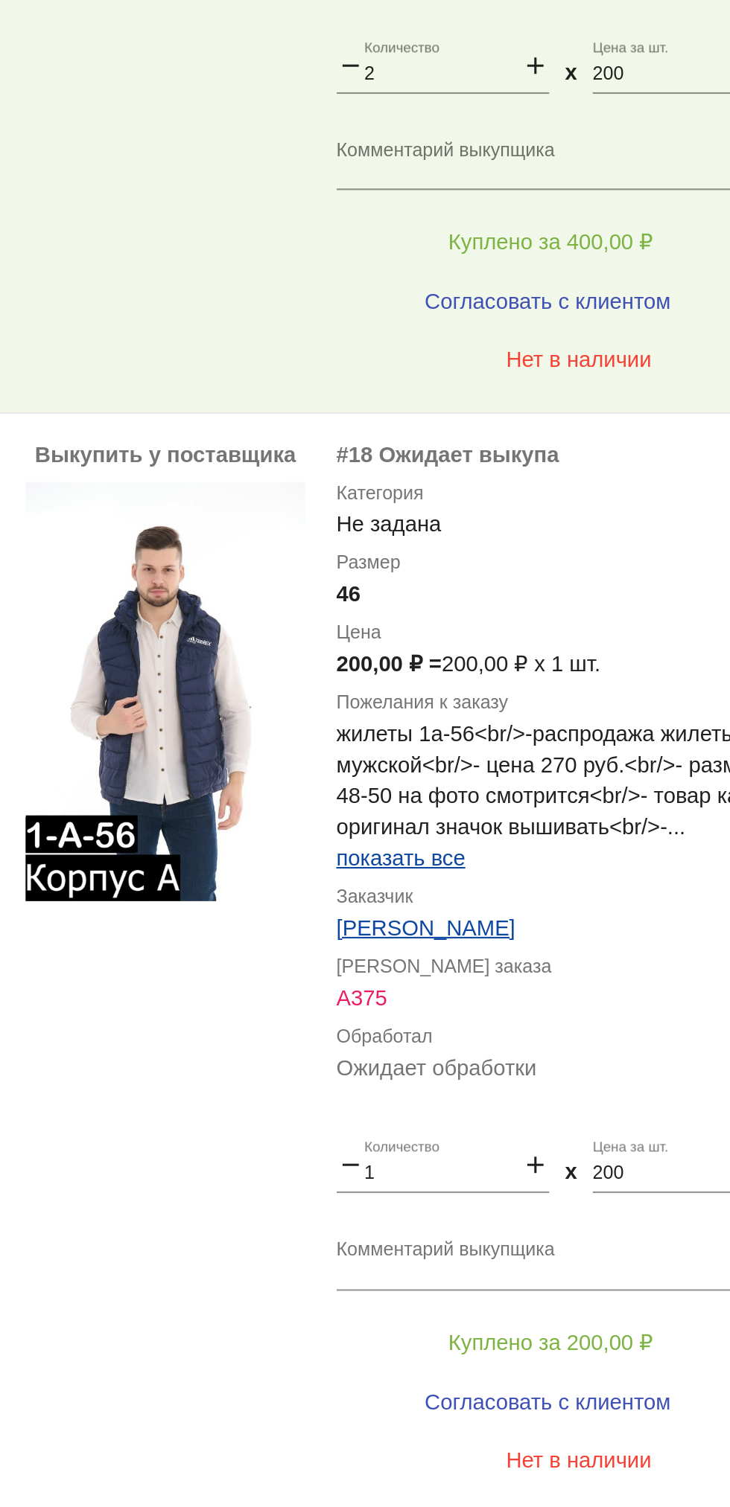
scroll to position [6041, 0]
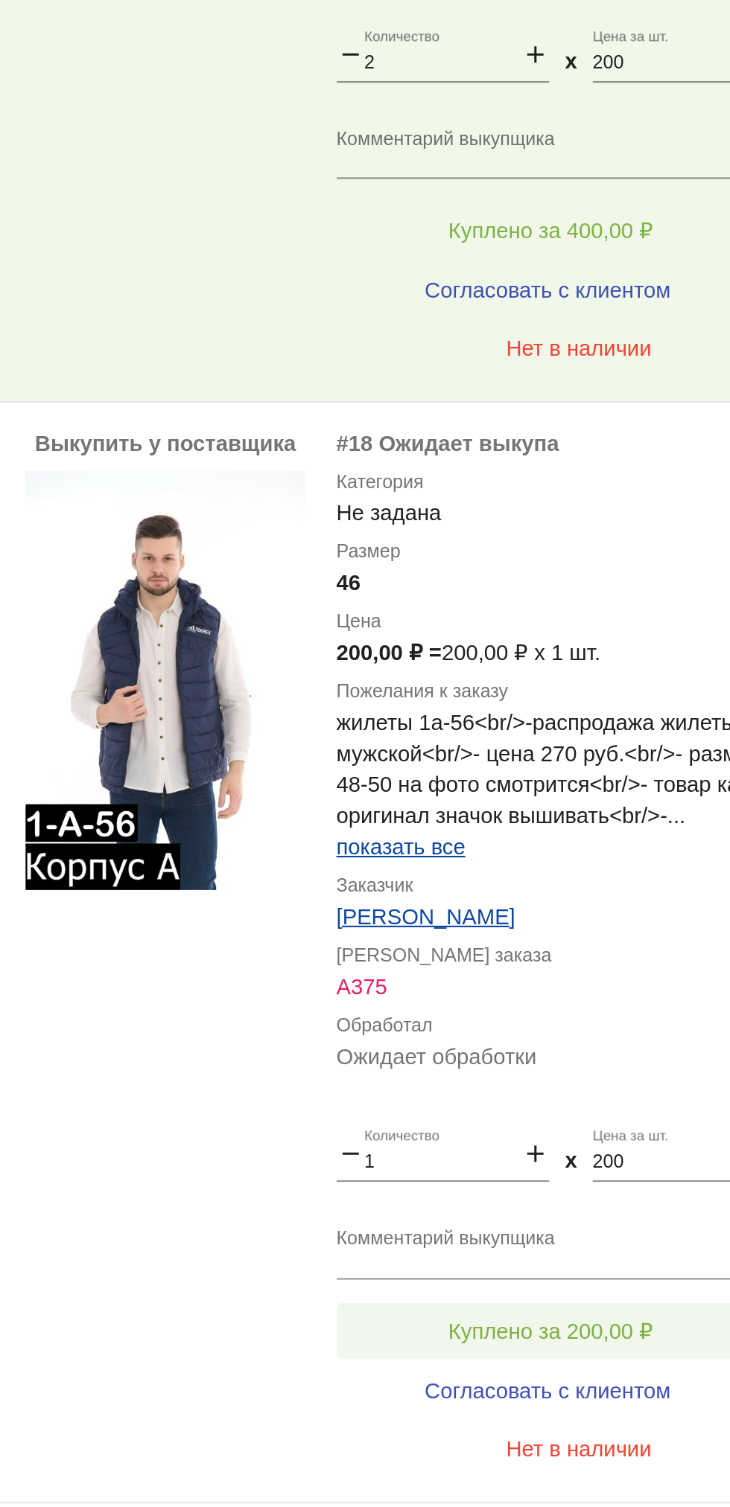
click at [626, 1240] on span "Куплено за 200,00 ₽" at bounding box center [582, 1239] width 98 height 12
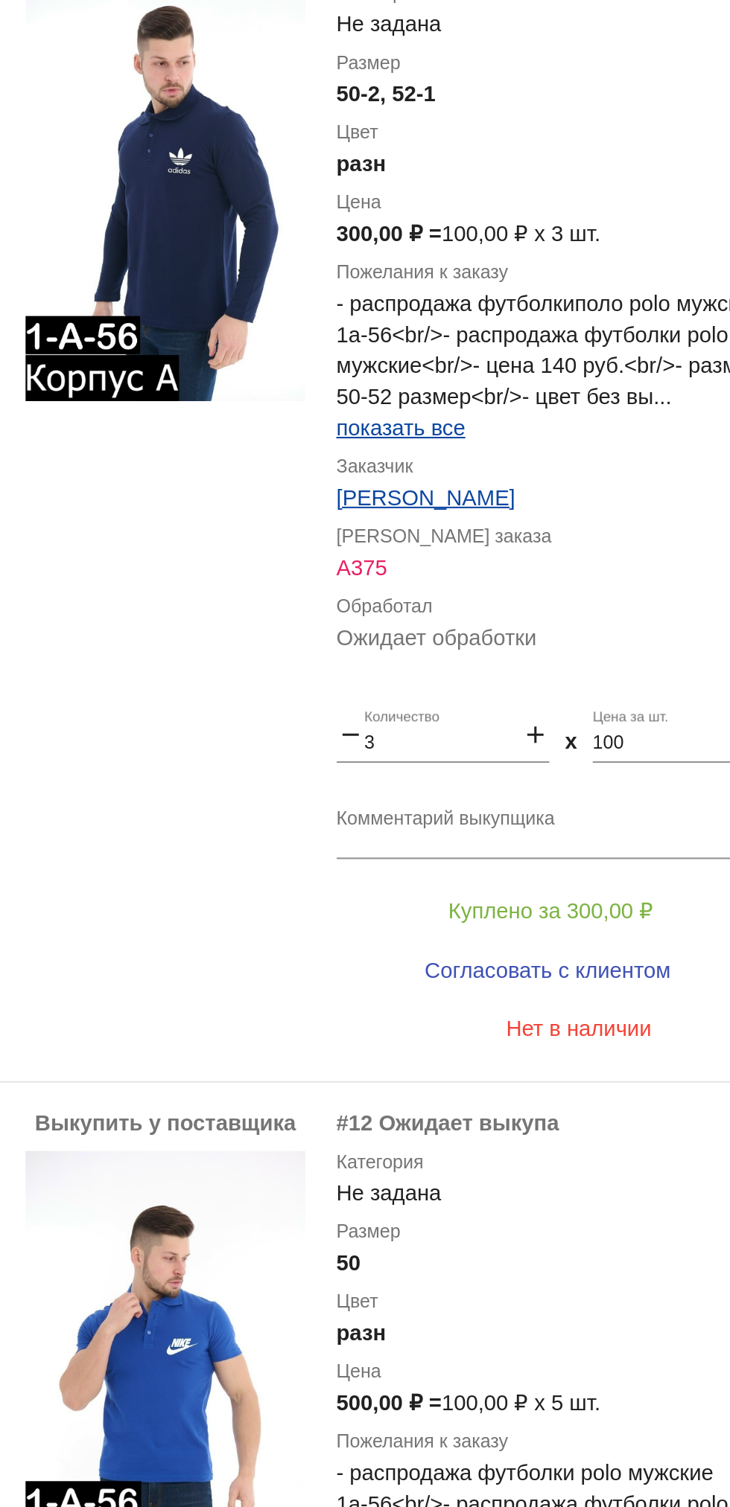
scroll to position [6813, 0]
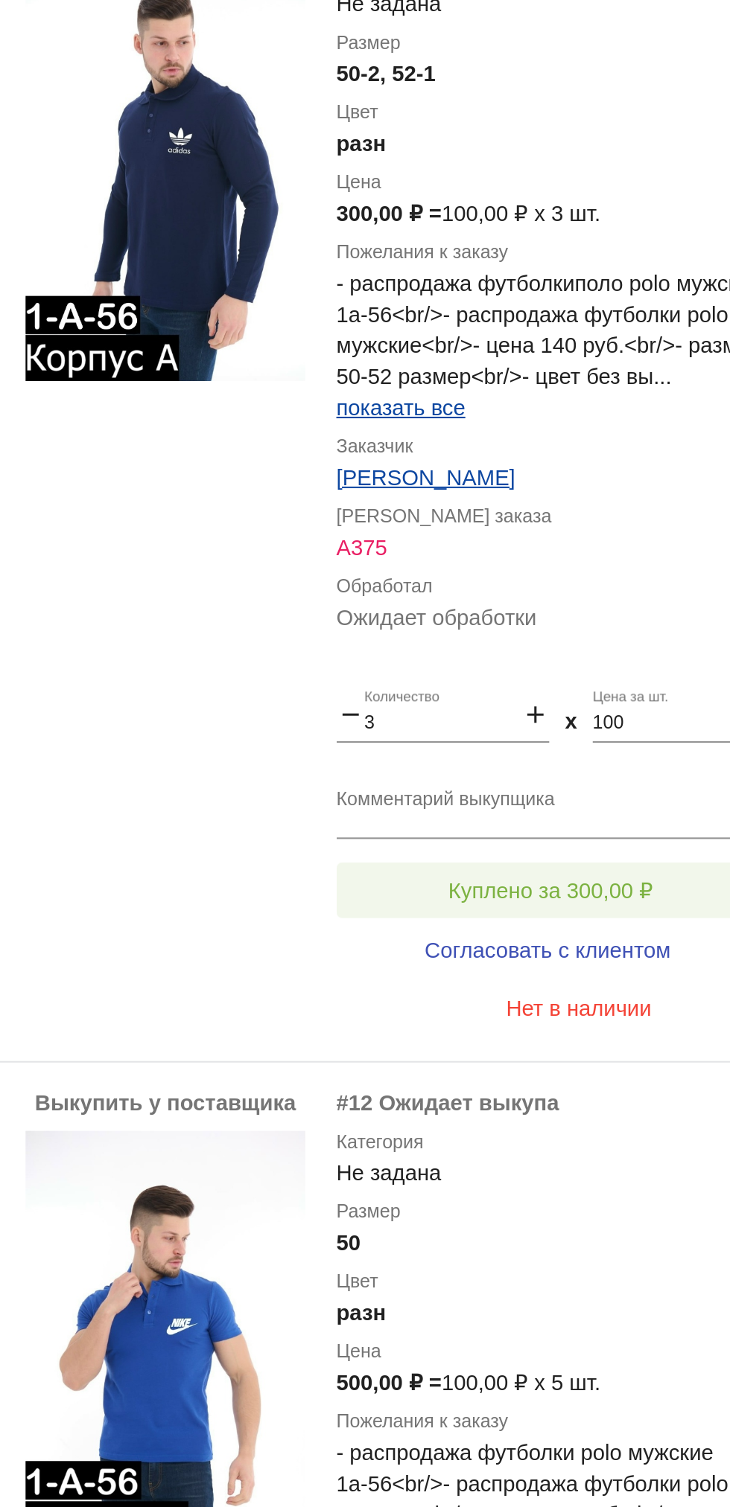
click at [619, 1030] on span "Куплено за 300,00 ₽" at bounding box center [582, 1028] width 98 height 12
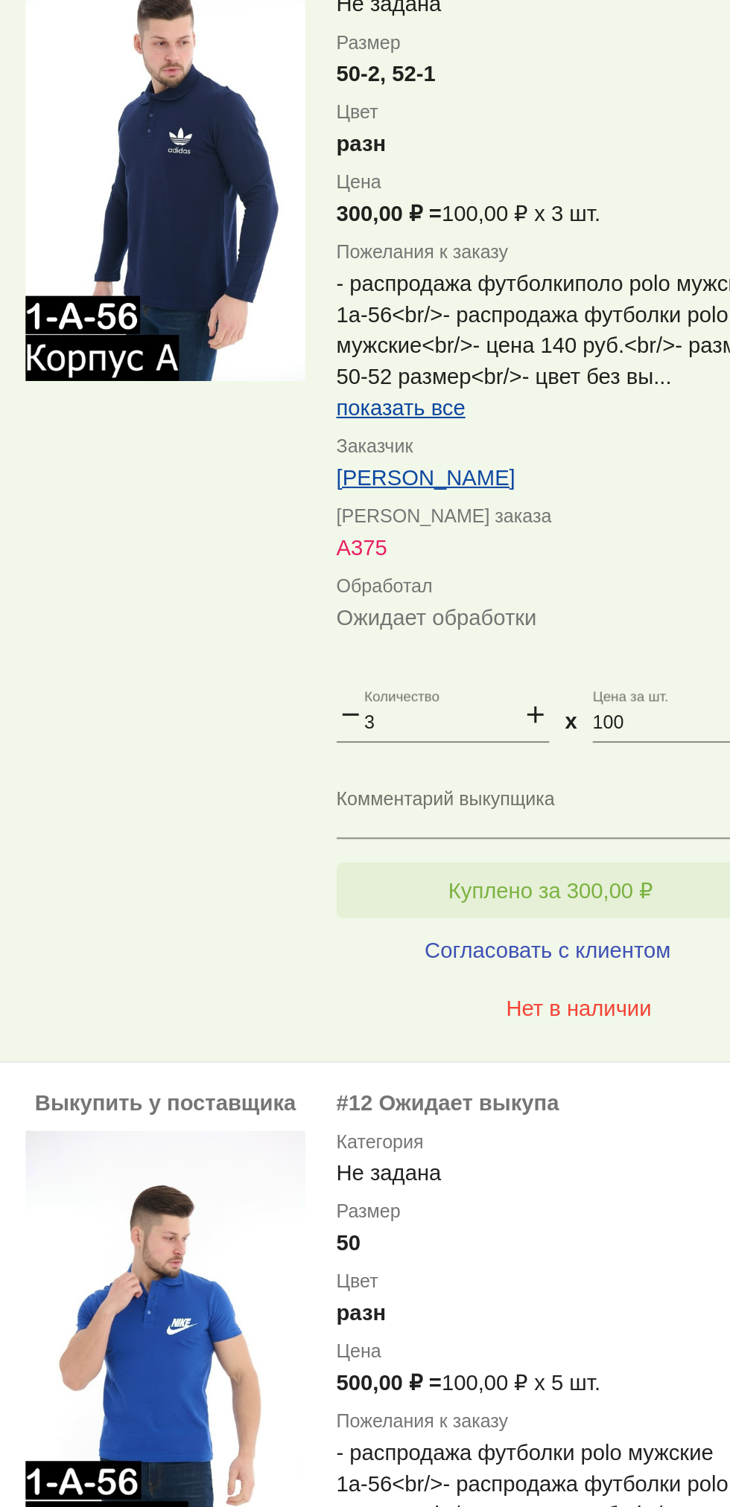
click at [604, 1032] on span "Куплено за 300,00 ₽" at bounding box center [582, 1028] width 98 height 12
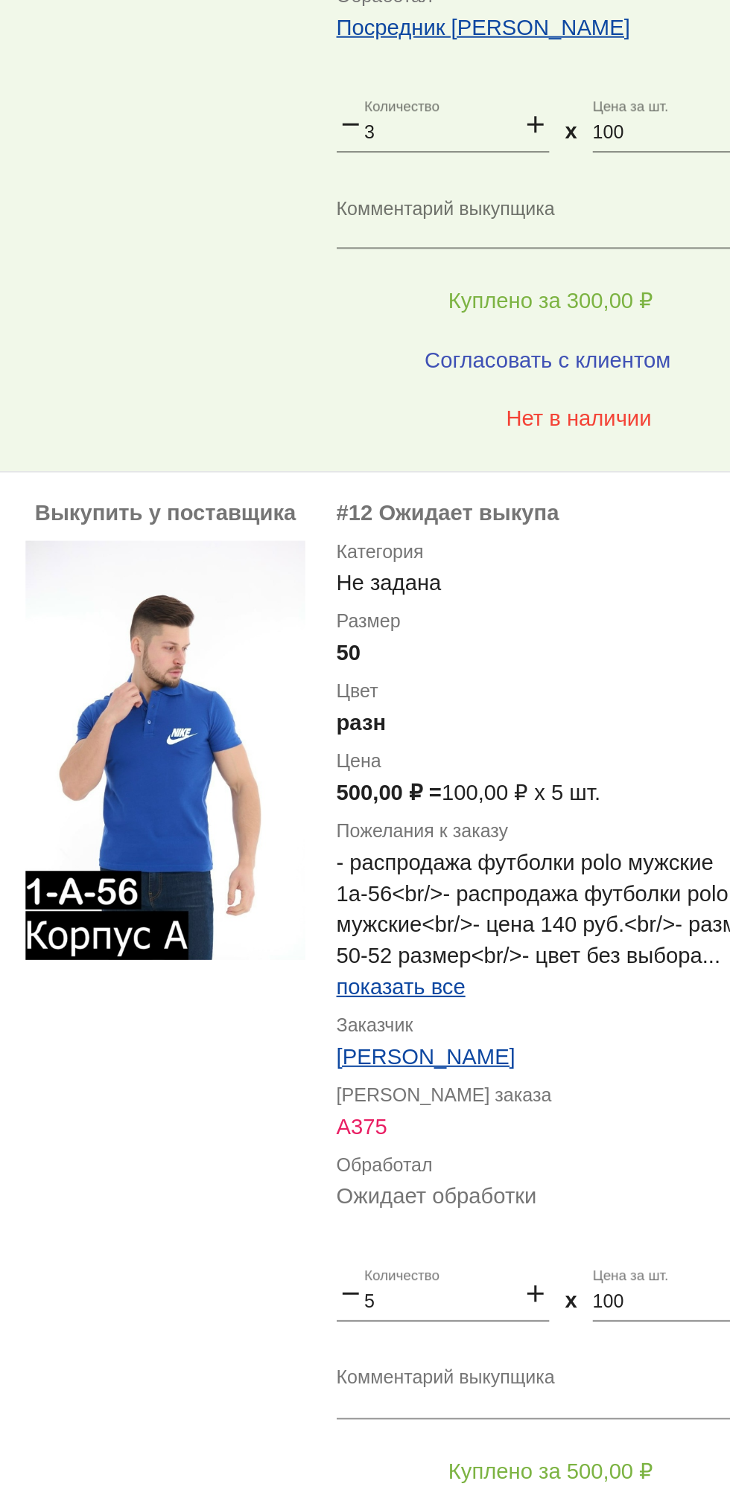
scroll to position [7096, 0]
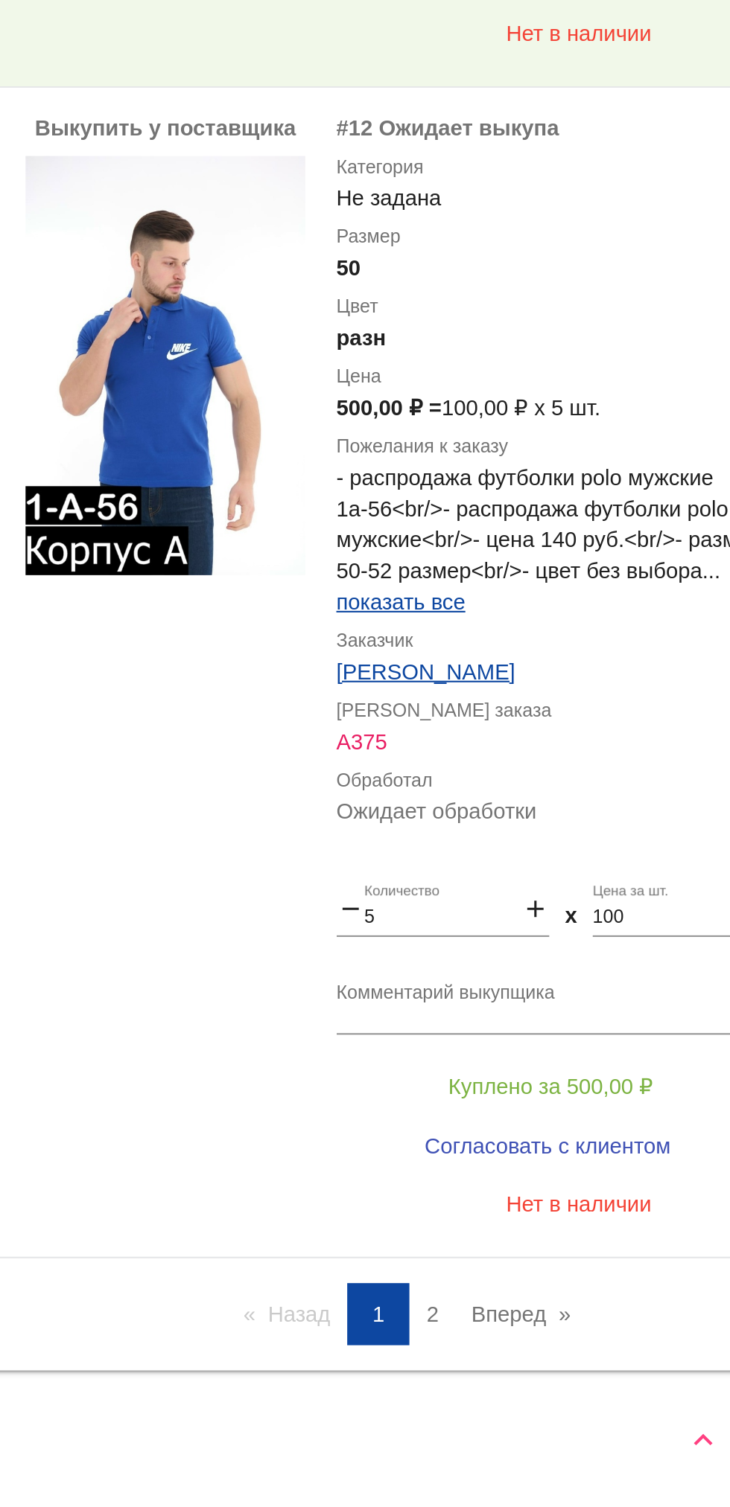
click at [593, 1424] on link "Вперед page" at bounding box center [568, 1415] width 63 height 30
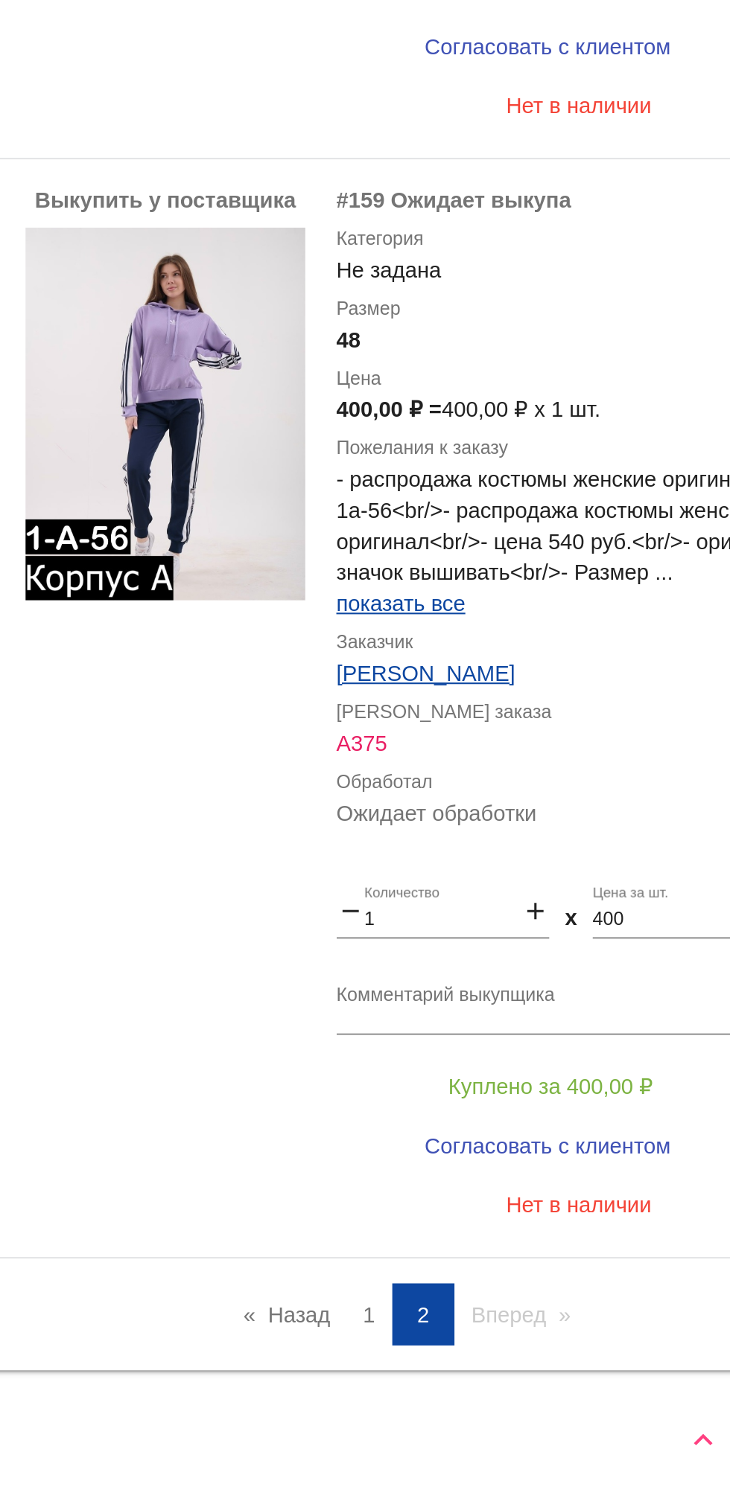
scroll to position [37, 0]
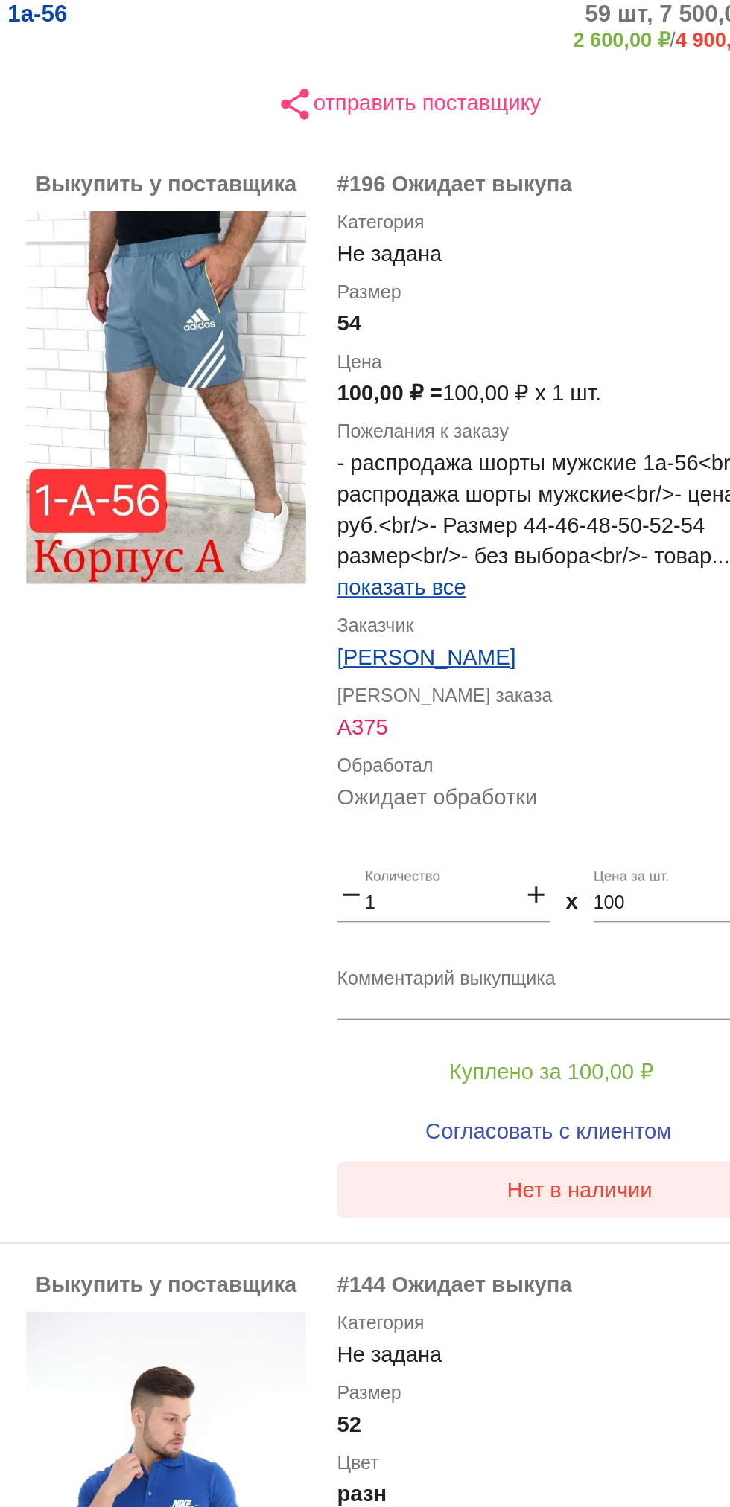
click at [625, 563] on button "Нет в наличии" at bounding box center [595, 570] width 232 height 27
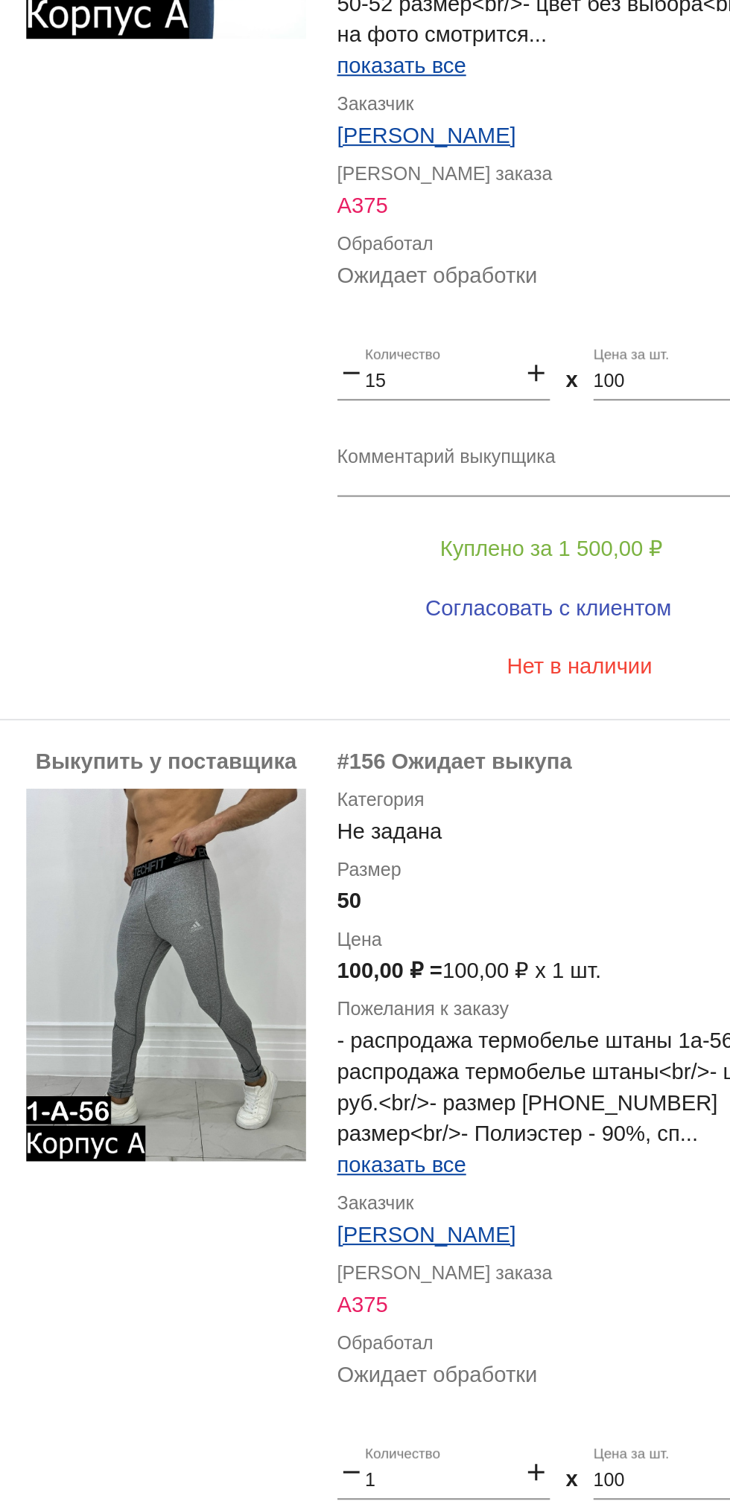
scroll to position [1096, 0]
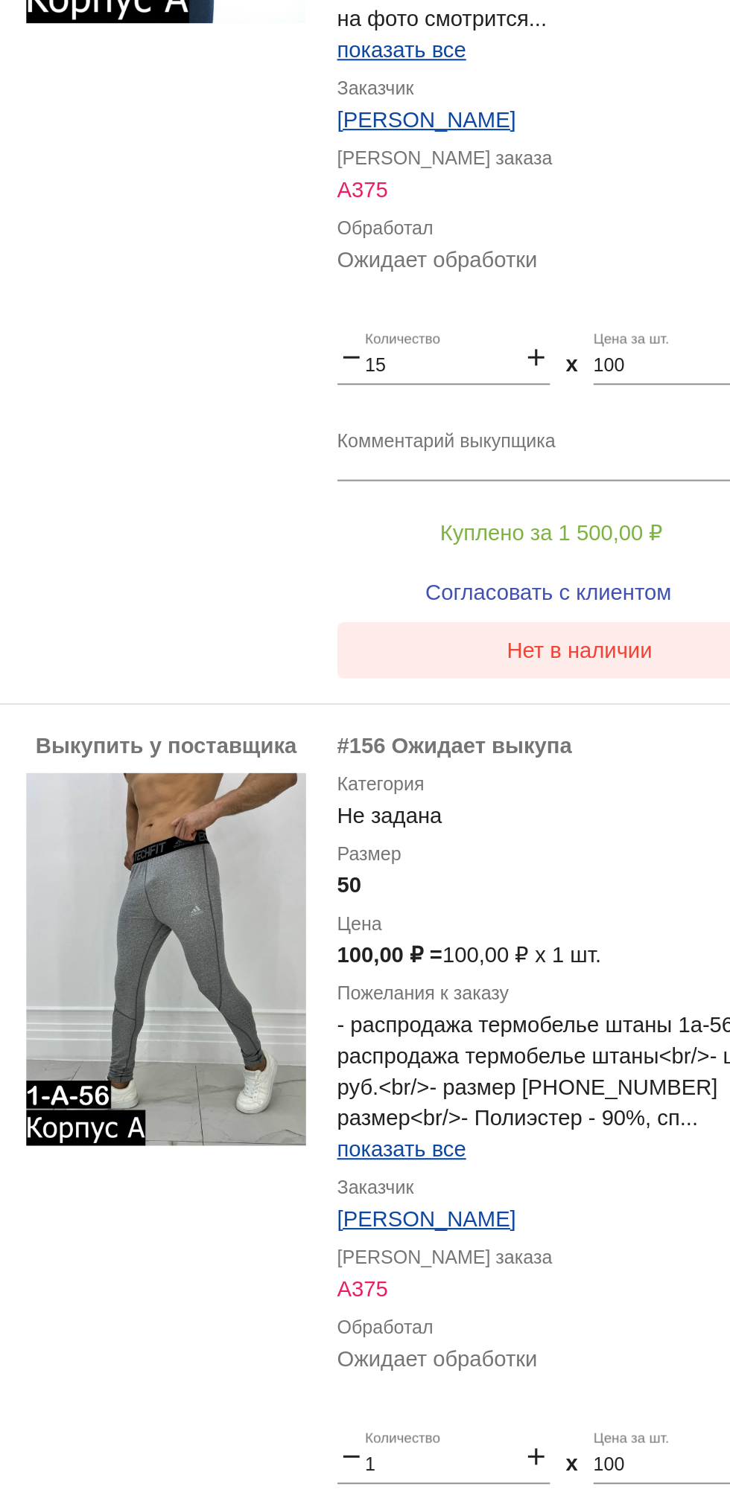
click at [626, 321] on button "Нет в наличии" at bounding box center [595, 312] width 232 height 27
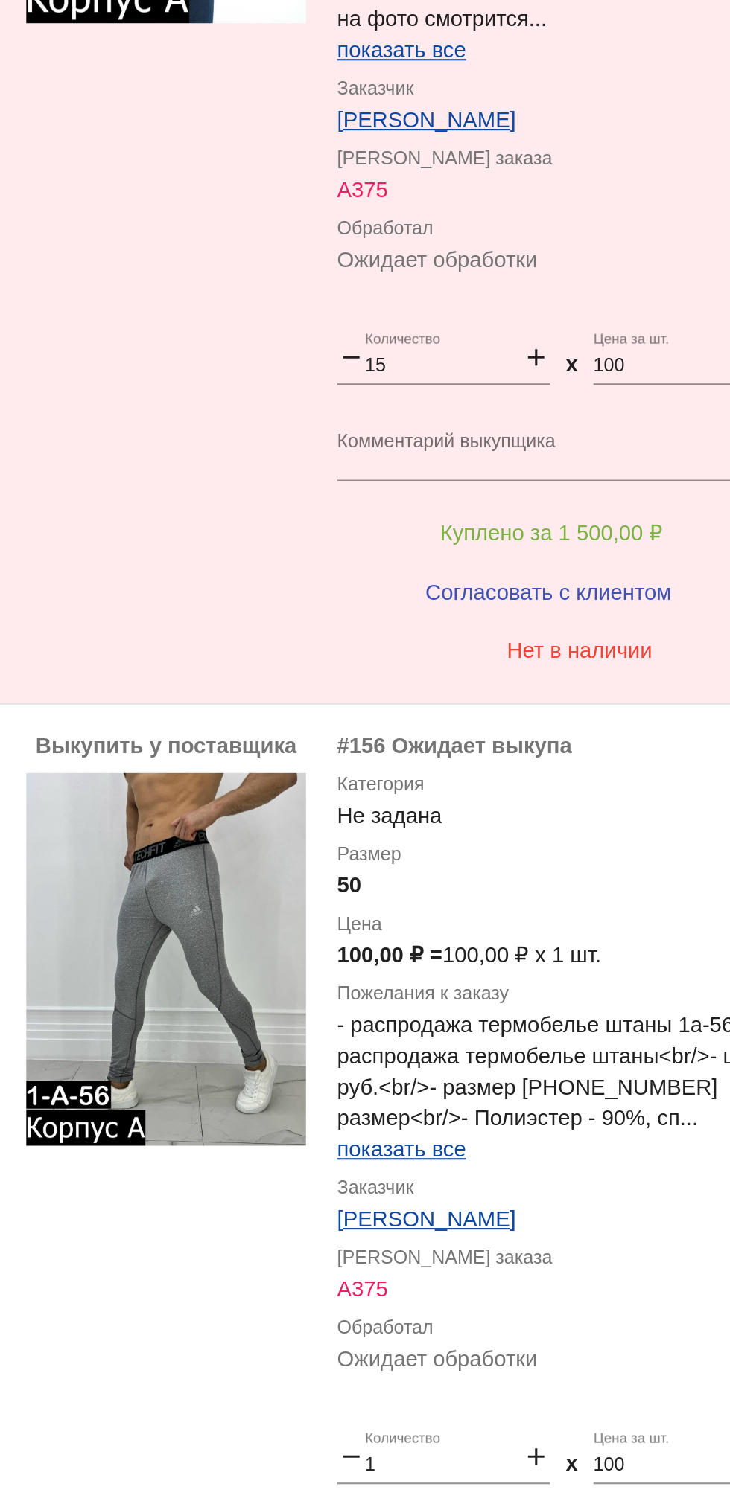
scroll to position [1138, 0]
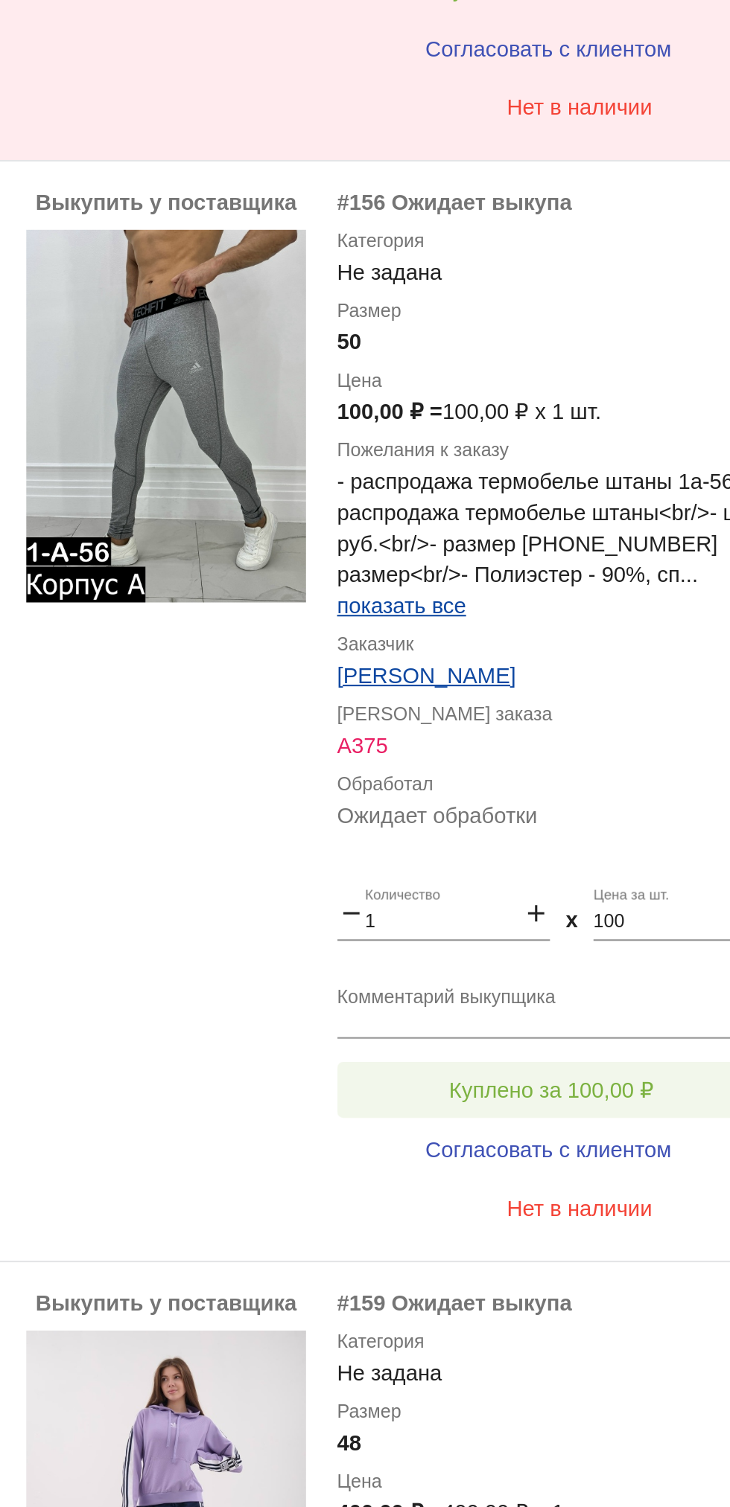
click at [634, 750] on button "Куплено за 100,00 ₽" at bounding box center [581, 741] width 205 height 27
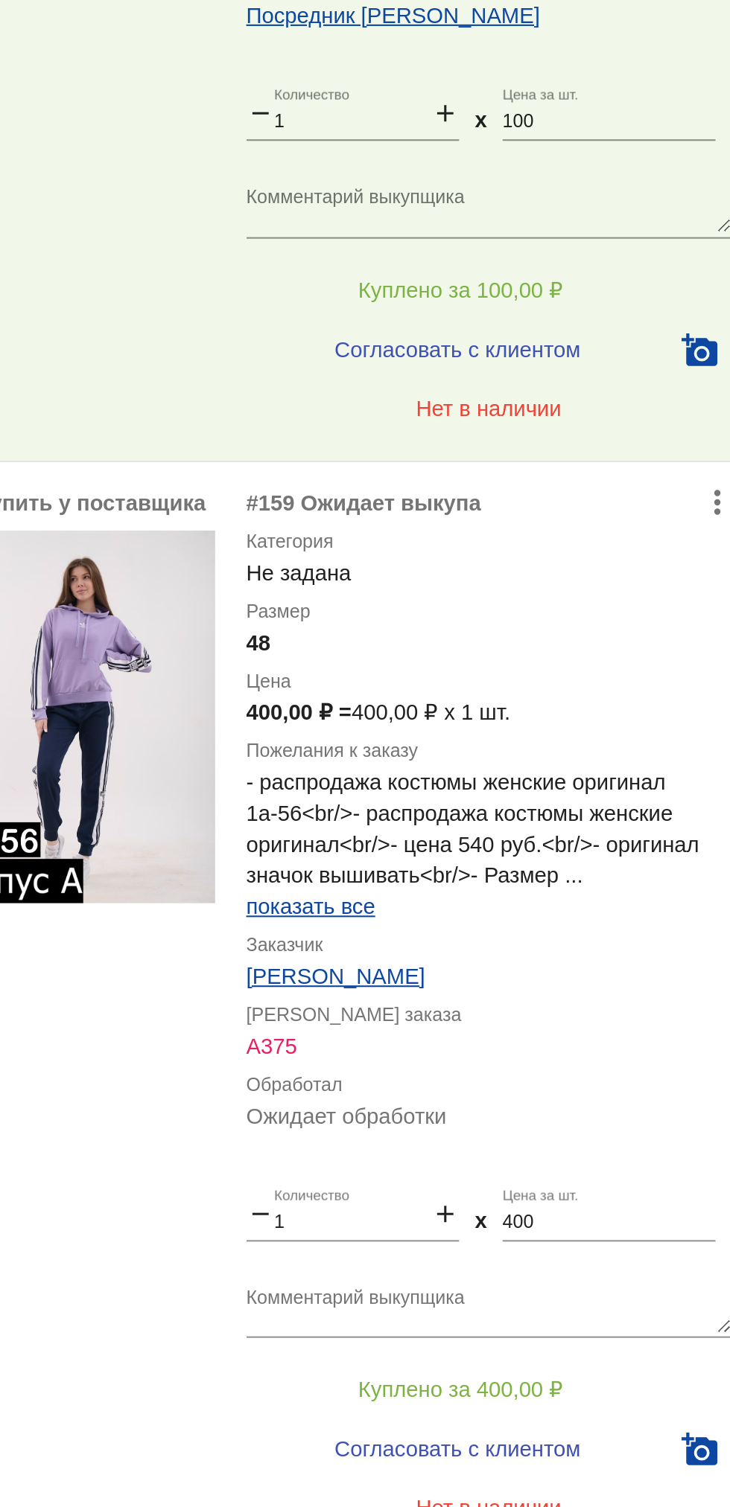
click at [535, 1039] on span "показать все" at bounding box center [510, 1037] width 62 height 12
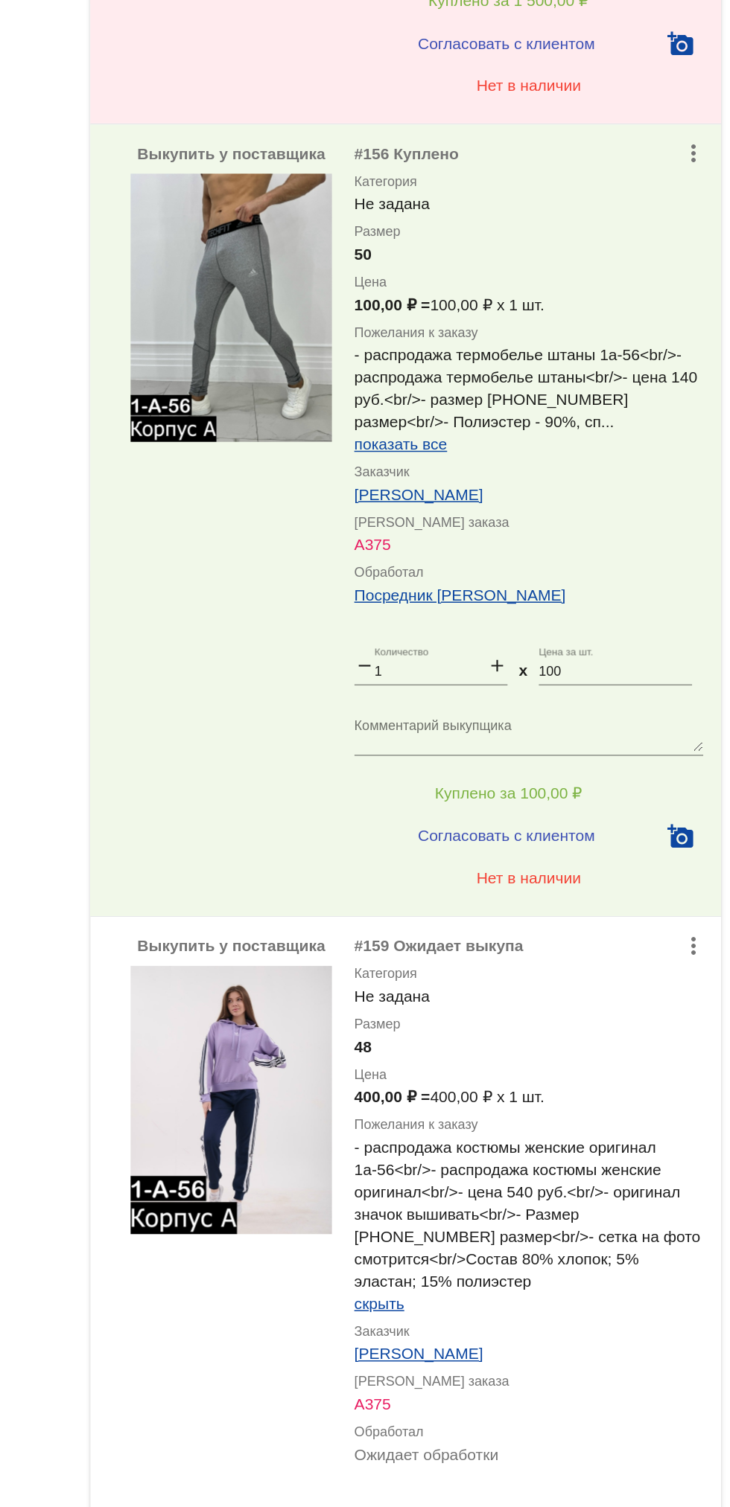
scroll to position [0, 0]
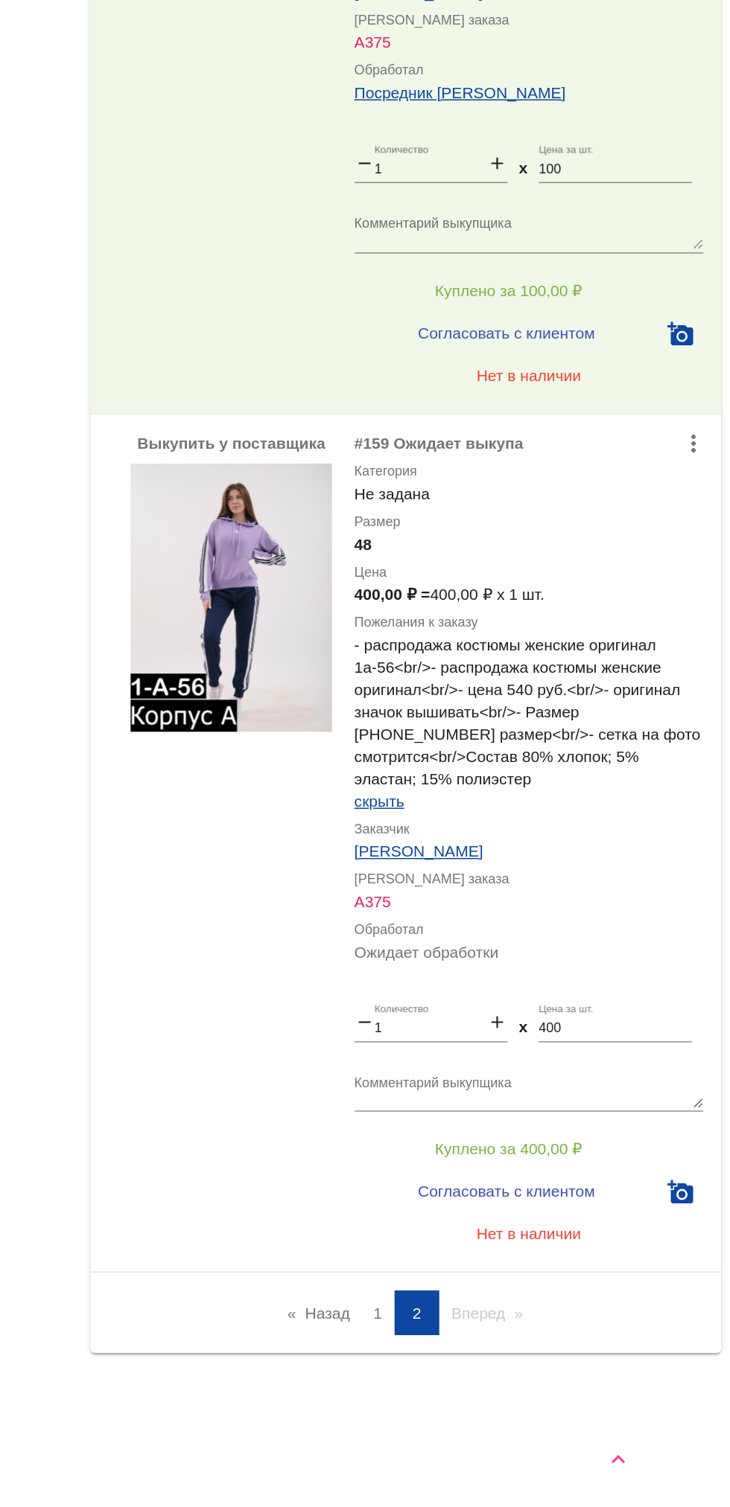
click at [444, 1370] on link "Назад page" at bounding box center [455, 1378] width 57 height 30
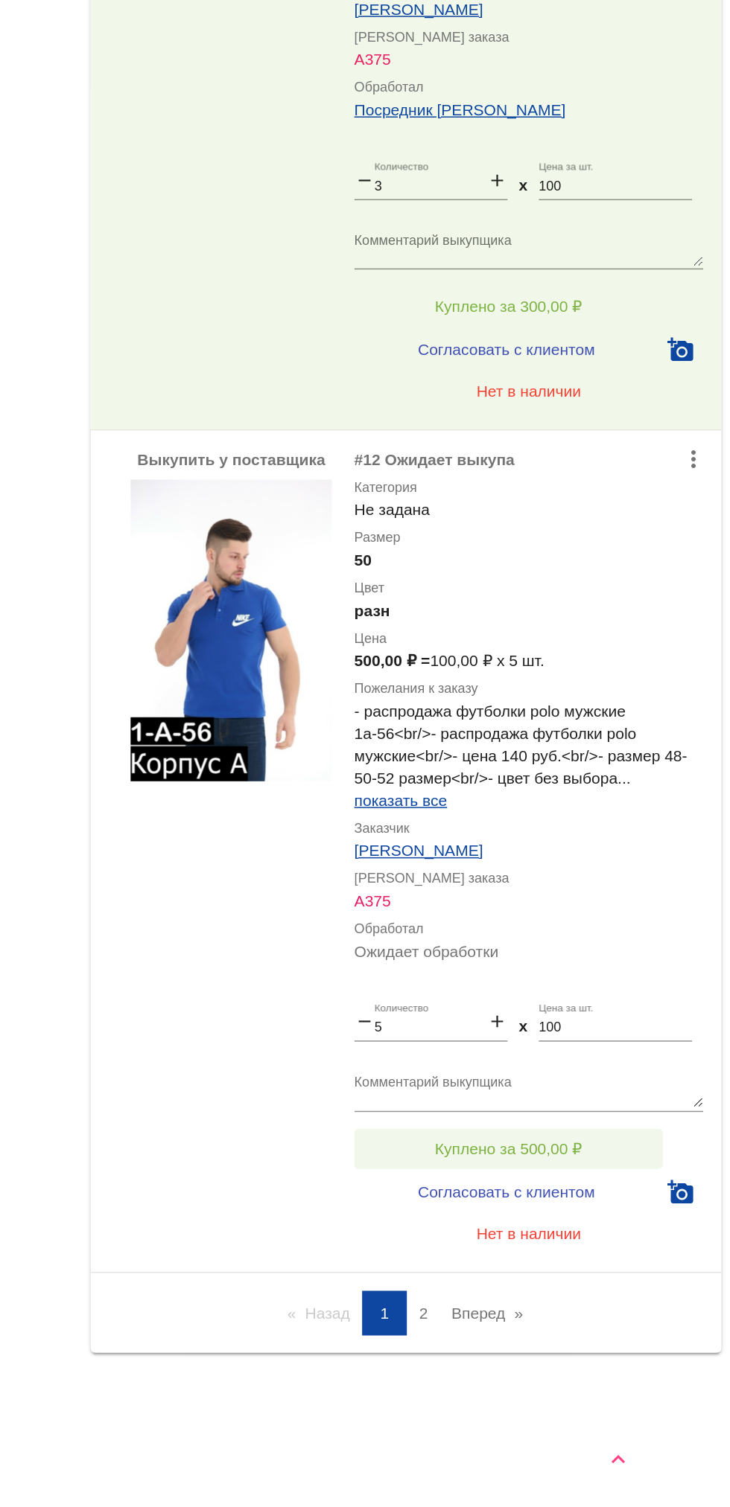
click at [625, 1265] on span "Куплено за 500,00 ₽" at bounding box center [582, 1268] width 98 height 12
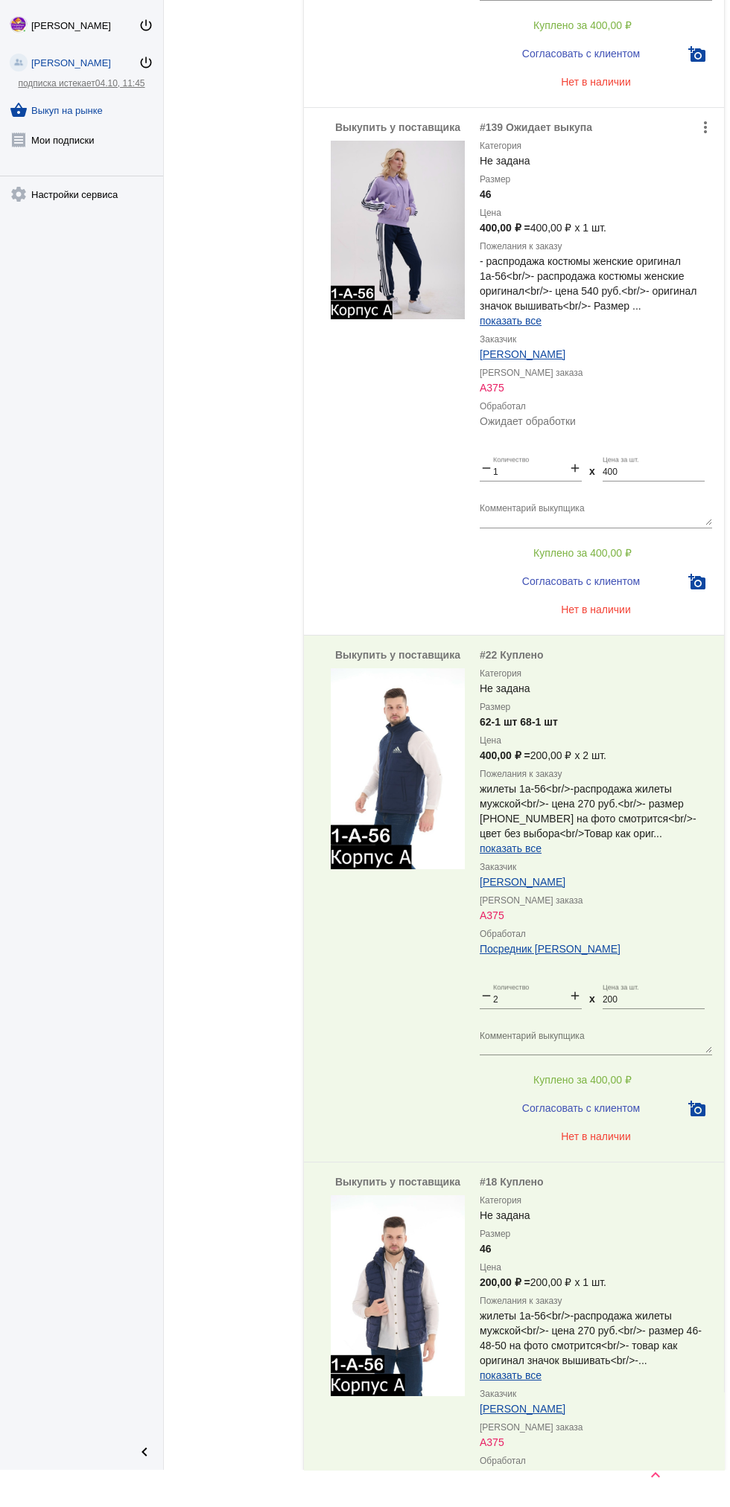
scroll to position [5540, 0]
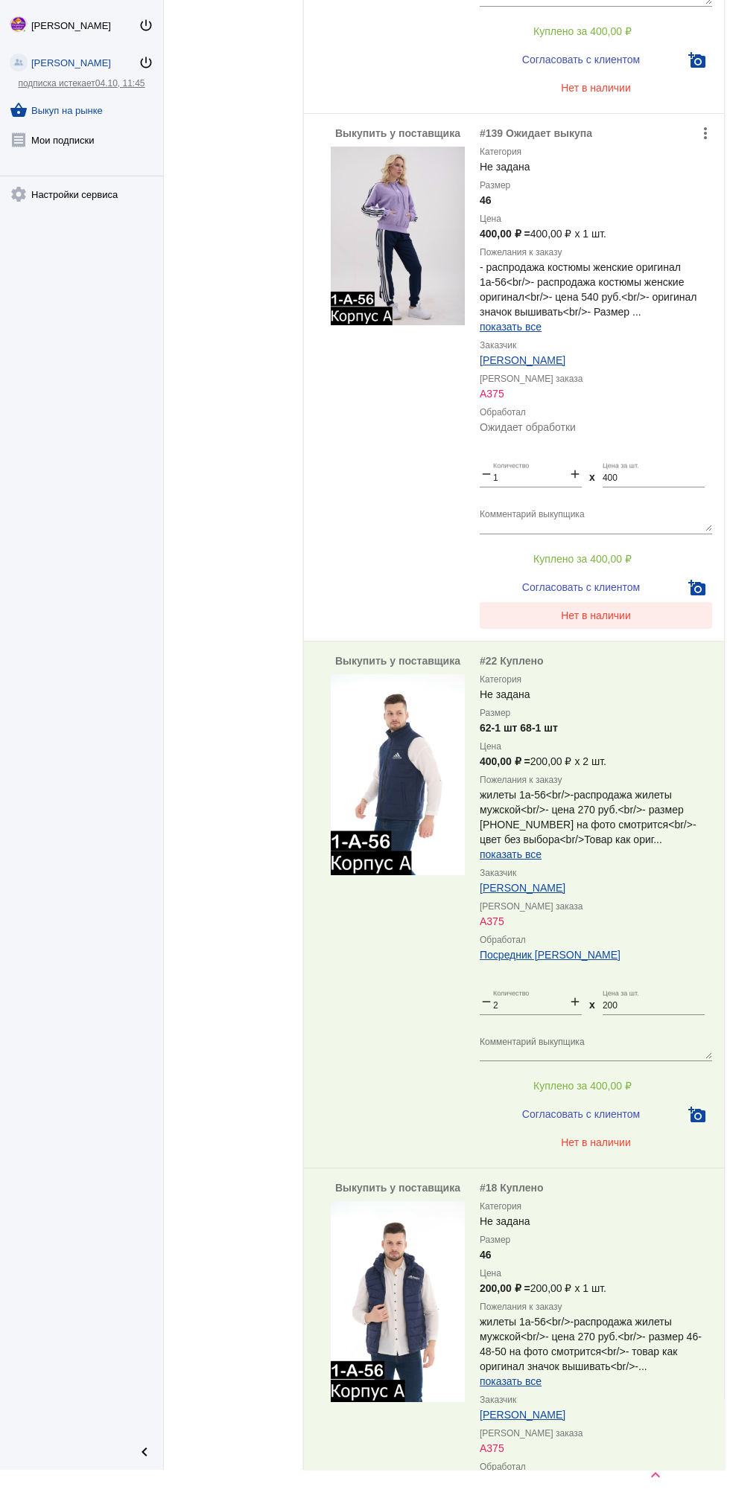
click at [594, 610] on span "Нет в наличии" at bounding box center [596, 616] width 70 height 12
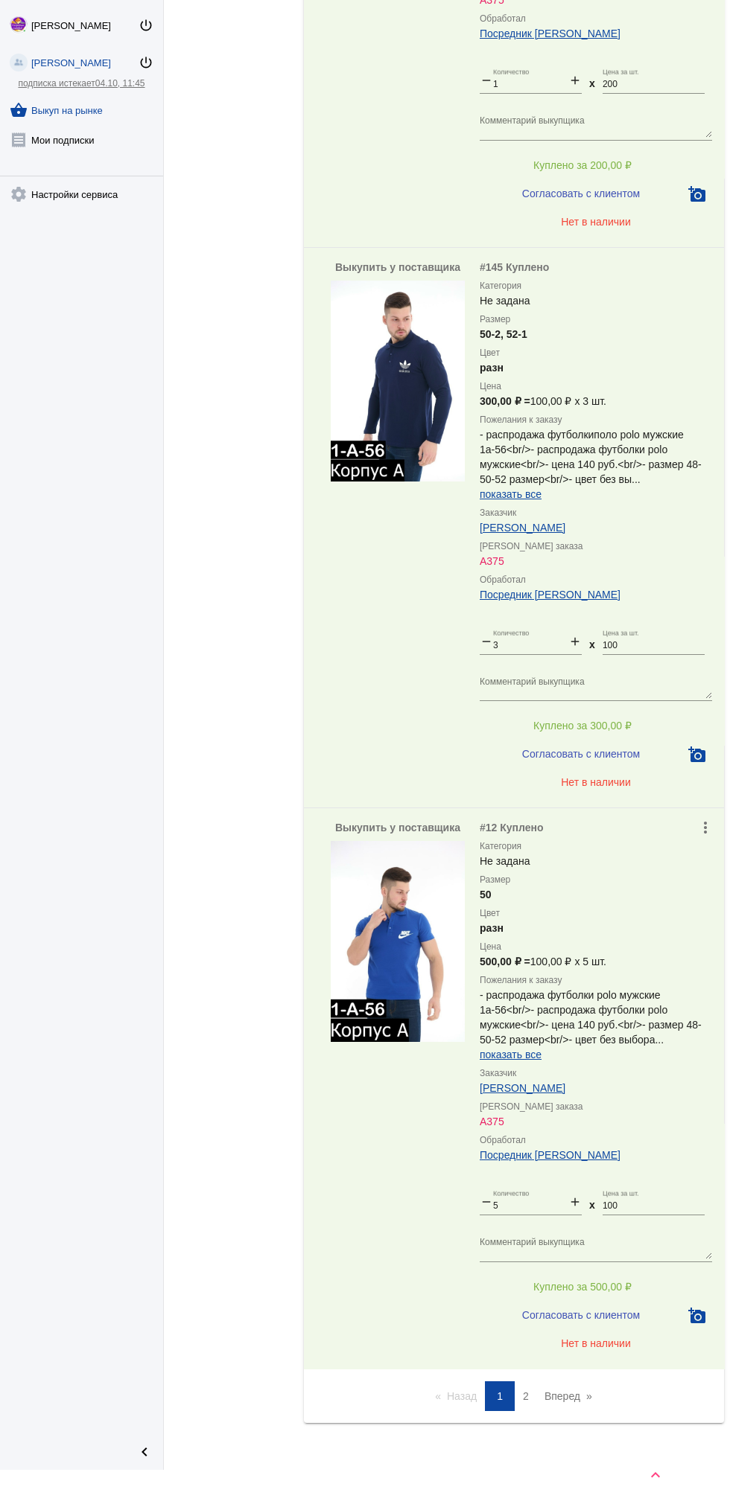
scroll to position [7007, 0]
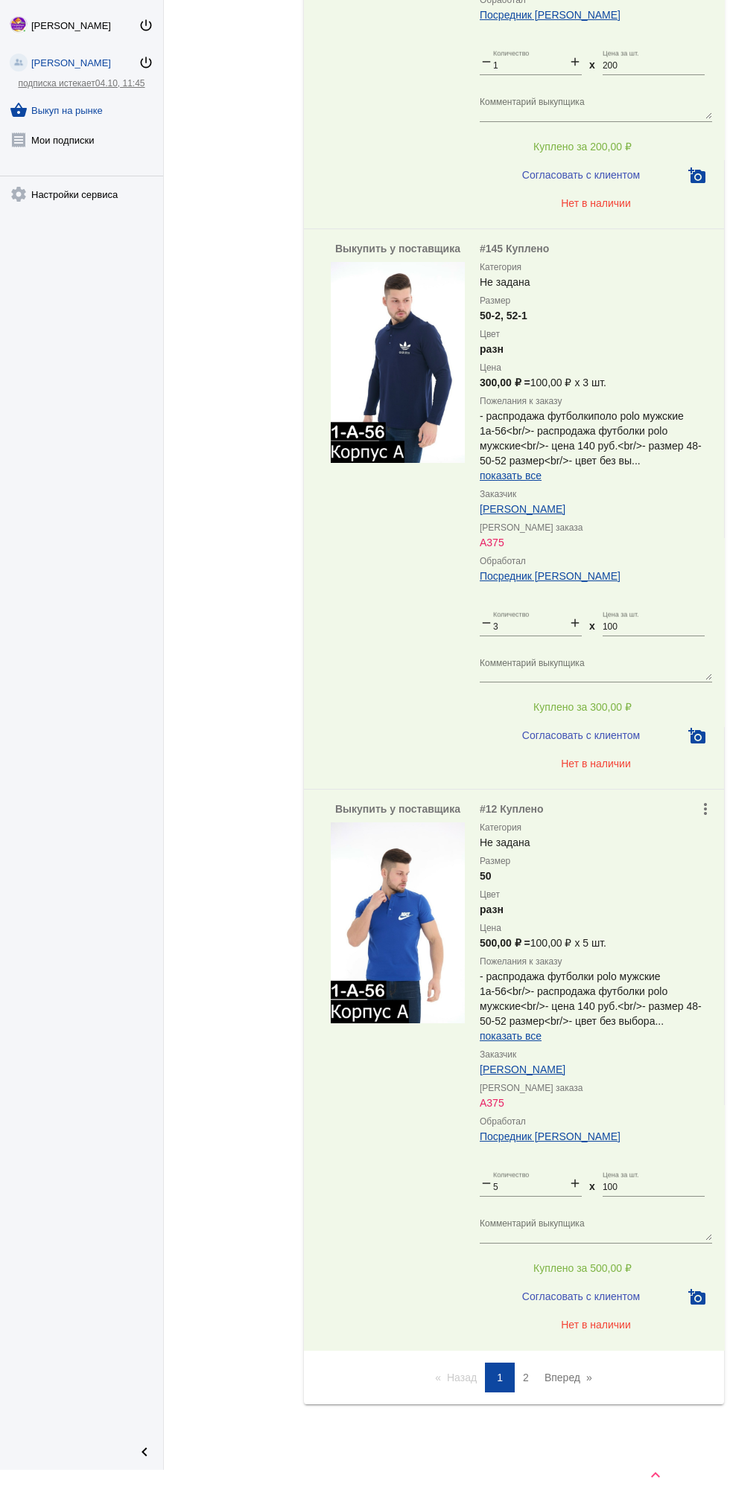
click at [596, 1385] on link "Вперед page" at bounding box center [568, 1378] width 63 height 30
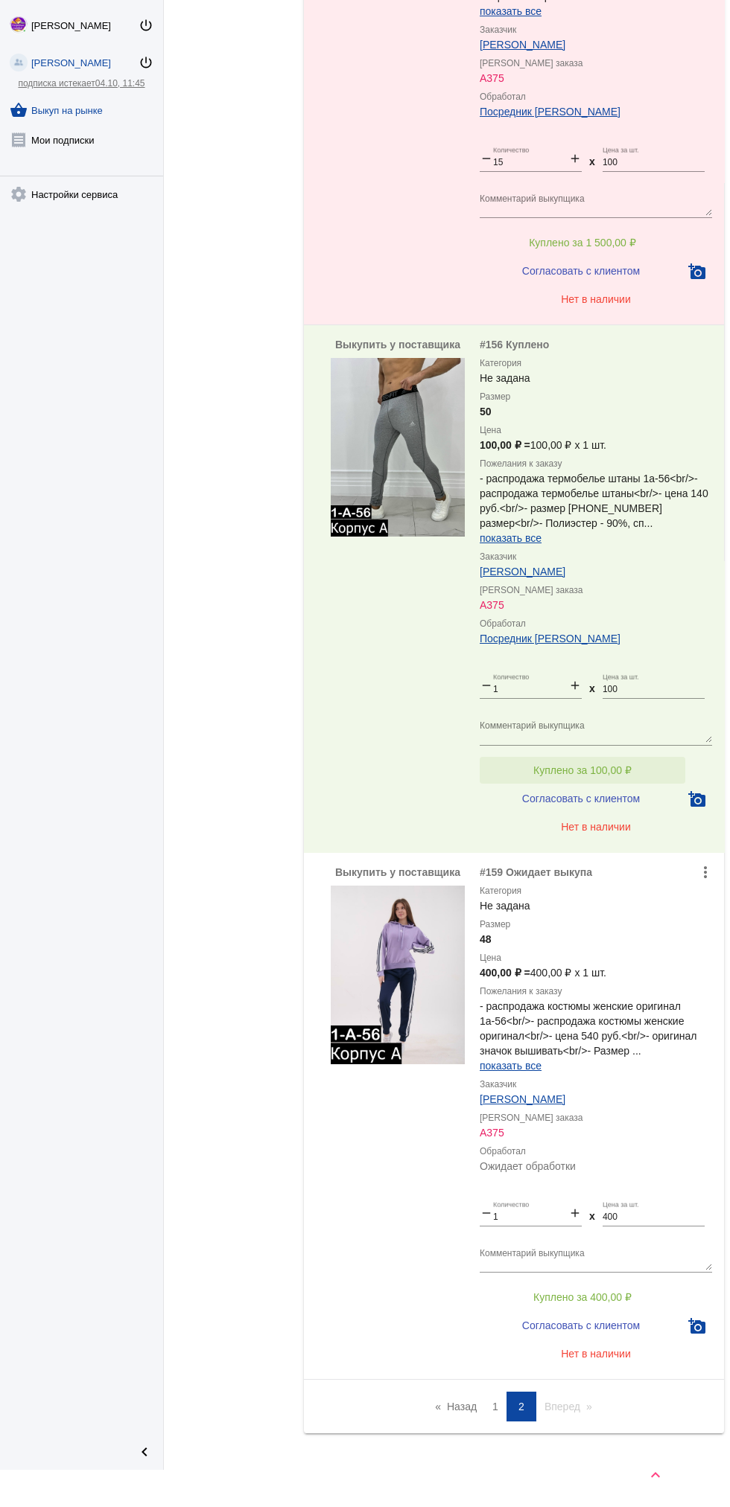
scroll to position [1138, 0]
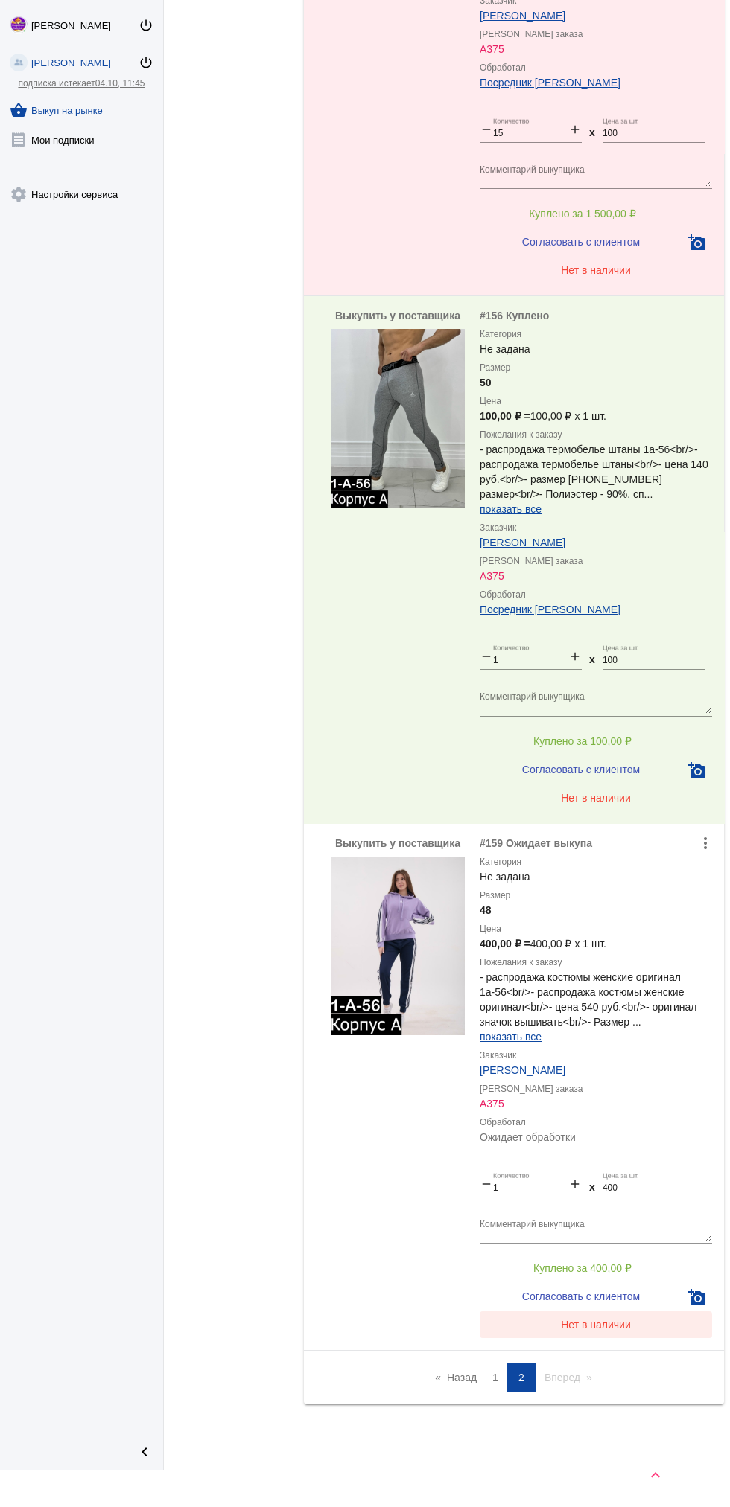
click at [628, 1333] on button "Нет в наличии" at bounding box center [595, 1325] width 232 height 27
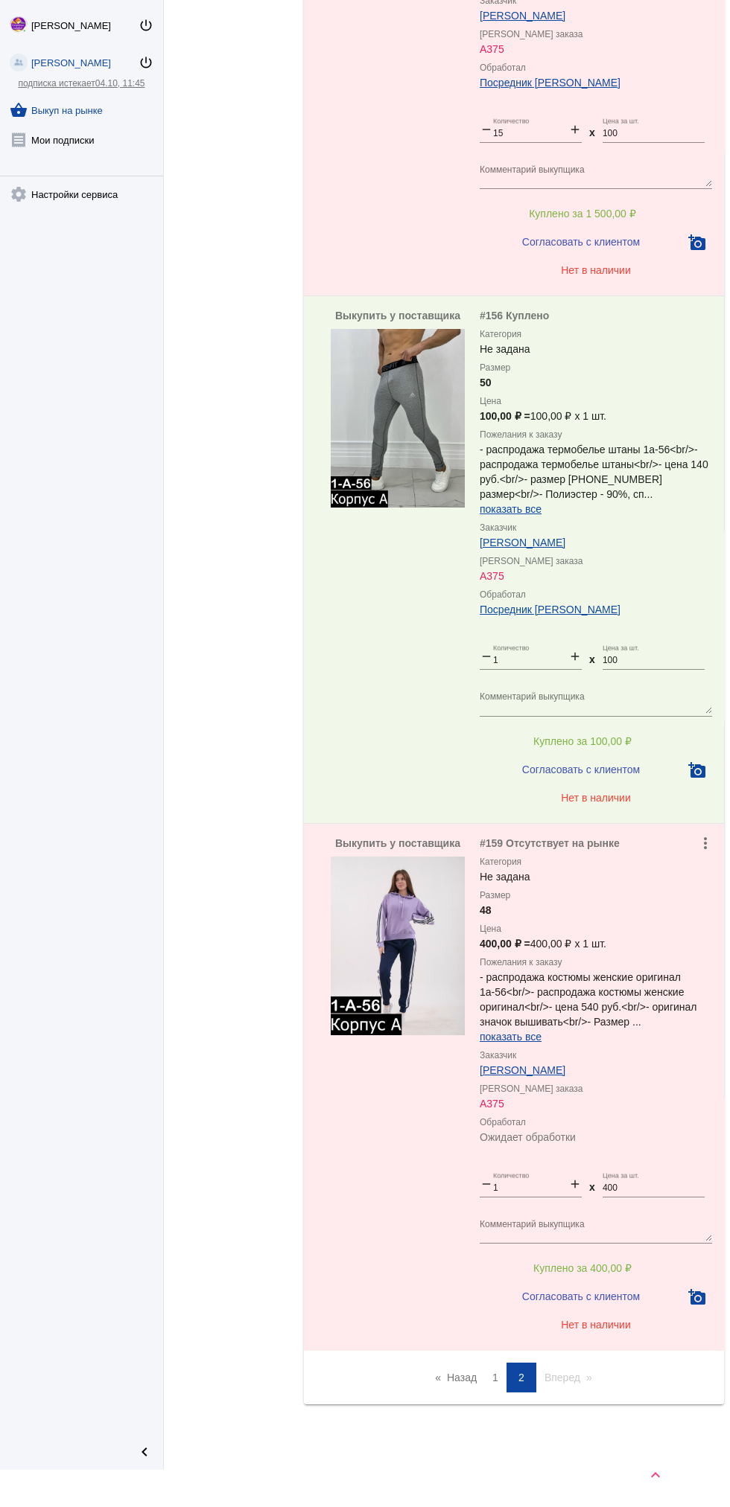
click at [463, 1381] on link "Назад page" at bounding box center [455, 1378] width 57 height 30
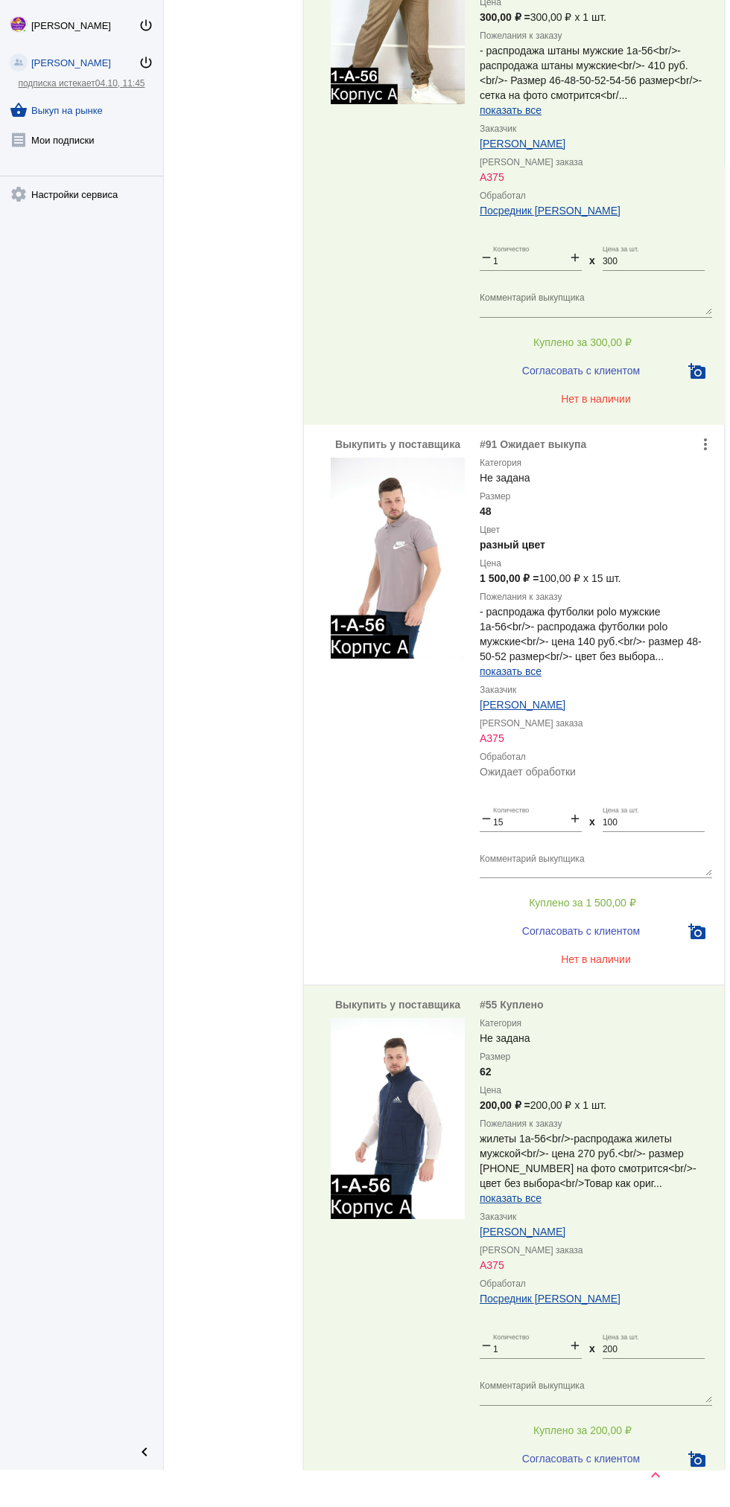
scroll to position [1504, 0]
click at [629, 896] on button "Куплено за 1 500,00 ₽" at bounding box center [581, 903] width 205 height 27
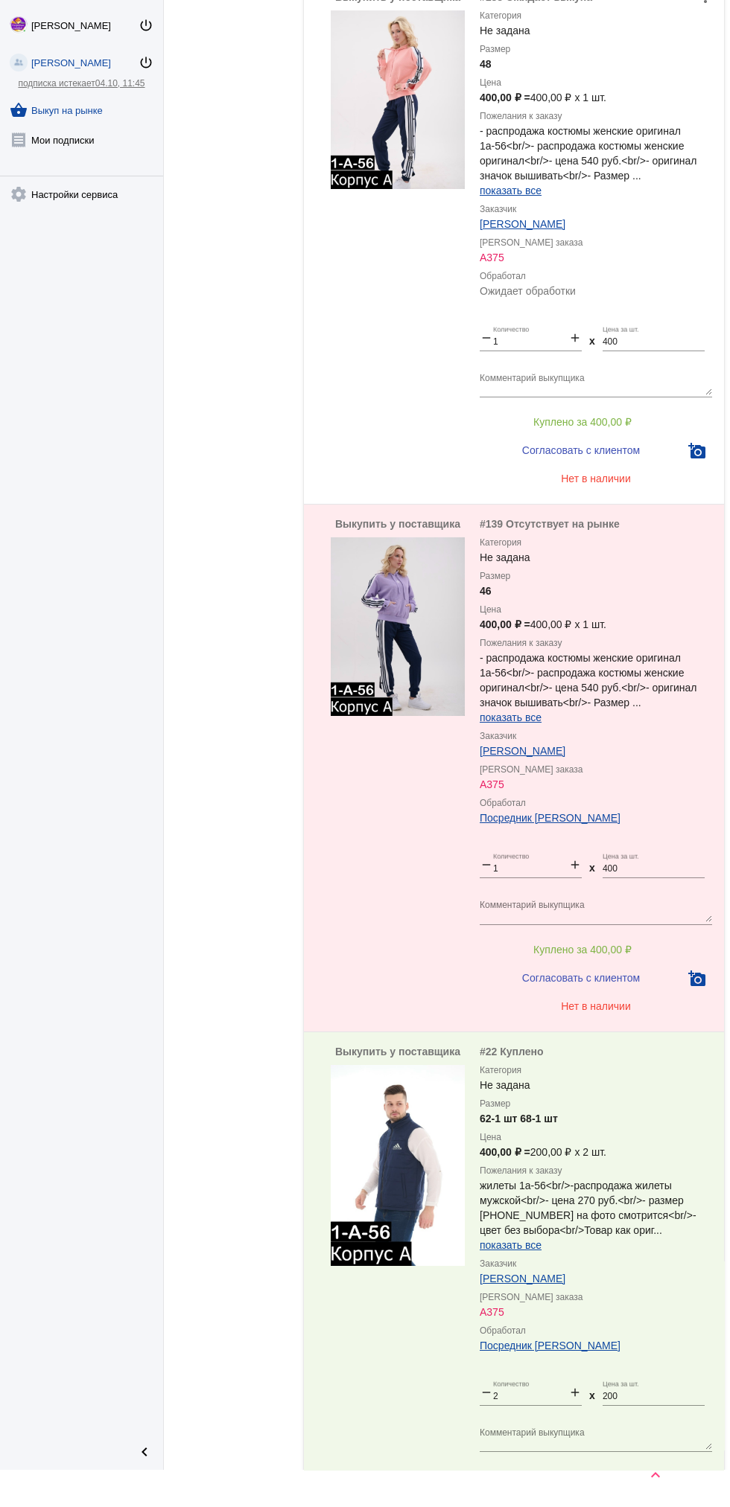
scroll to position [5148, 0]
click at [508, 907] on textarea "Комментарий выкупщика" at bounding box center [595, 911] width 232 height 23
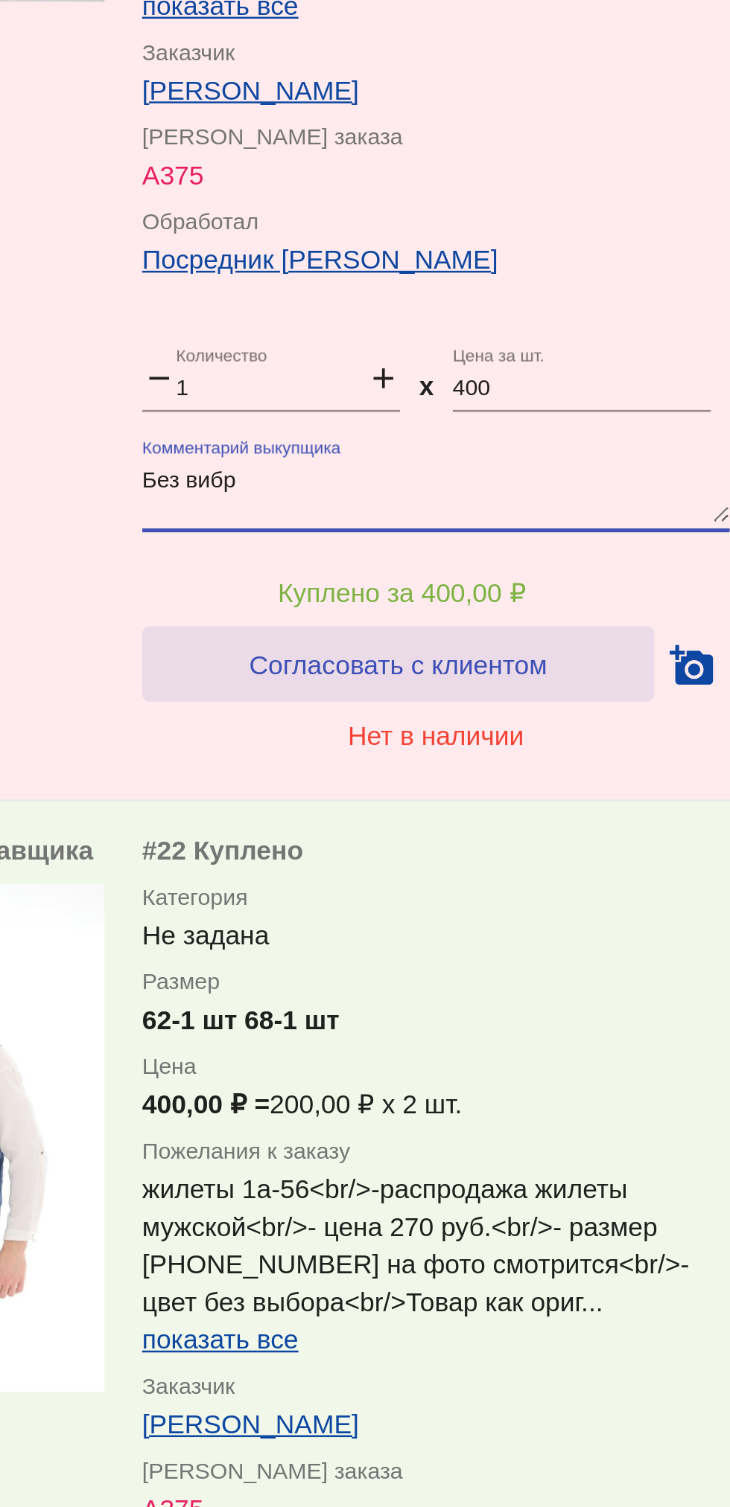
type textarea "Без вибр"
click at [549, 968] on button "Согласовать с клиентом" at bounding box center [580, 979] width 202 height 30
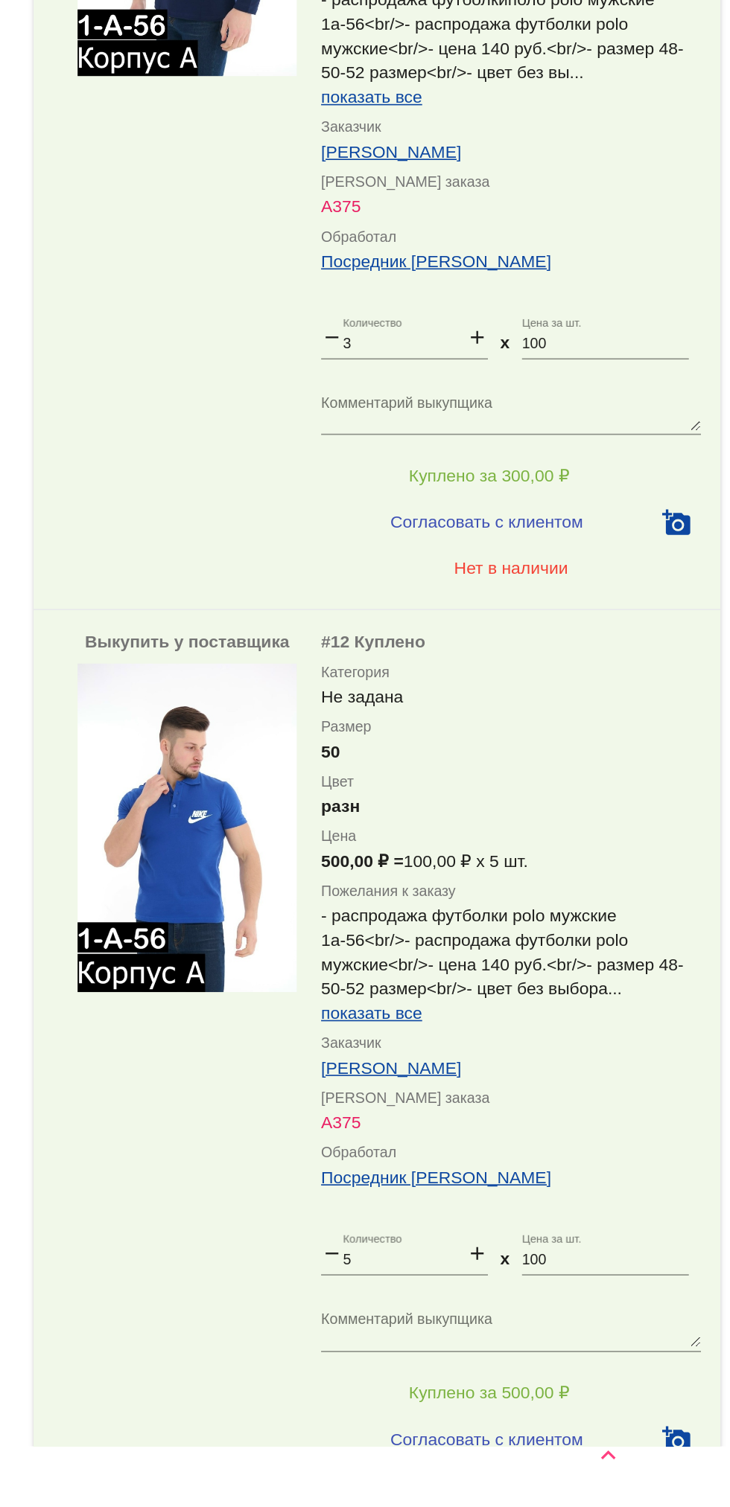
scroll to position [7007, 0]
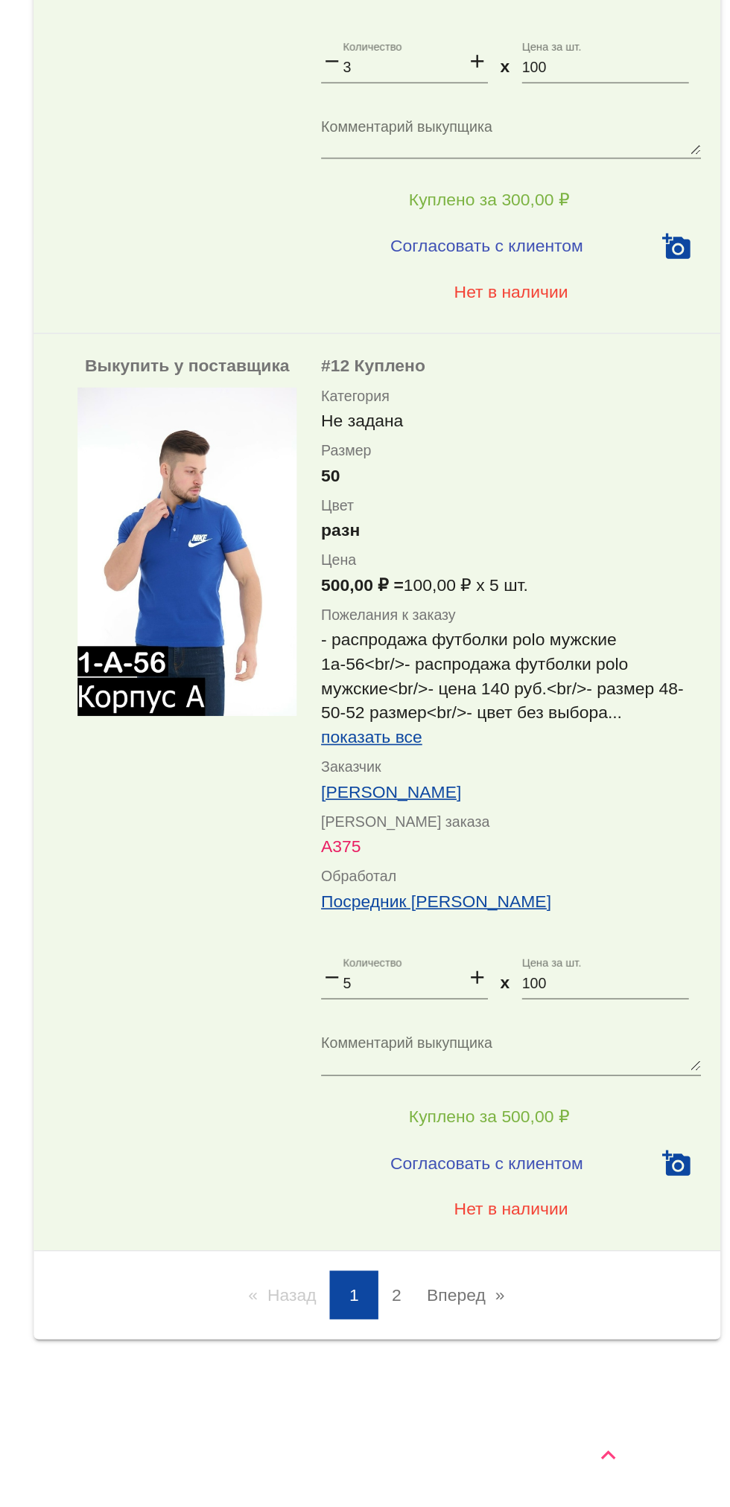
click at [568, 1372] on link "Вперед page" at bounding box center [568, 1378] width 63 height 30
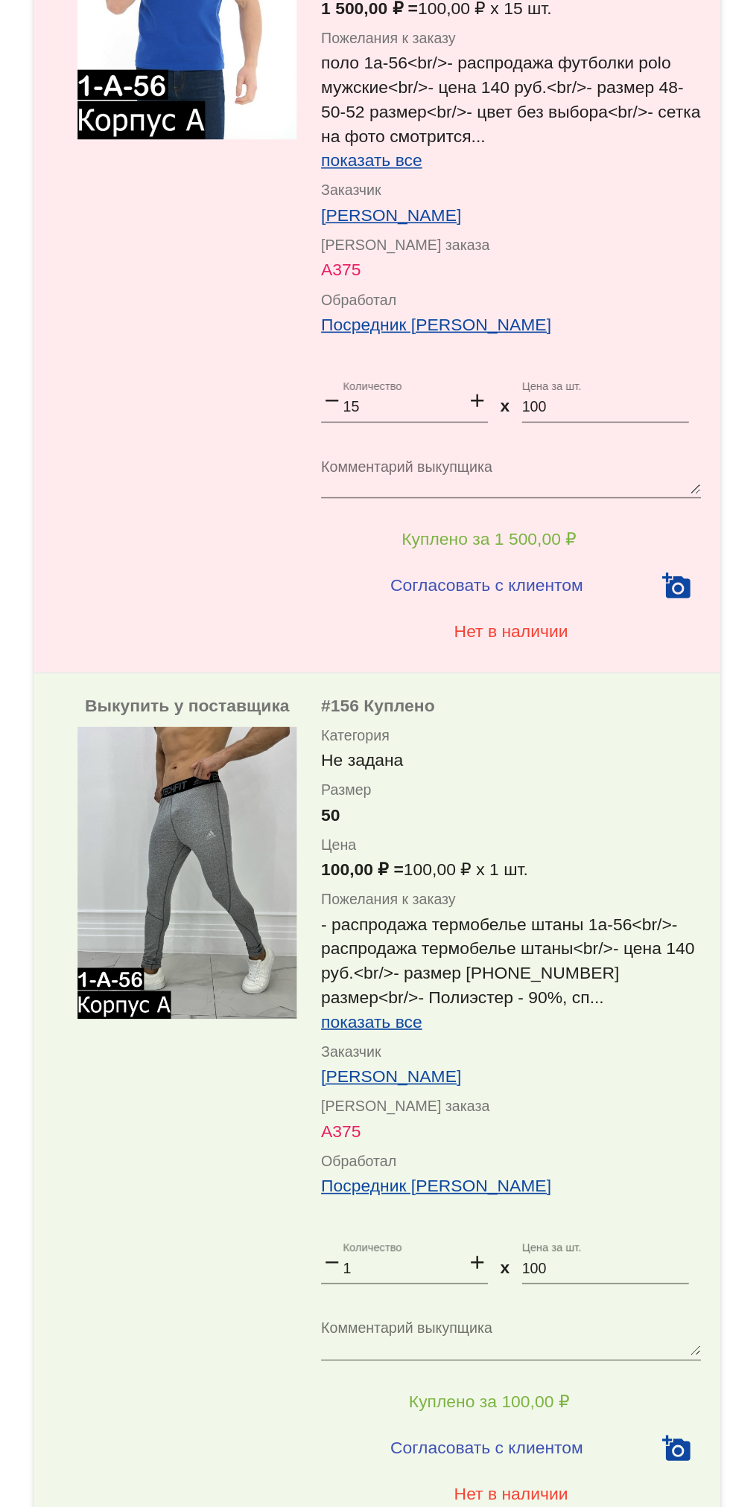
scroll to position [1138, 0]
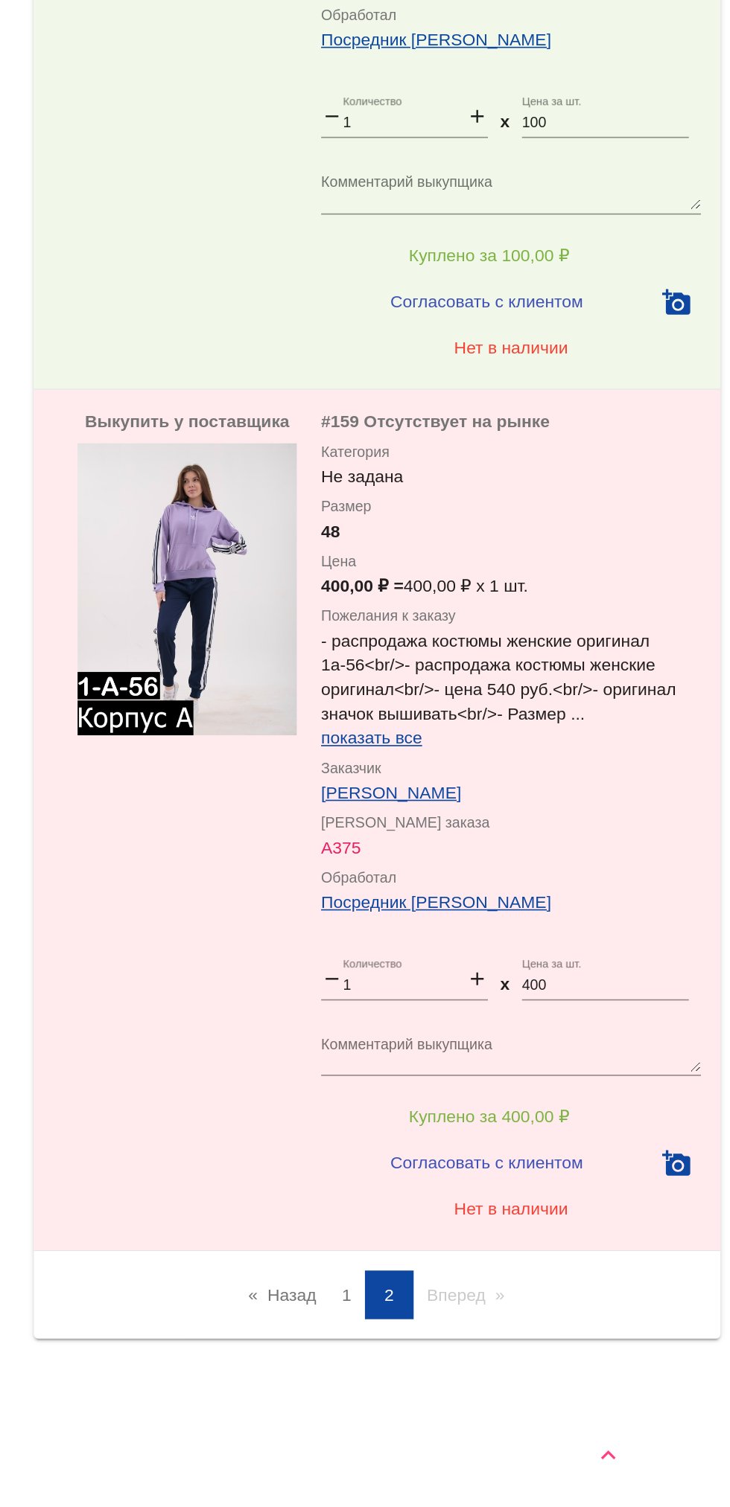
click at [438, 1385] on link "Назад page" at bounding box center [455, 1378] width 57 height 30
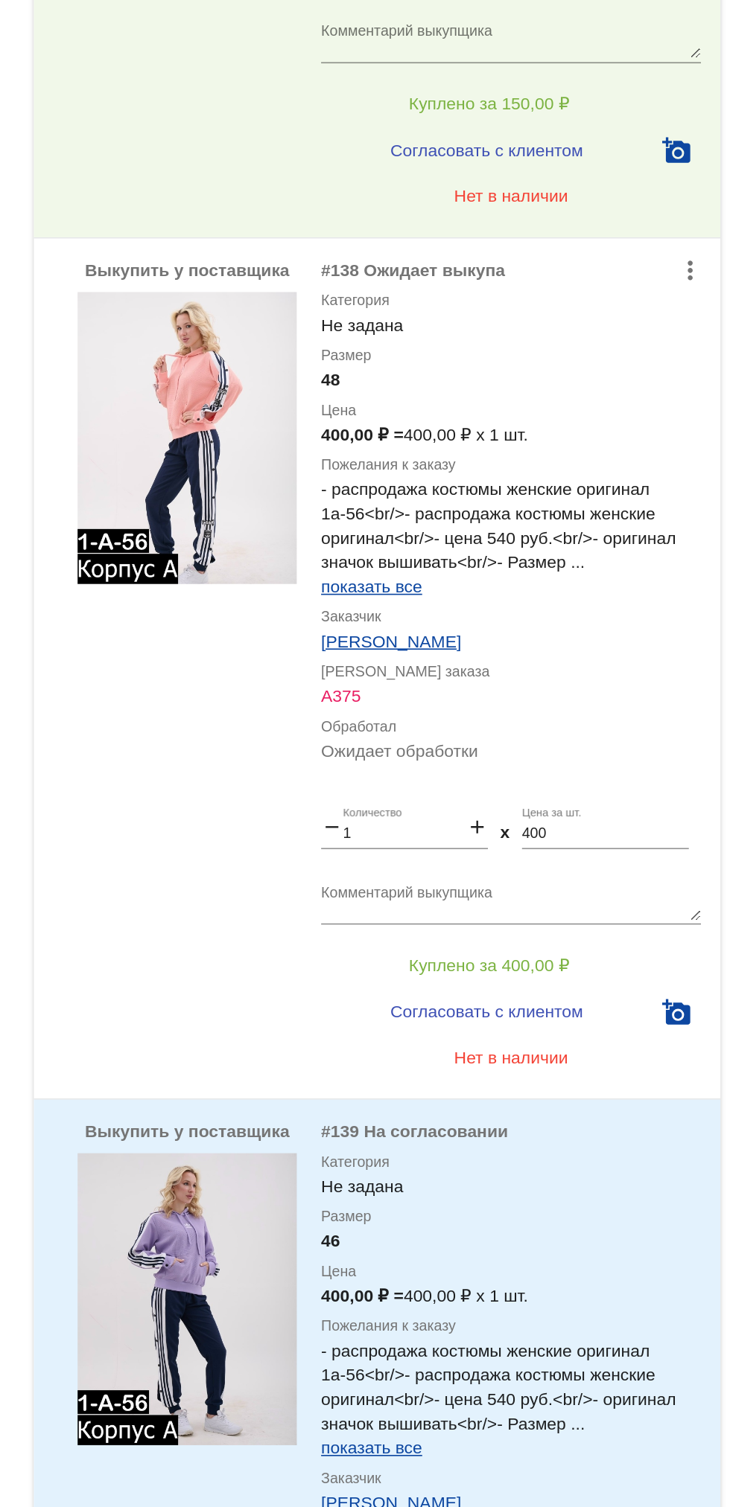
scroll to position [4980, 0]
click at [491, 548] on textarea "Комментарий выкупщика" at bounding box center [595, 552] width 232 height 23
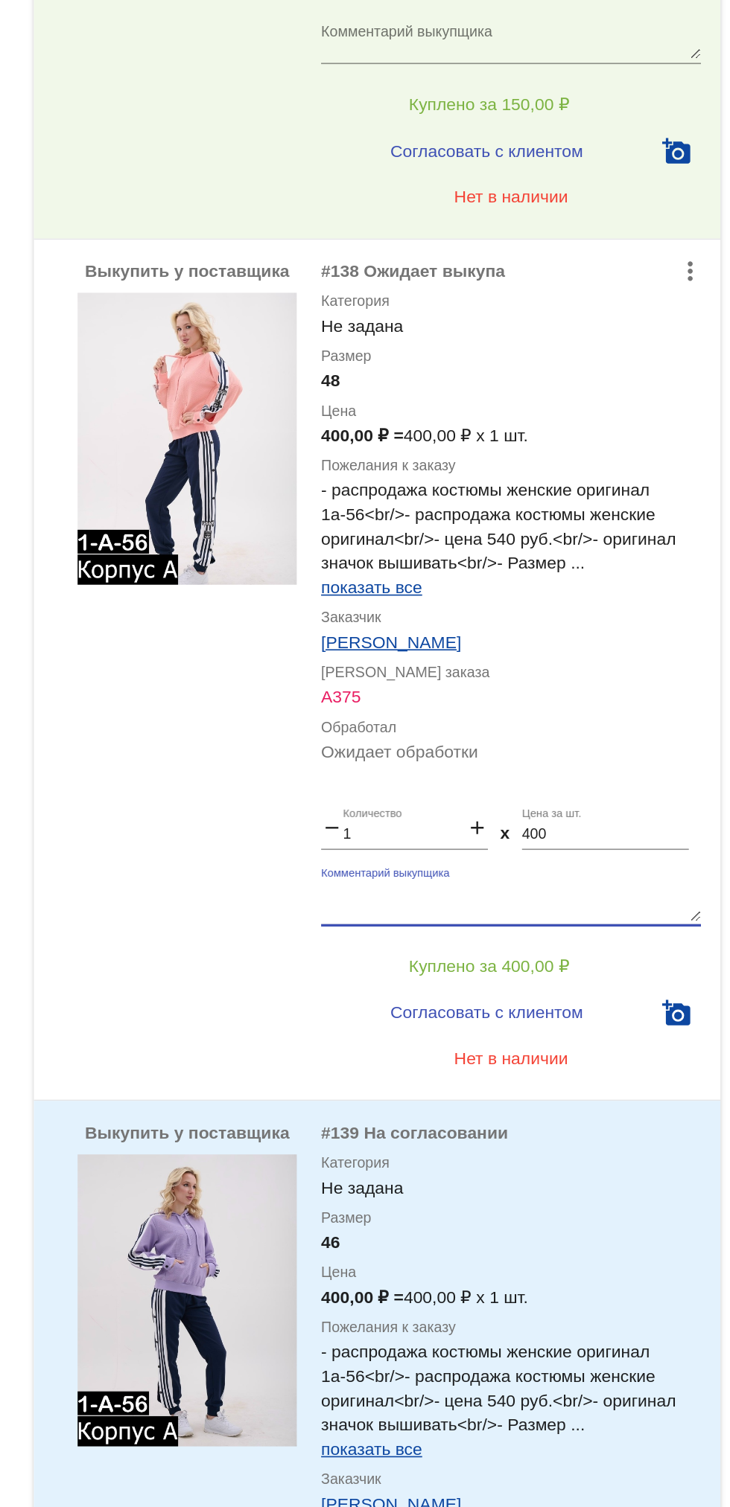
scroll to position [0, 0]
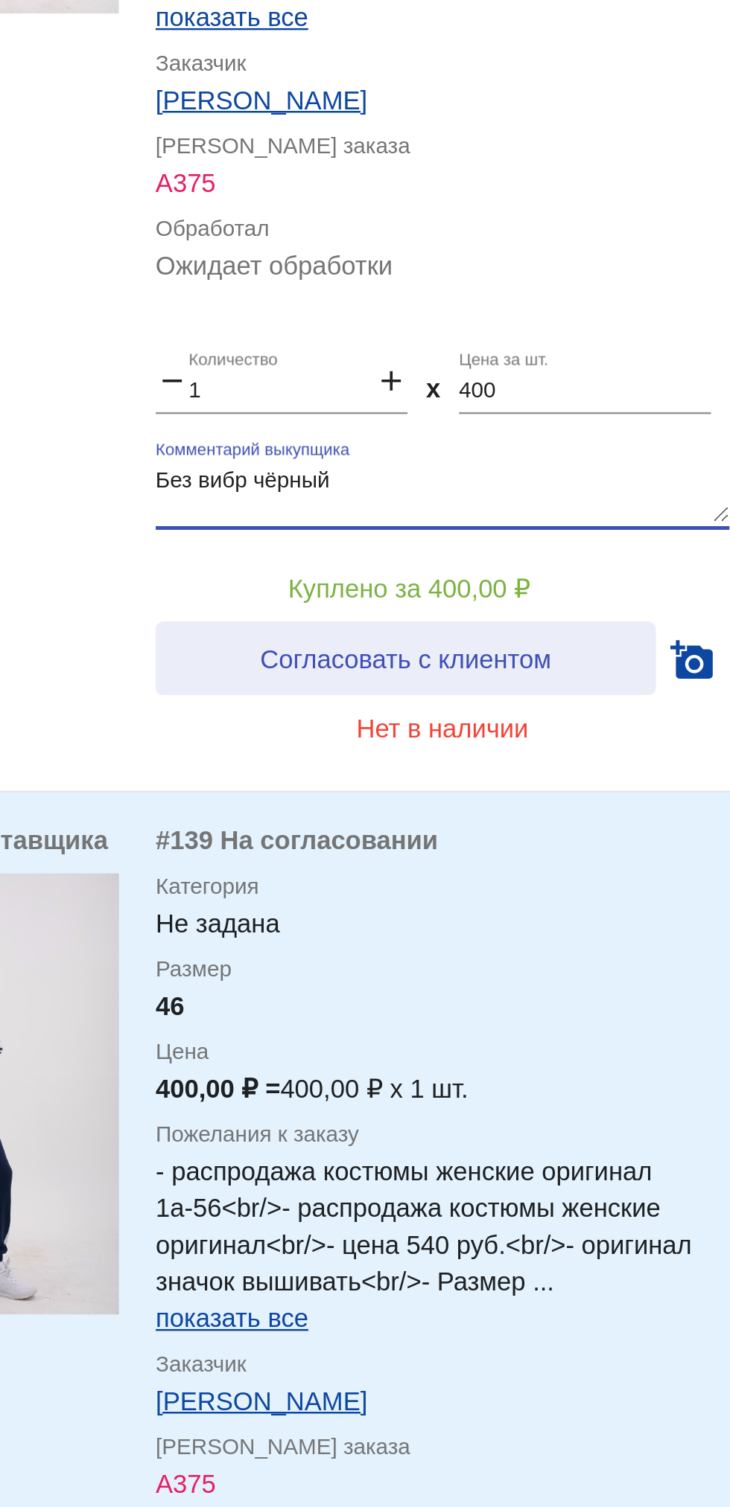
type textarea "Без вибр чëрный"
click at [558, 619] on span "Согласовать с клиентом" at bounding box center [581, 620] width 118 height 12
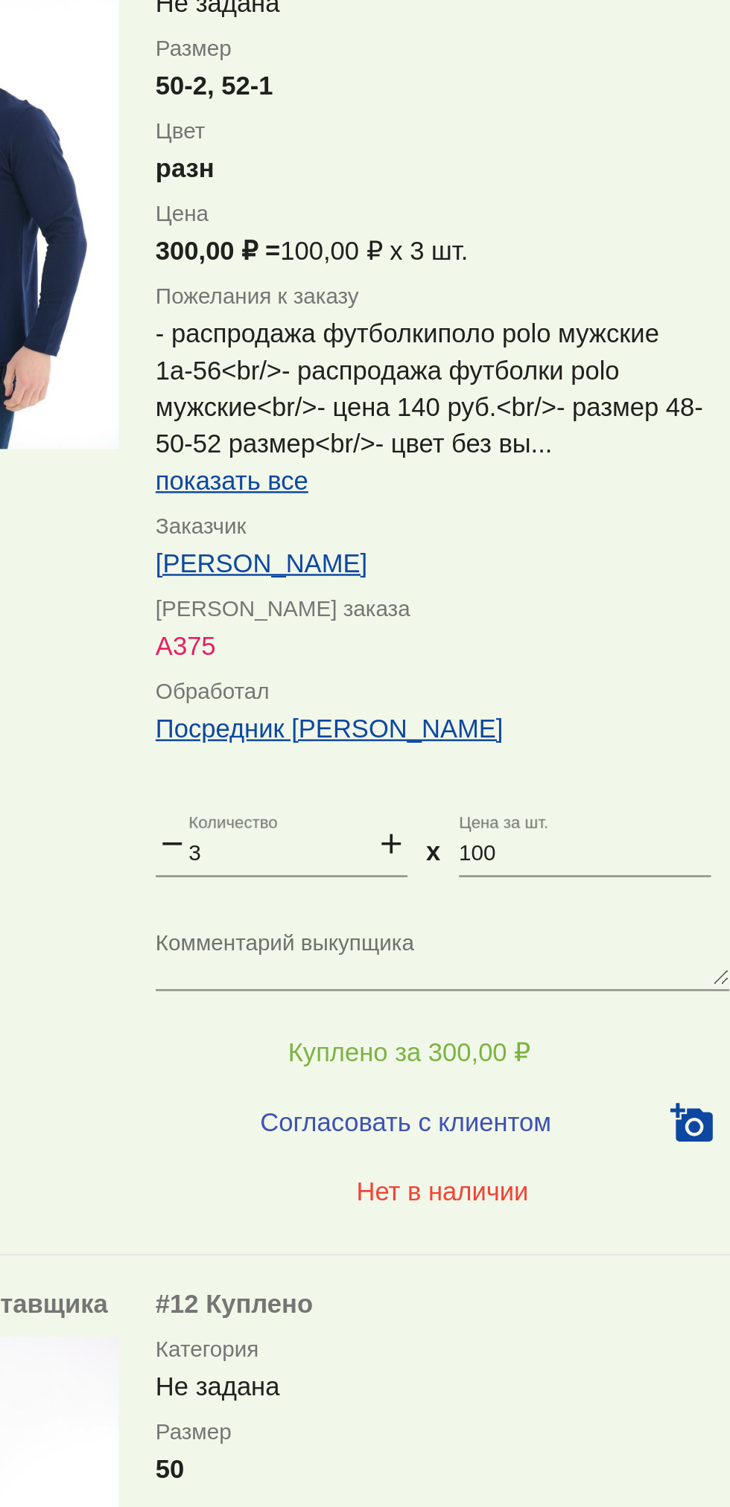
scroll to position [7114, 0]
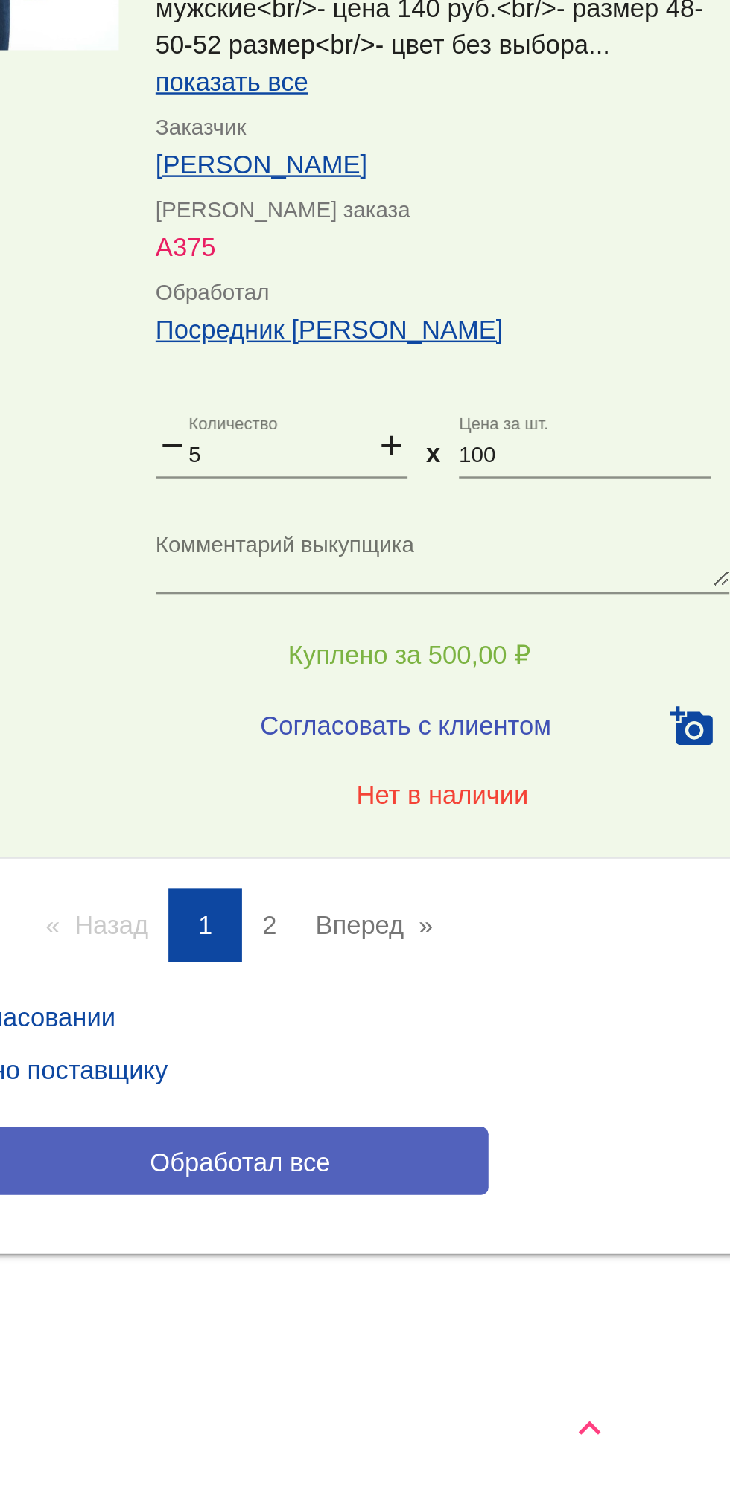
click at [481, 1365] on span "Обработал все" at bounding box center [513, 1368] width 73 height 12
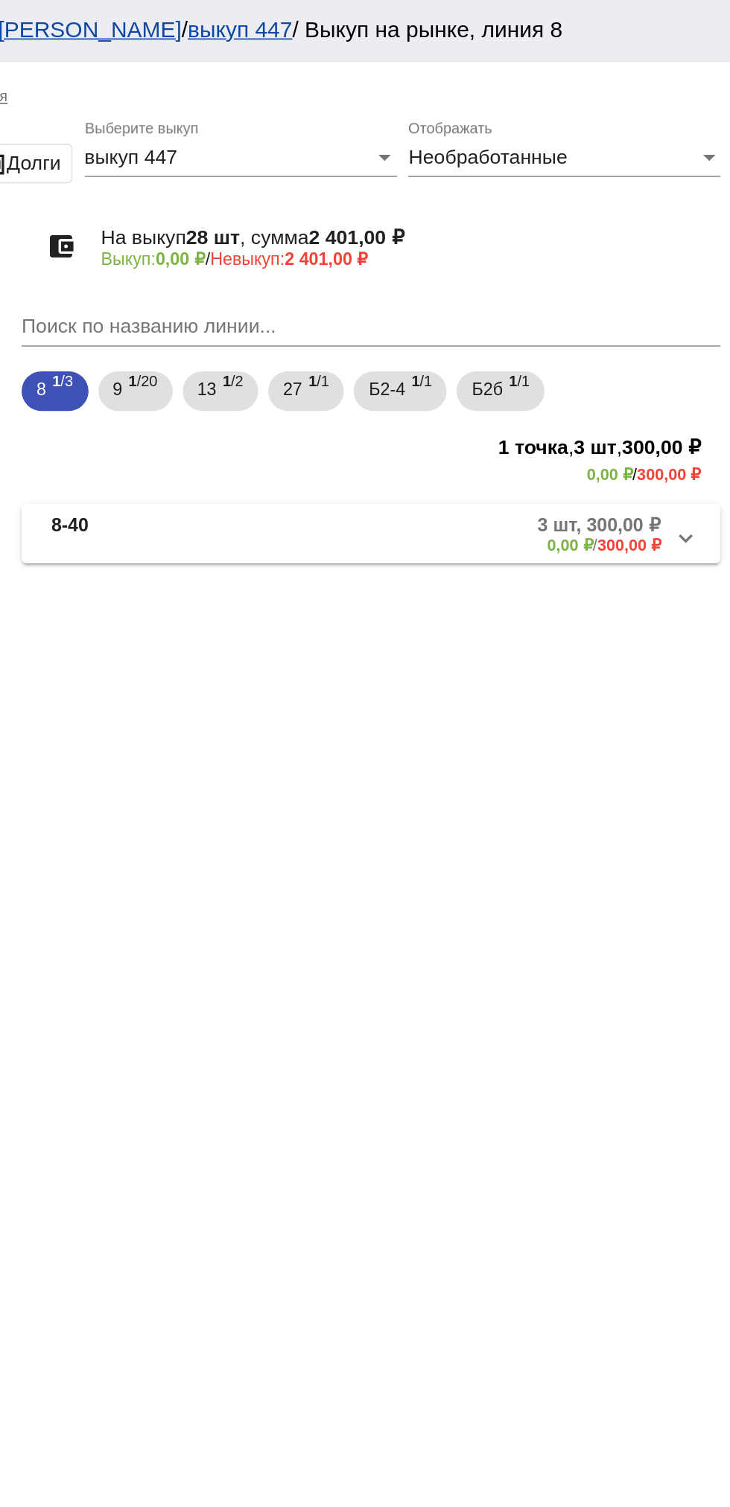
scroll to position [0, 0]
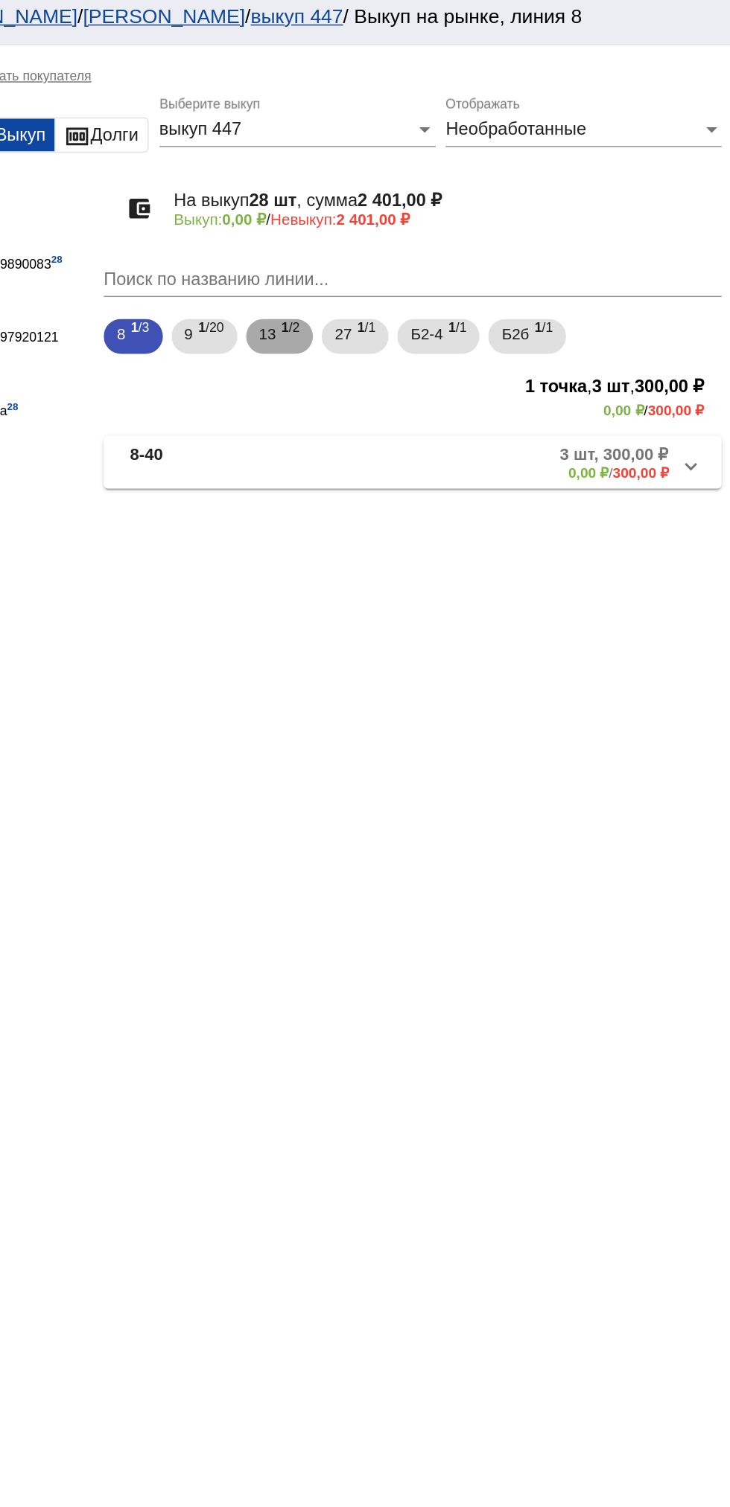
click at [428, 236] on span "1 /2" at bounding box center [430, 235] width 13 height 31
click at [485, 248] on div "8 1 /3 9 1 /20 13 1 /2 27 1 /1 Б2-4 1 /1 Б2б 1 /1" at bounding box center [514, 235] width 426 height 30
click at [551, 229] on span "1 /1" at bounding box center [544, 235] width 13 height 31
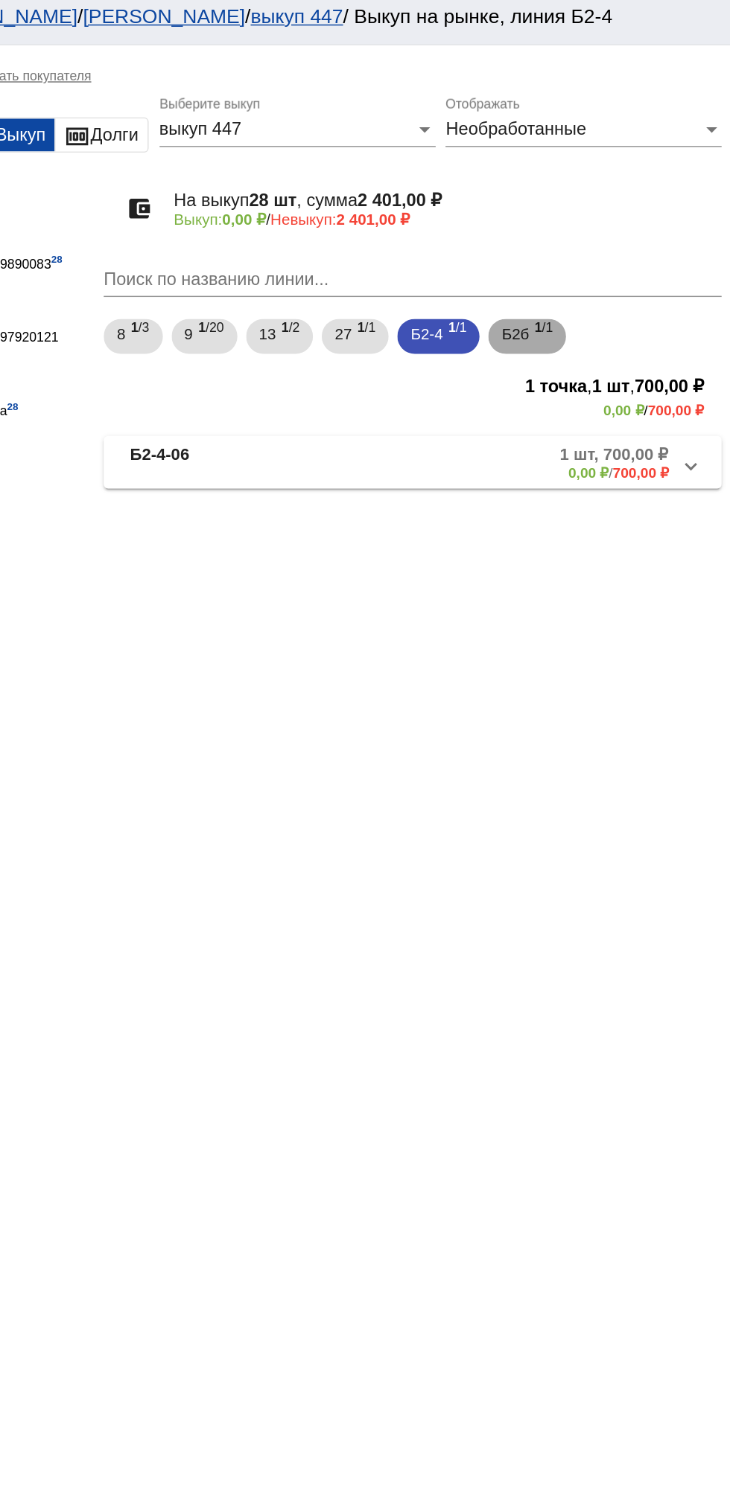
click at [601, 232] on b "1" at bounding box center [598, 229] width 5 height 10
click at [668, 106] on div "Необработанные Отображать" at bounding box center [630, 89] width 188 height 33
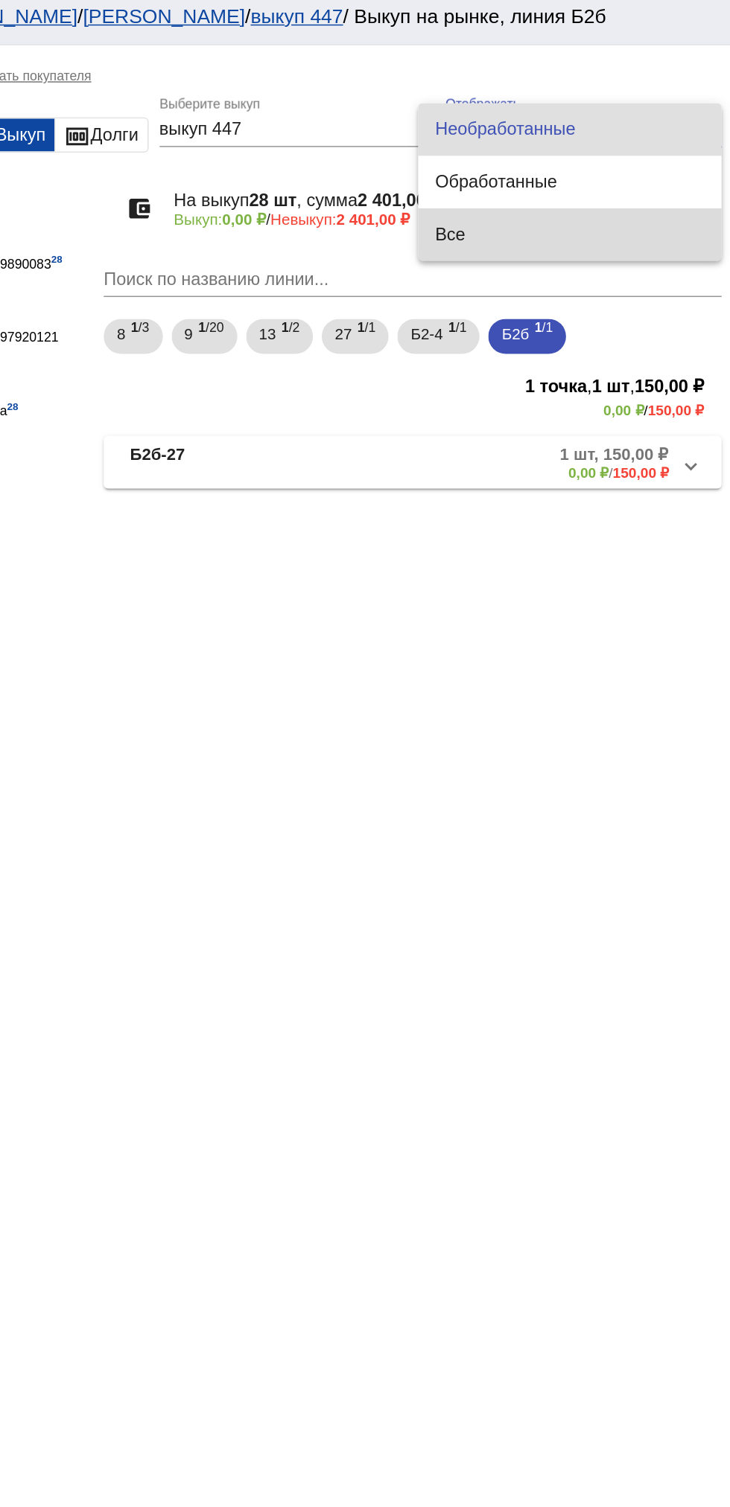
click at [627, 169] on span "Все" at bounding box center [620, 166] width 182 height 36
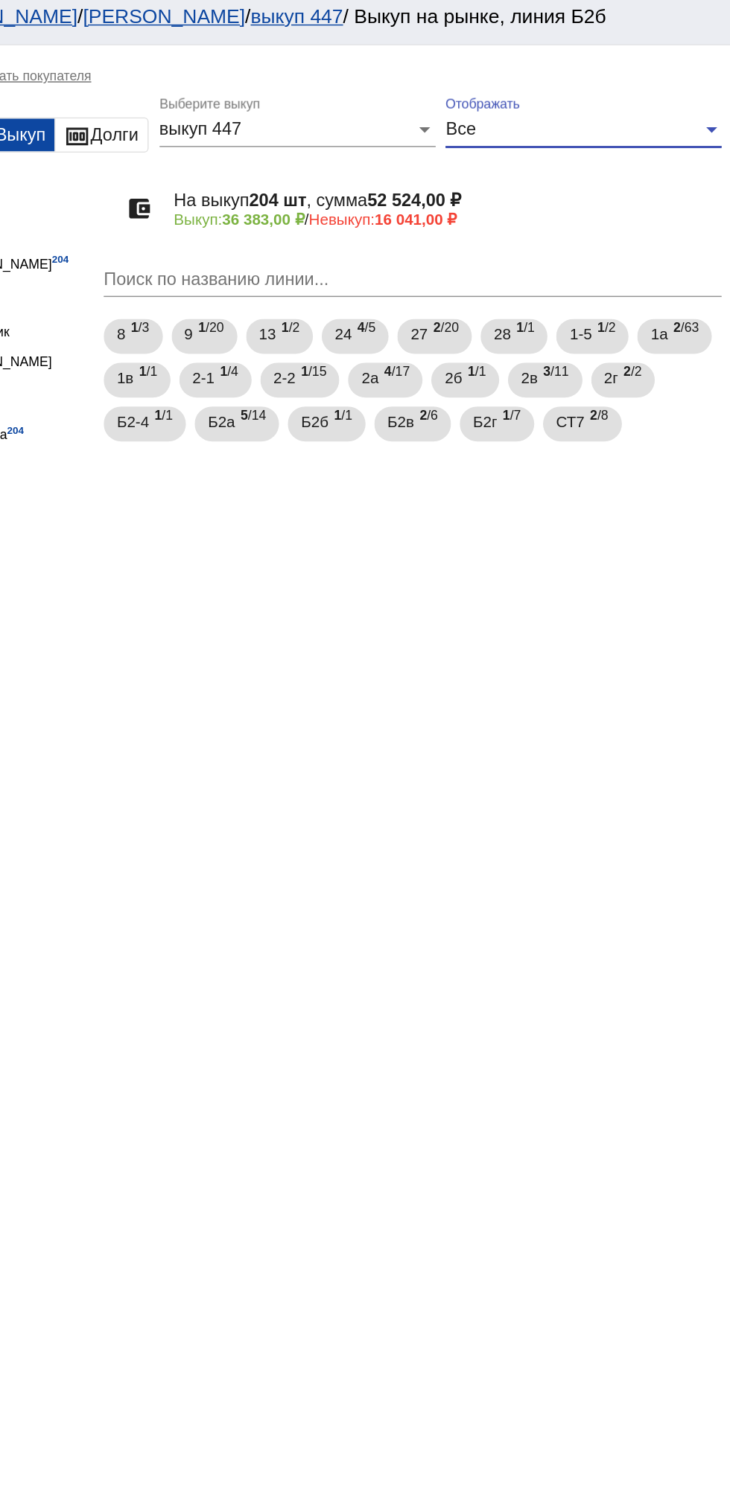
click at [671, 98] on div "Все" at bounding box center [623, 94] width 174 height 13
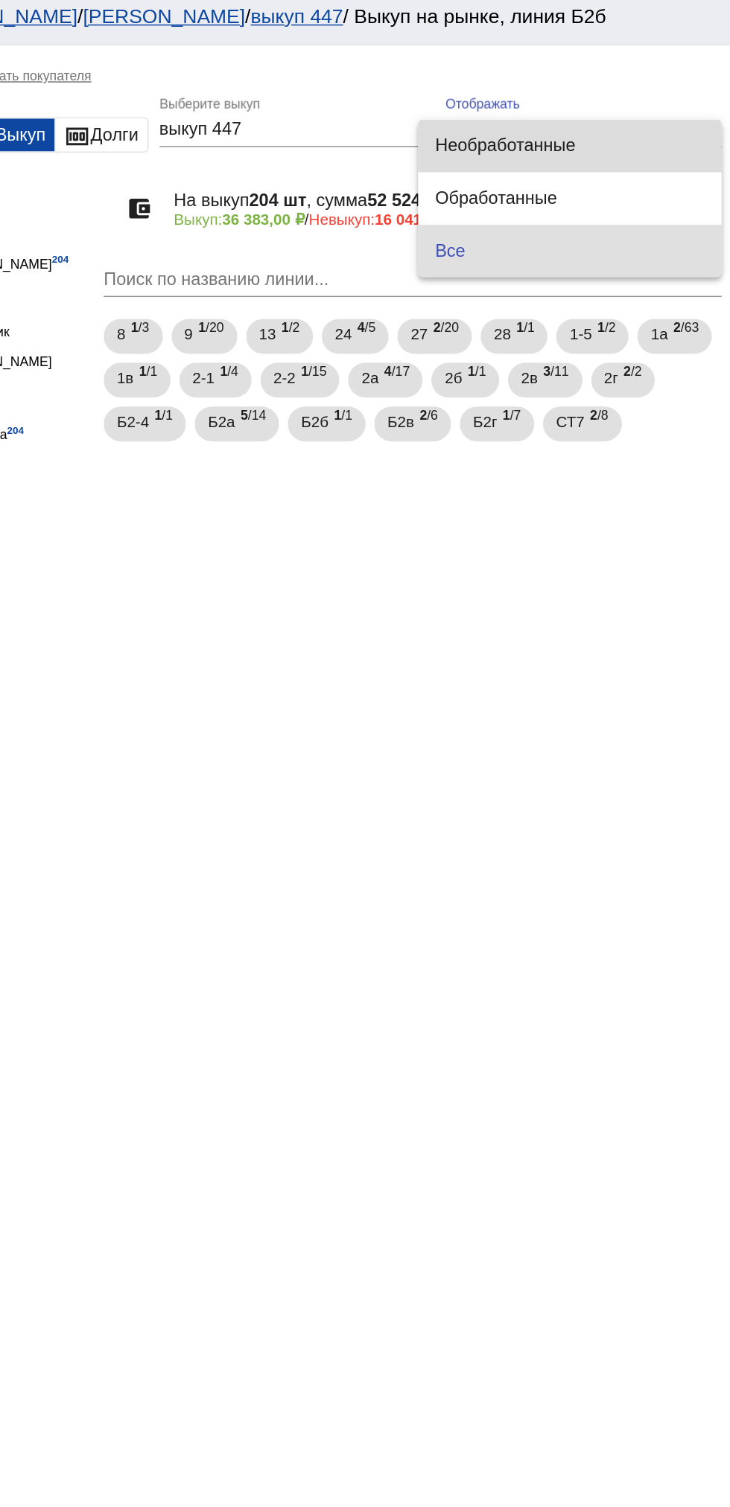
click at [651, 115] on span "Необработанные" at bounding box center [620, 106] width 182 height 36
